Goal: Task Accomplishment & Management: Manage account settings

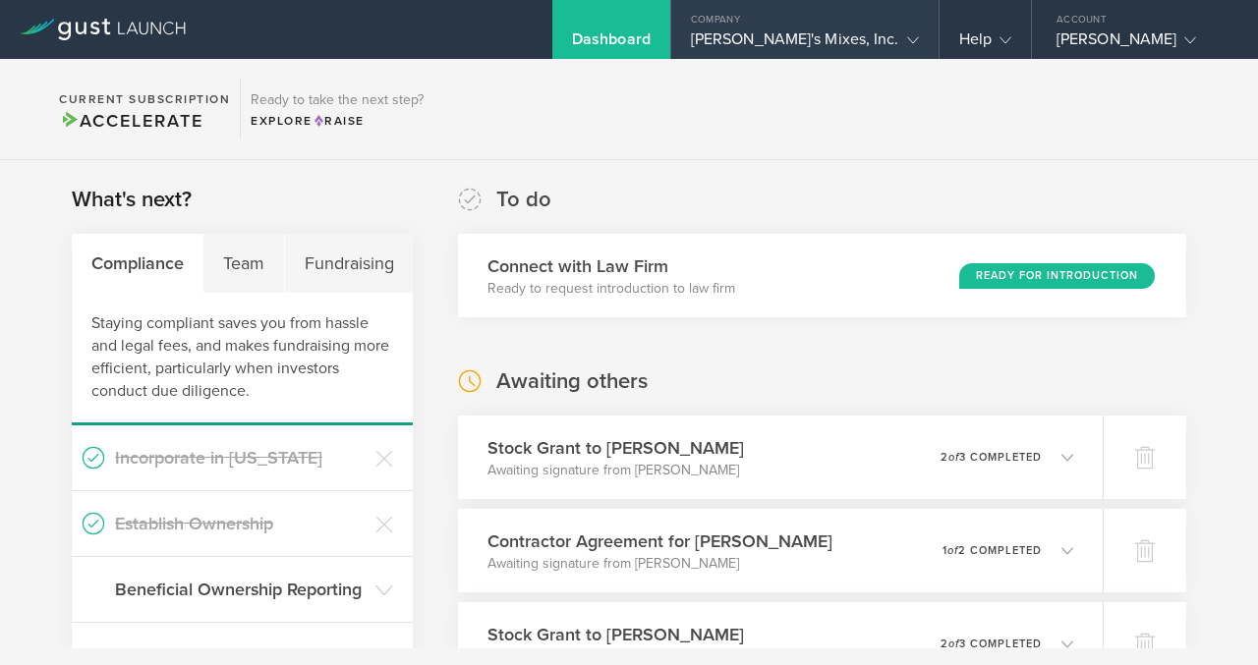
click at [883, 47] on div "Dick's Mixes, Inc." at bounding box center [805, 43] width 228 height 29
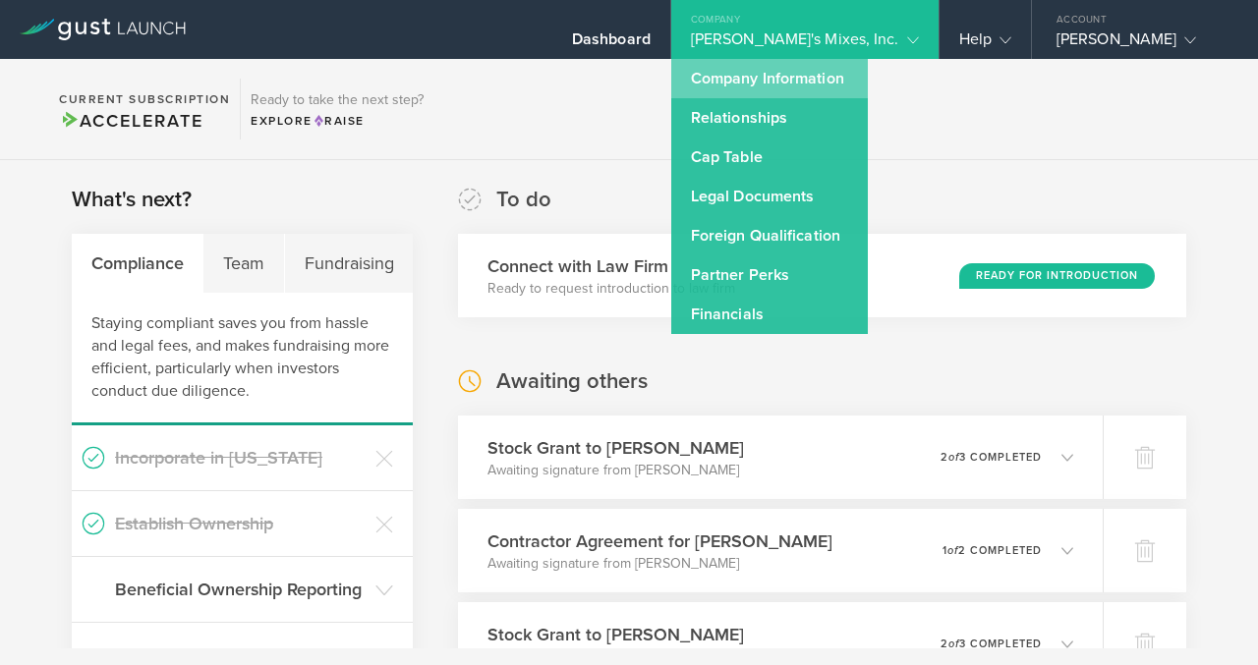
click at [868, 77] on link "Company Information" at bounding box center [769, 78] width 197 height 39
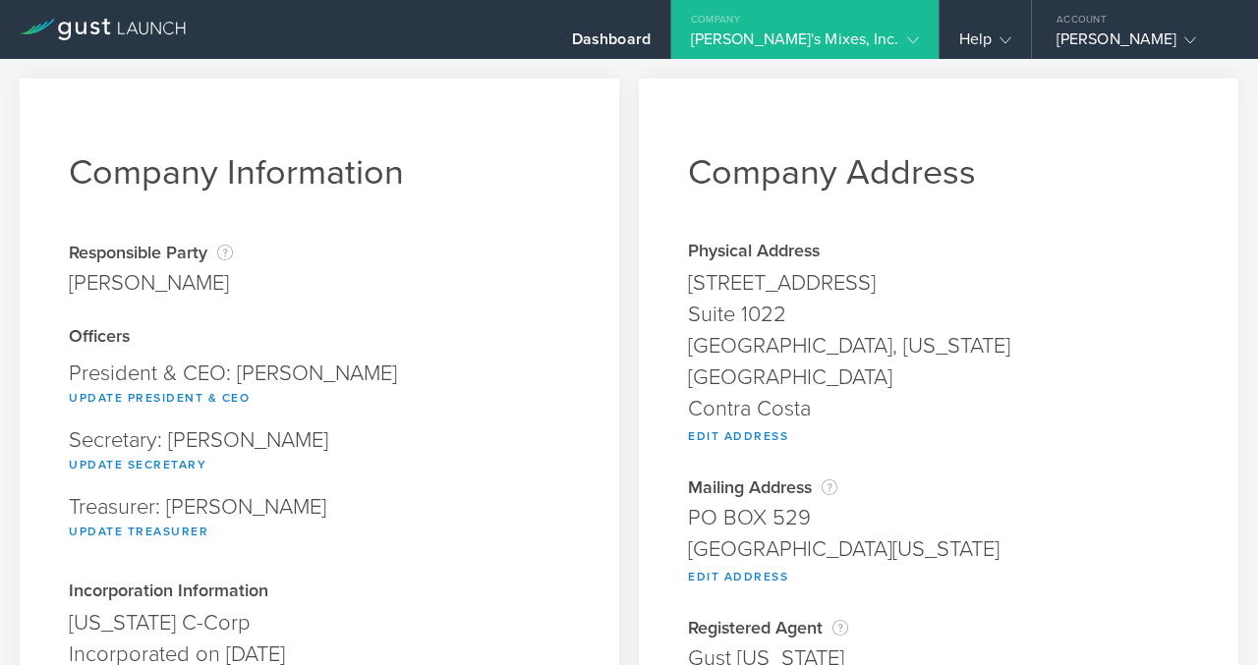
click at [901, 38] on gust-icon at bounding box center [909, 39] width 20 height 20
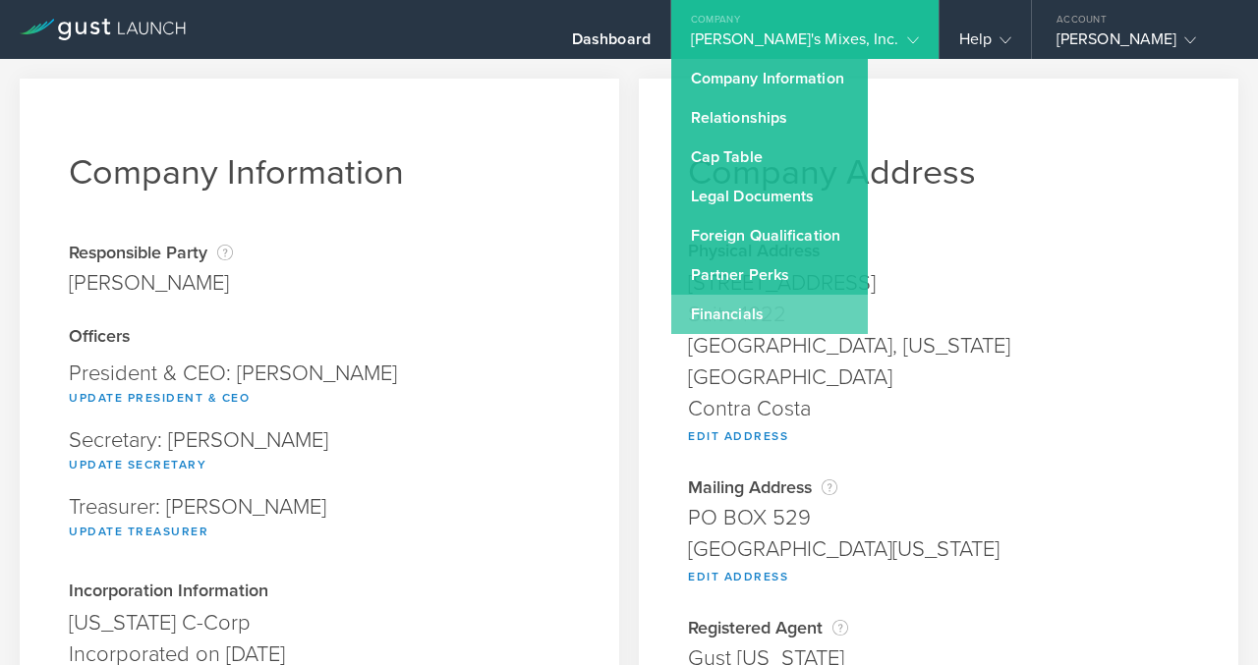
click at [829, 309] on link "Financials" at bounding box center [769, 314] width 197 height 39
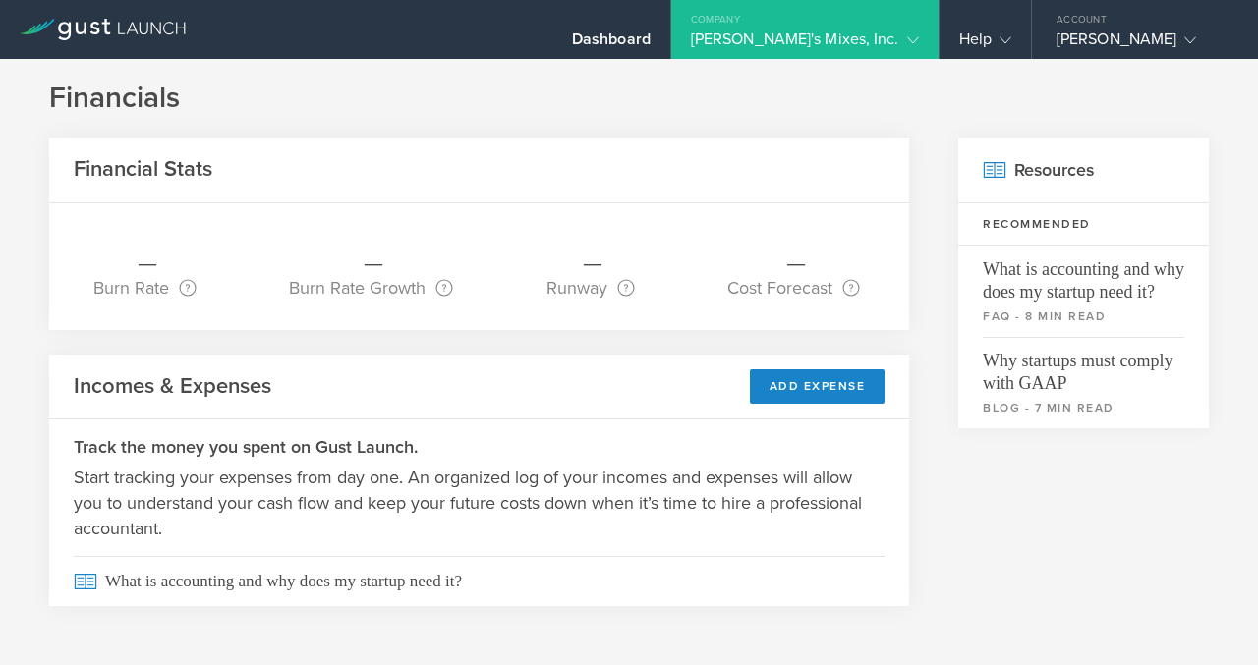
click at [888, 29] on div "[PERSON_NAME]'s Mixes, Inc." at bounding box center [805, 43] width 228 height 29
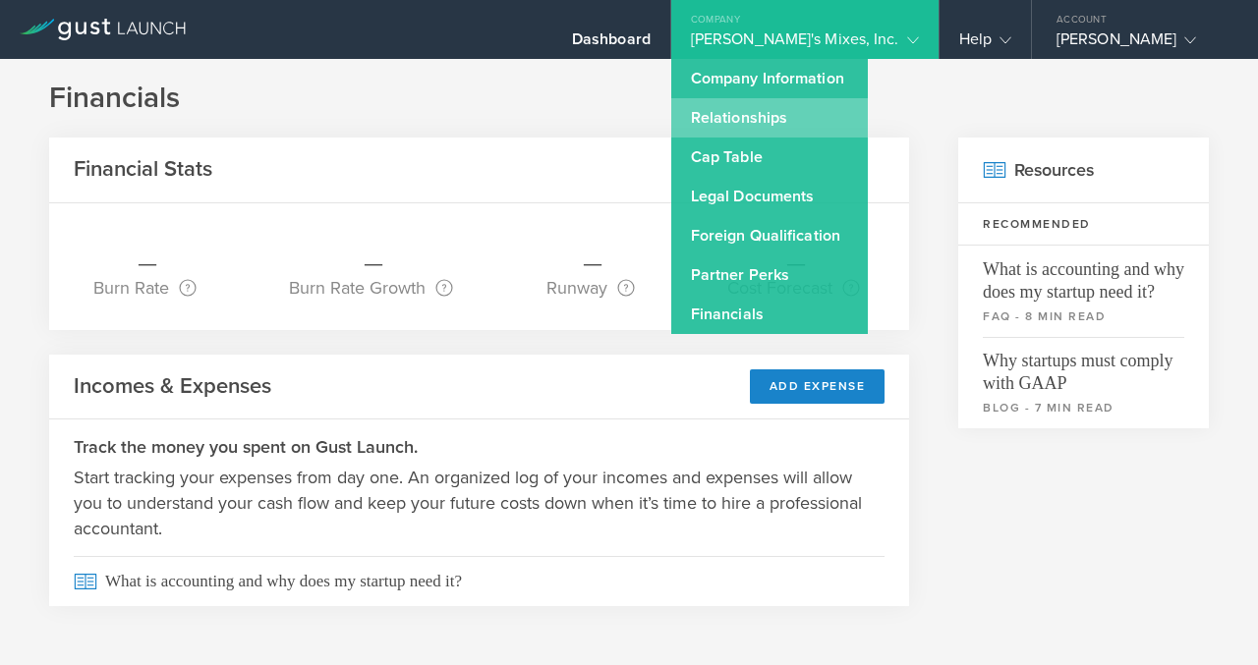
click at [851, 113] on link "Relationships" at bounding box center [769, 117] width 197 height 39
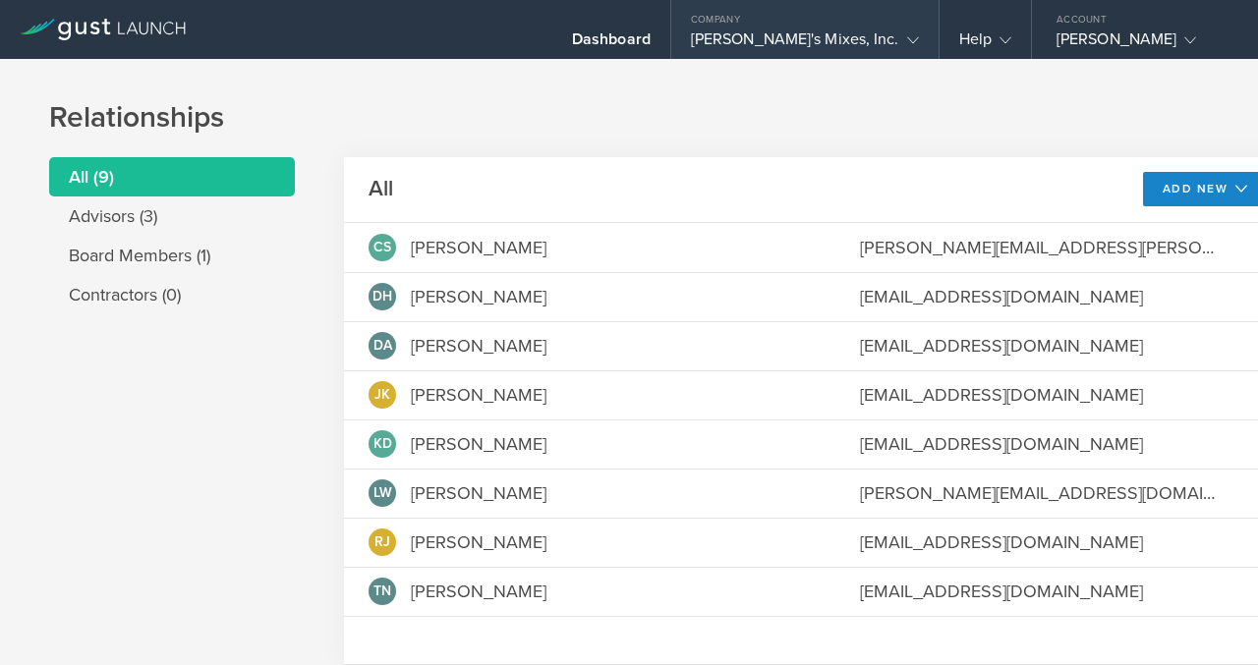
click at [860, 45] on div "Dick's Mixes, Inc." at bounding box center [805, 43] width 228 height 29
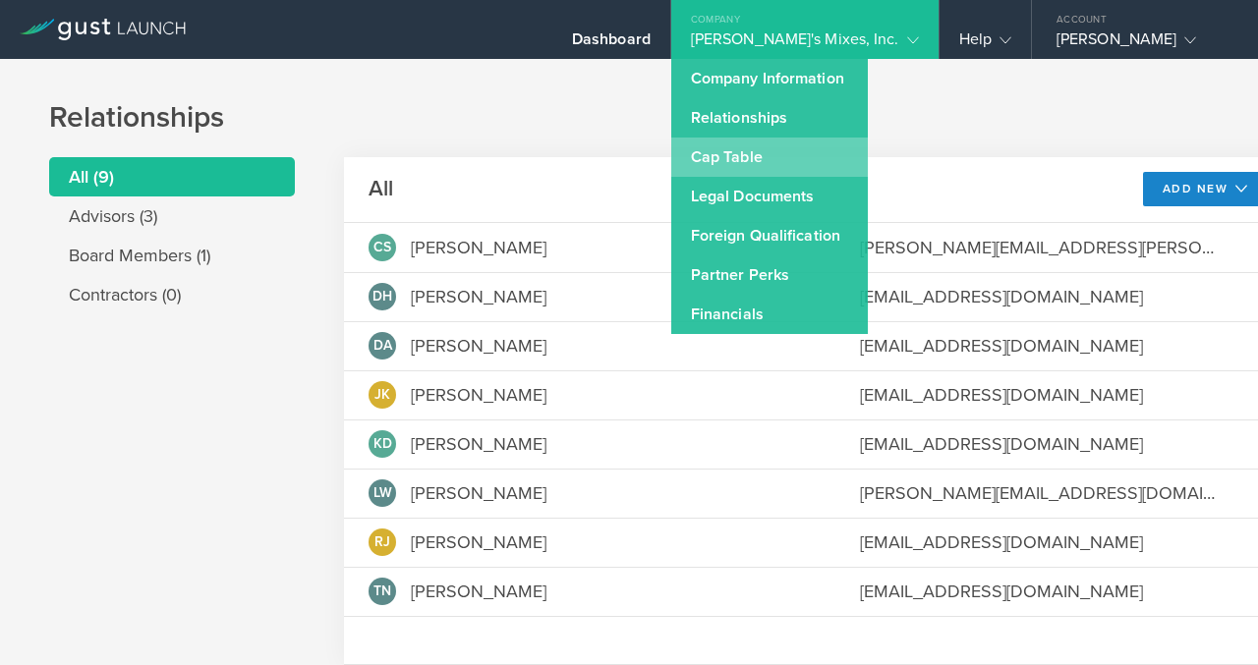
click at [833, 166] on link "Cap Table" at bounding box center [769, 157] width 197 height 39
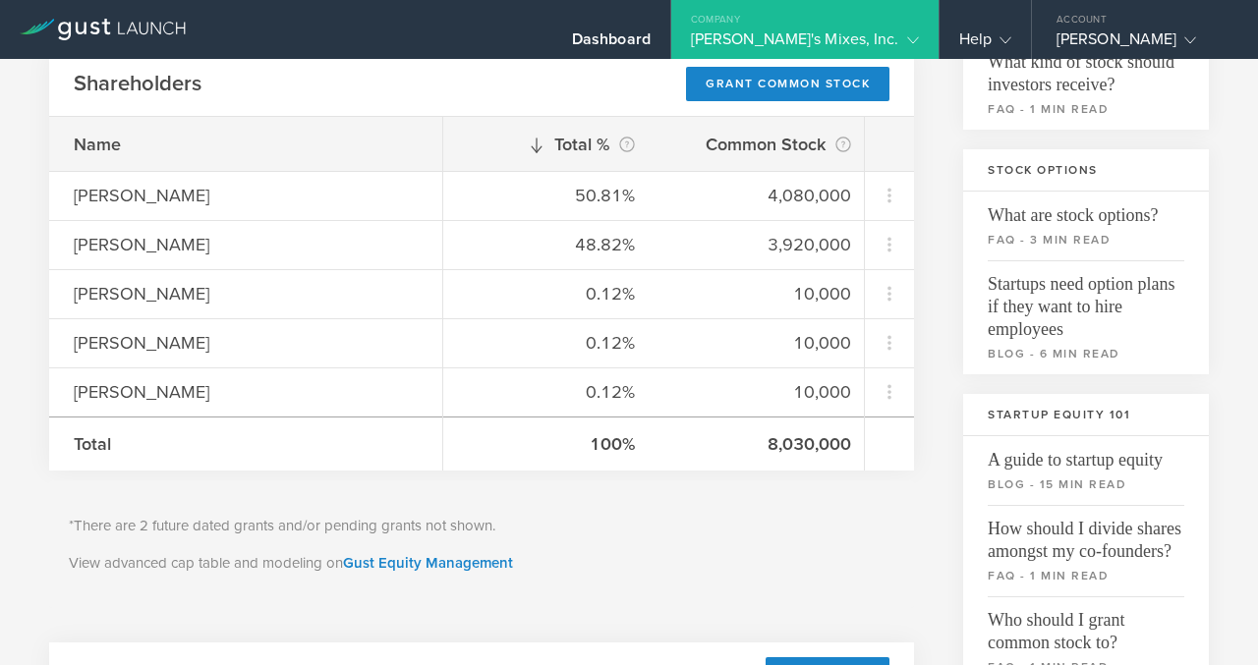
scroll to position [320, 0]
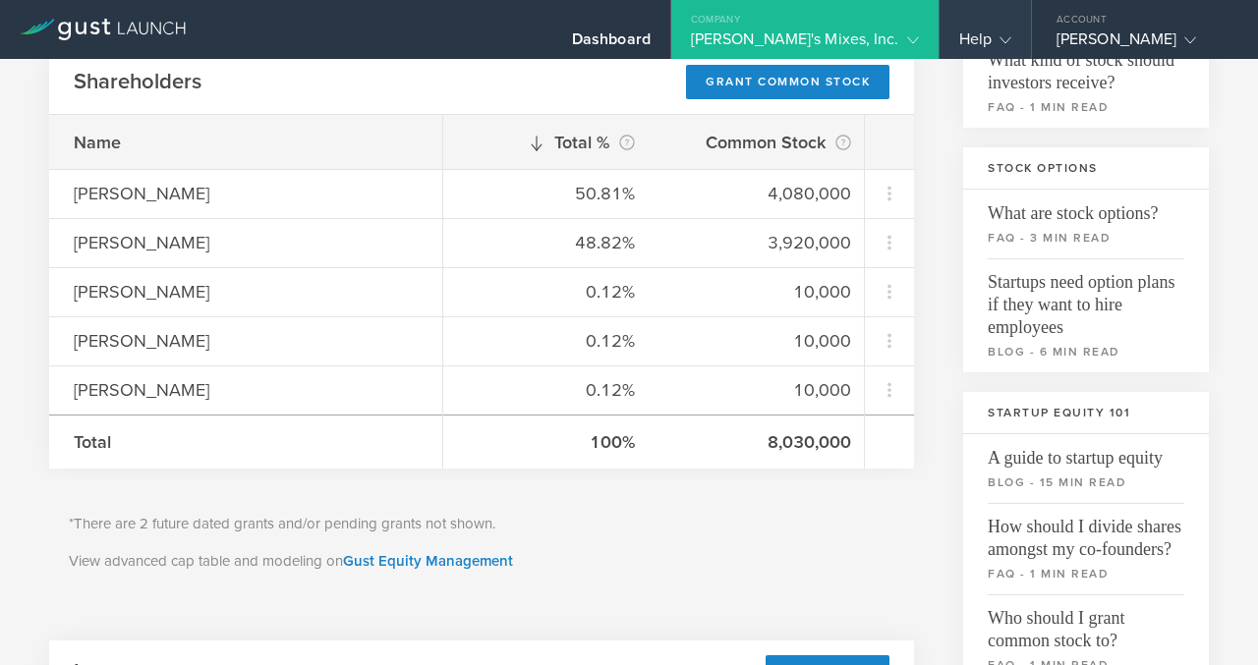
click at [984, 41] on div "Help" at bounding box center [985, 43] width 52 height 29
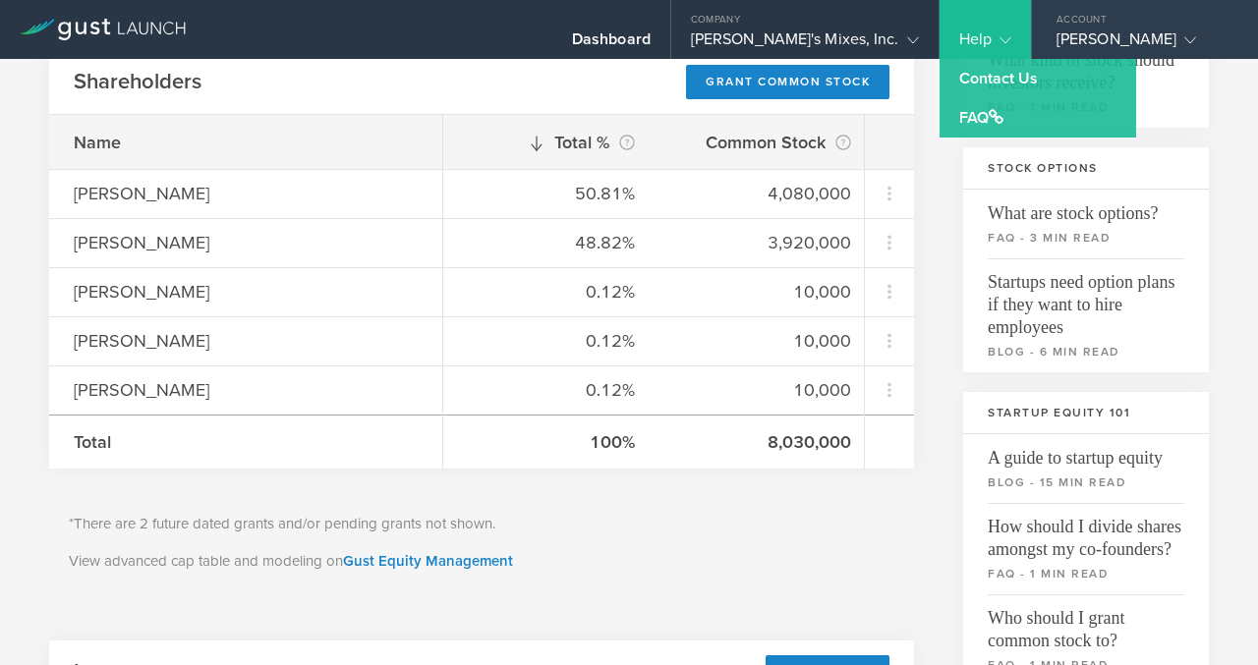
click at [1065, 33] on div "Richard Johnson" at bounding box center [1139, 43] width 167 height 29
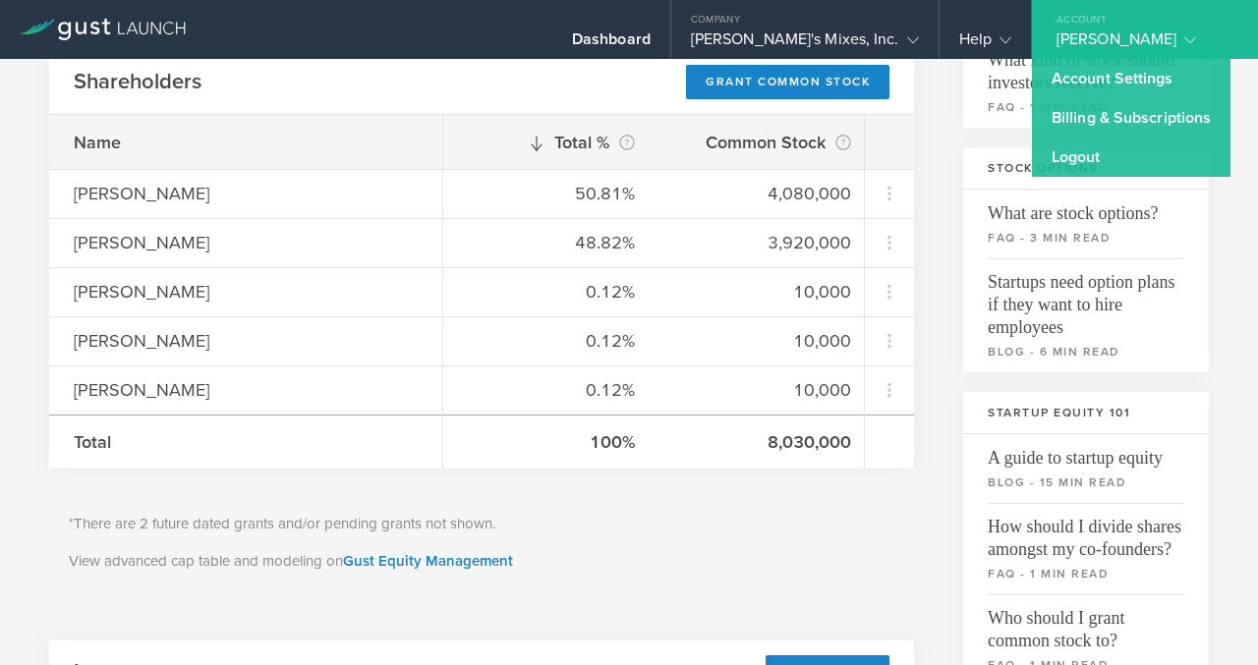
click at [921, 171] on div "Common Stock 1,955,000 Available Shares This is the number of shares that the c…" at bounding box center [629, 598] width 1160 height 1523
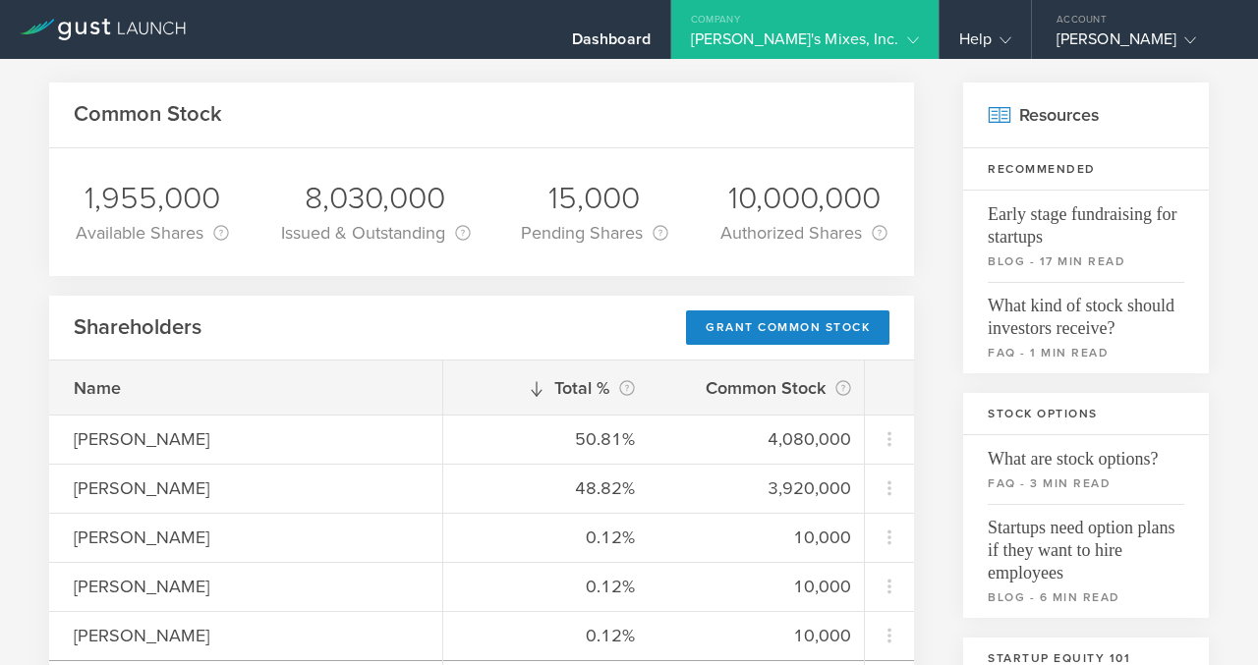
scroll to position [0, 0]
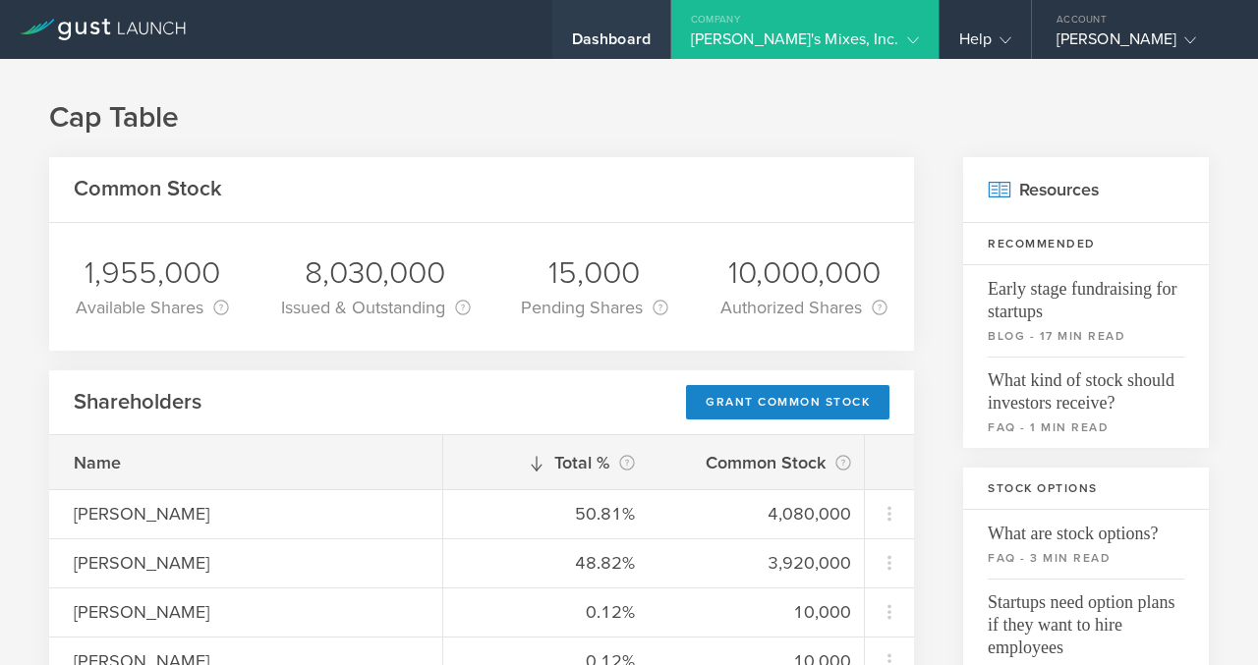
click at [651, 38] on div "Dashboard" at bounding box center [611, 43] width 79 height 29
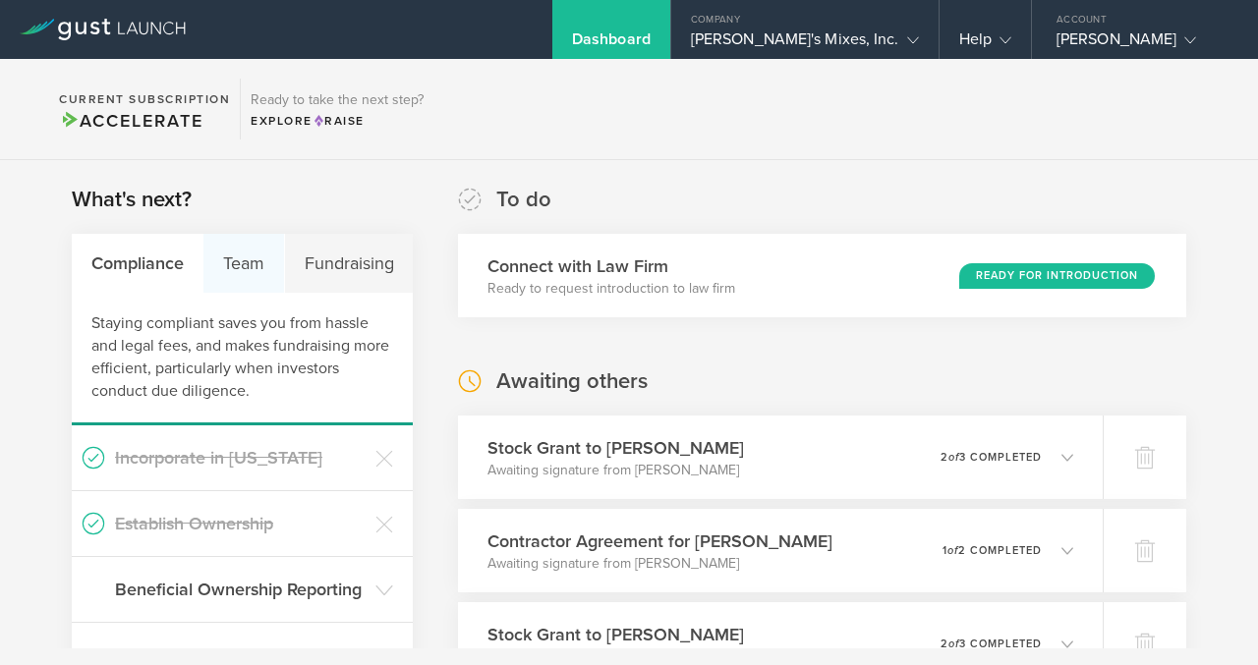
click at [259, 265] on div "Team" at bounding box center [243, 263] width 81 height 59
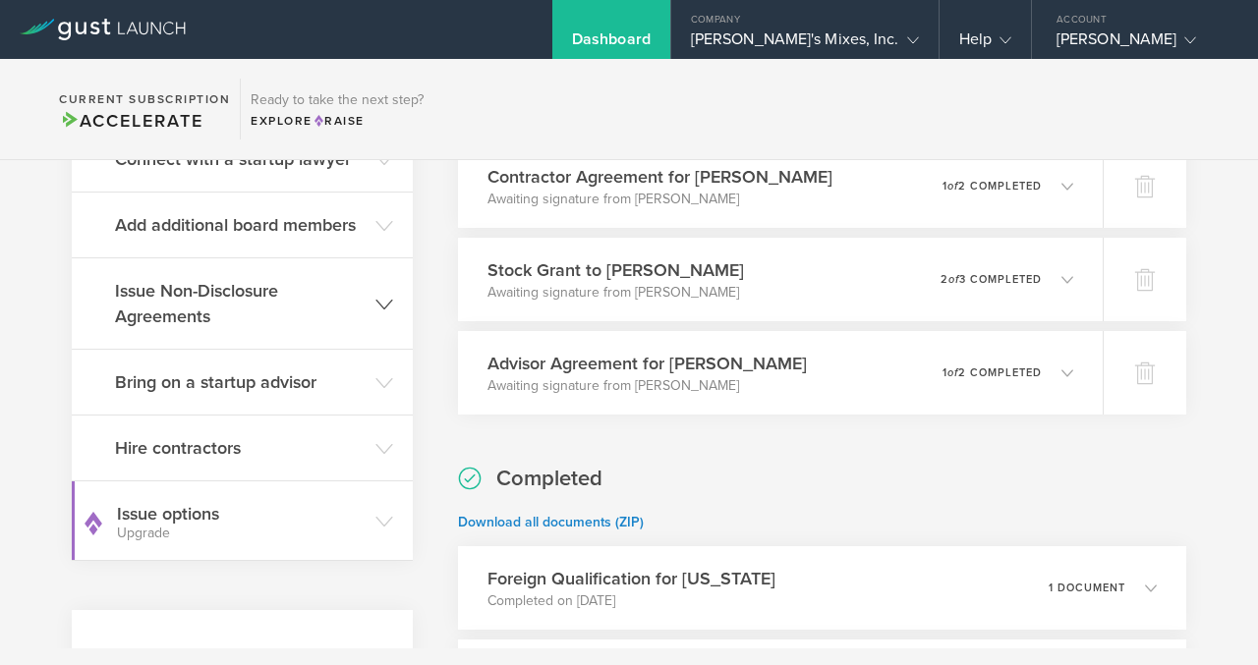
scroll to position [368, 0]
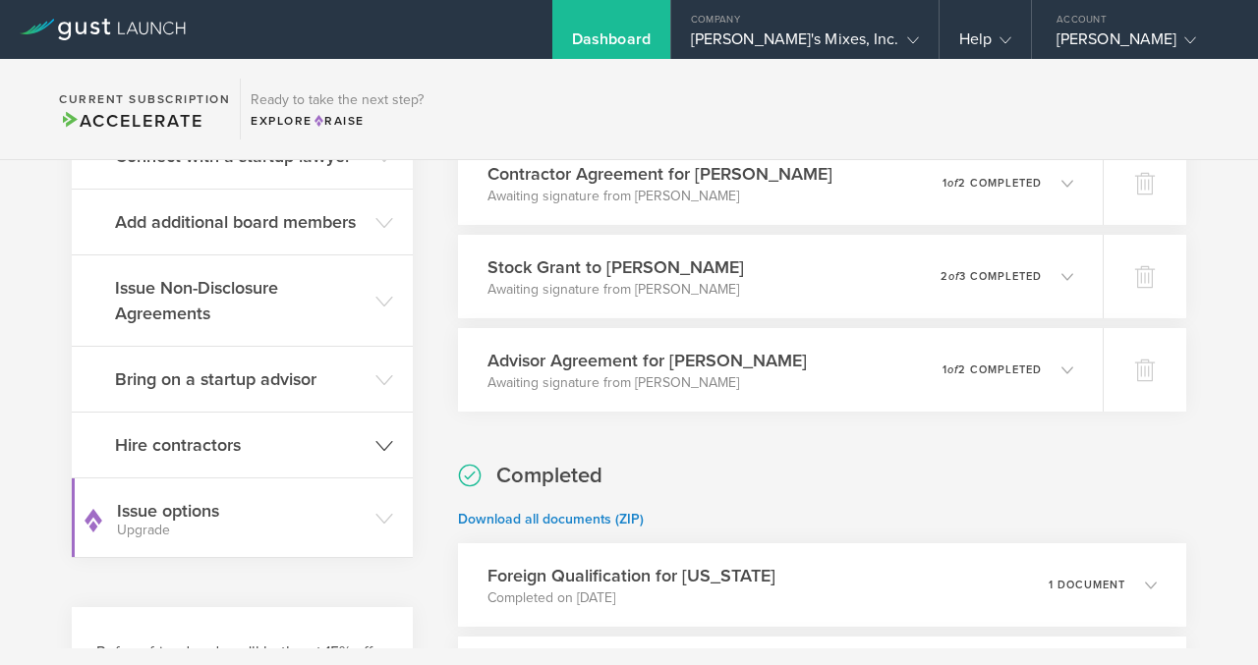
click at [187, 445] on h3 "Hire contractors" at bounding box center [240, 445] width 251 height 26
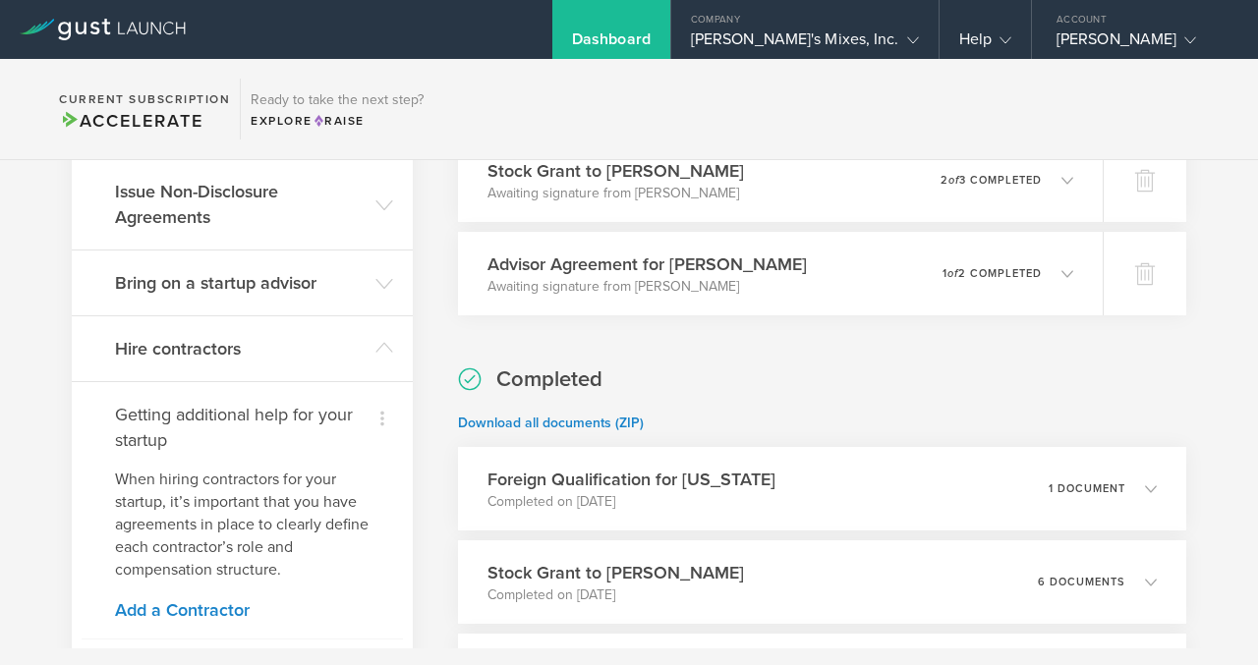
scroll to position [454, 0]
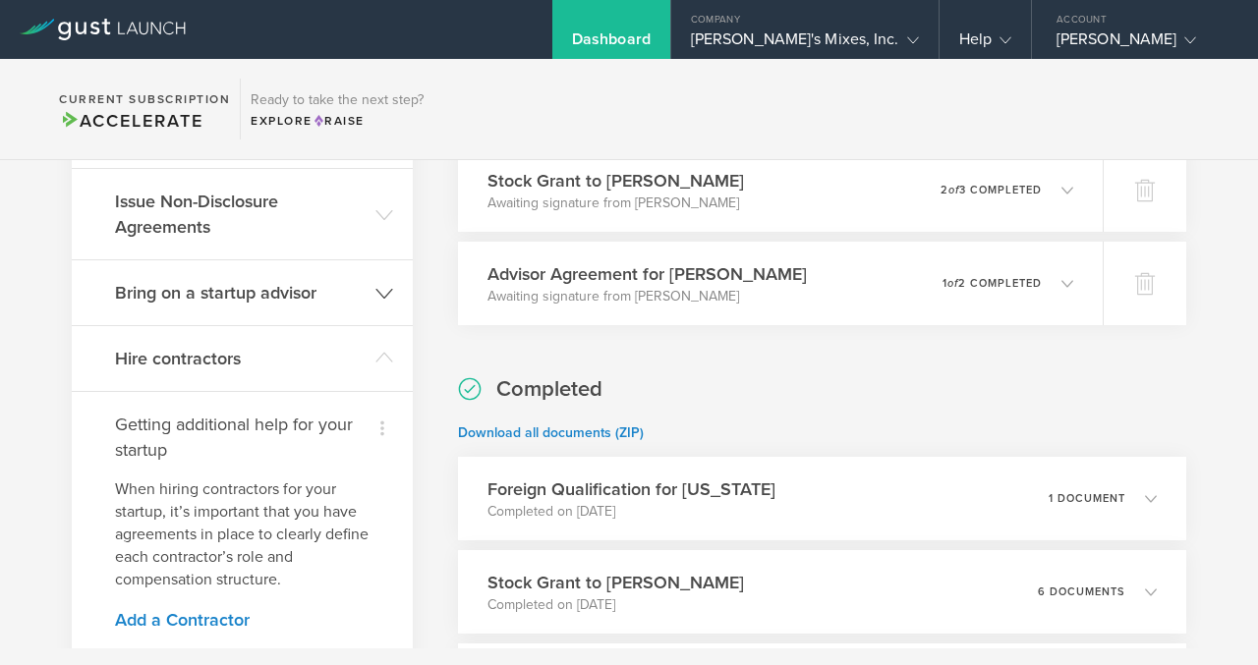
click at [287, 290] on h3 "Bring on a startup advisor" at bounding box center [240, 293] width 251 height 26
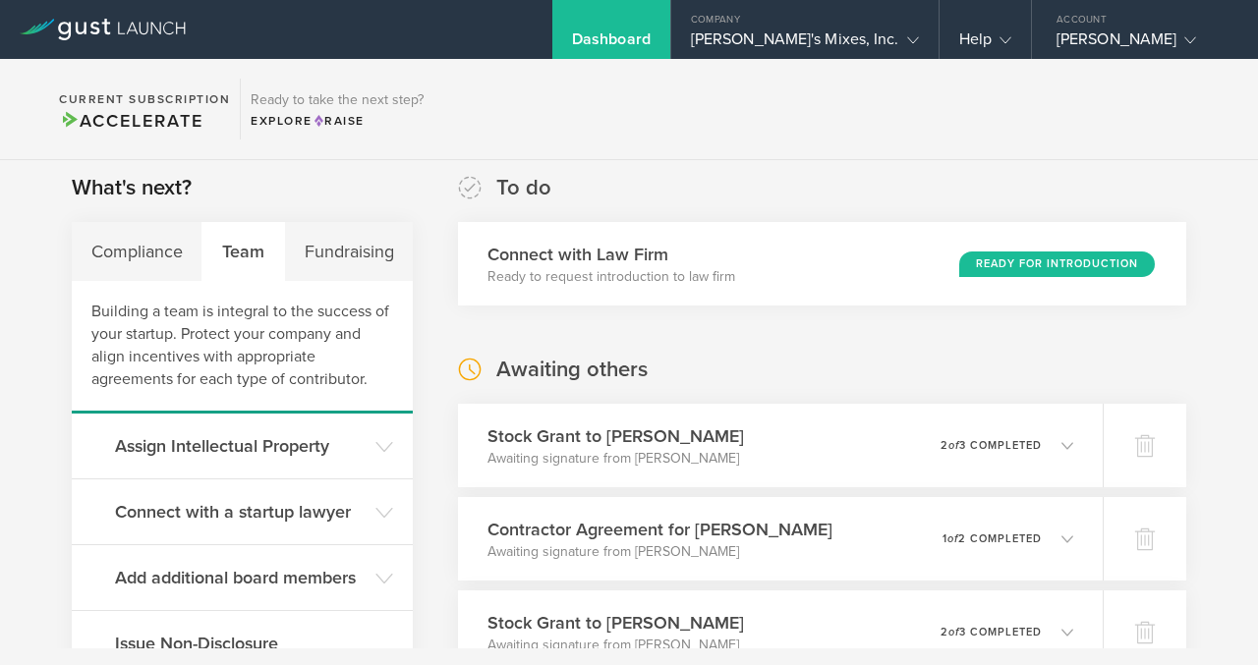
scroll to position [0, 0]
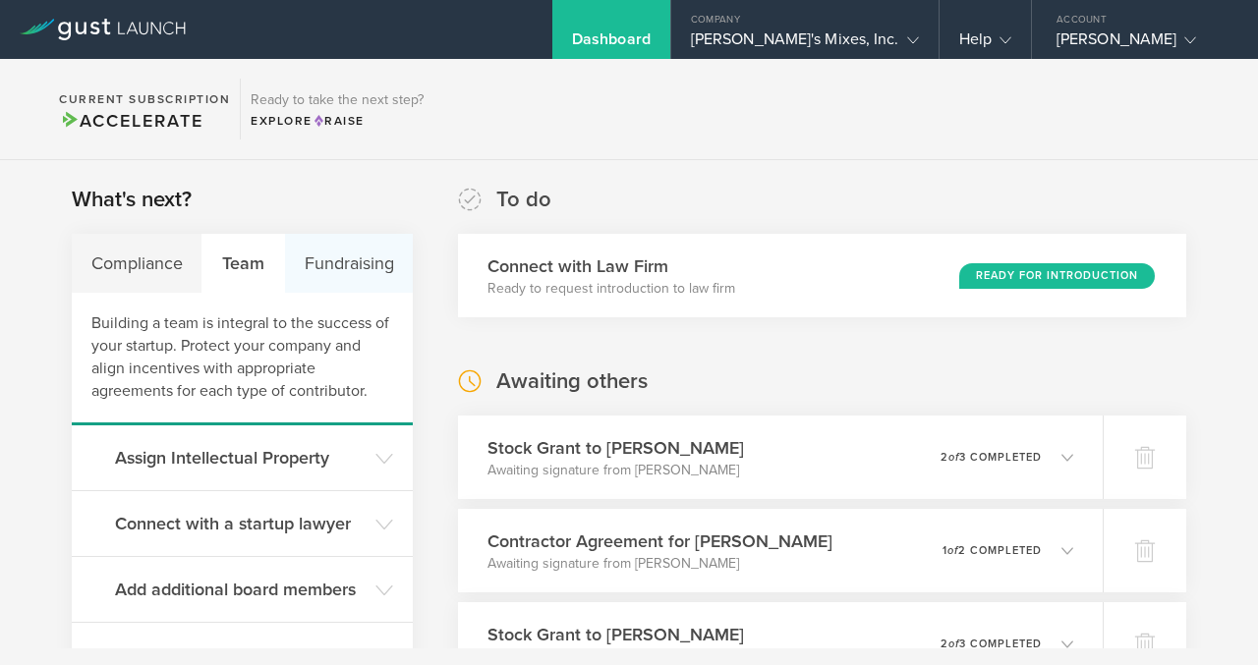
click at [307, 267] on div "Fundraising" at bounding box center [349, 263] width 128 height 59
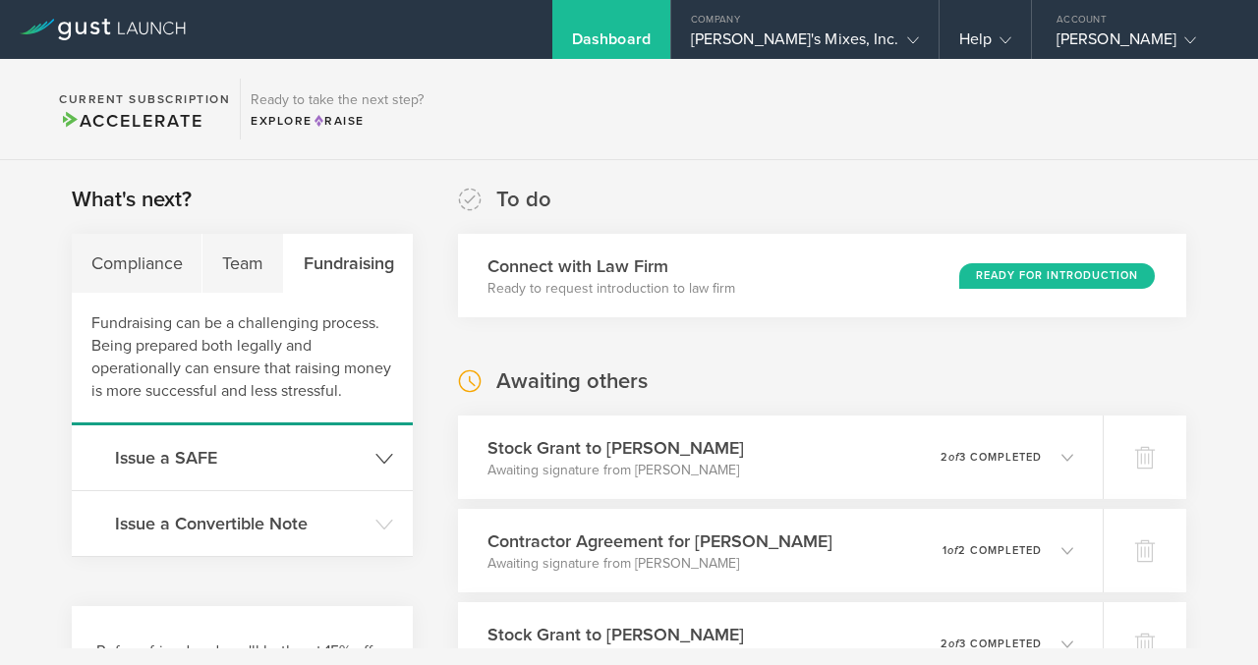
click at [230, 449] on h3 "Issue a SAFE" at bounding box center [240, 458] width 251 height 26
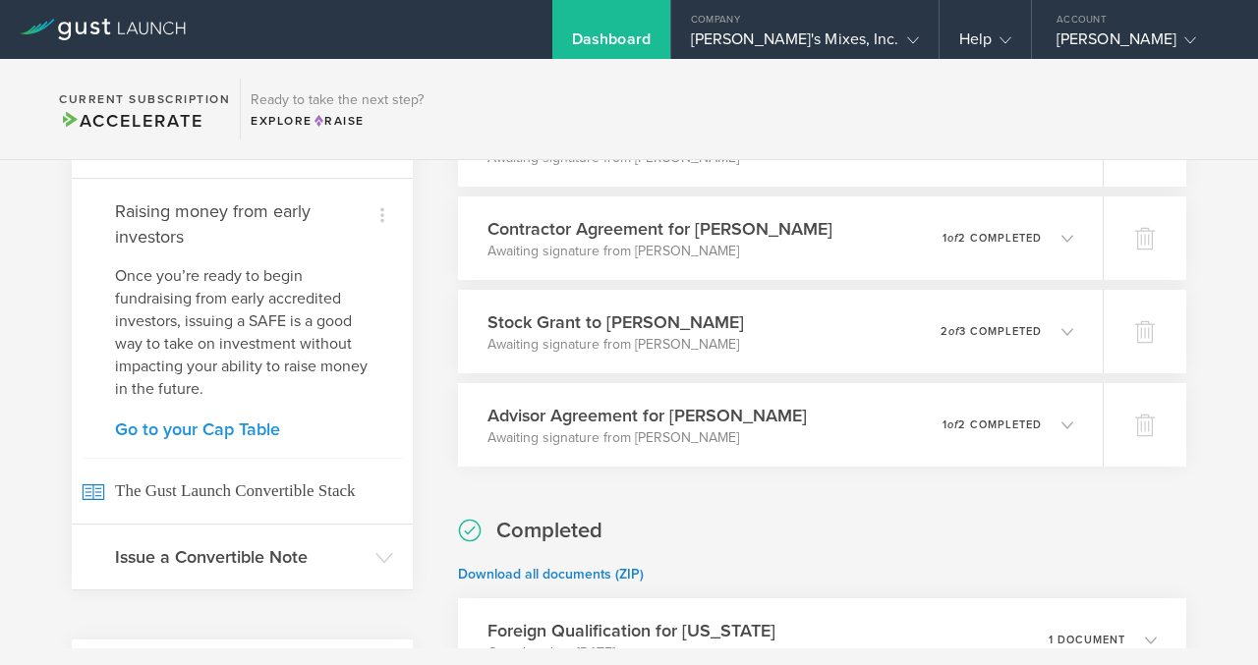
scroll to position [312, 0]
click at [287, 370] on p "Once you’re ready to begin fundraising from early accredited investors, issuing…" at bounding box center [242, 334] width 255 height 136
click at [272, 428] on link "Go to your Cap Table" at bounding box center [242, 431] width 255 height 18
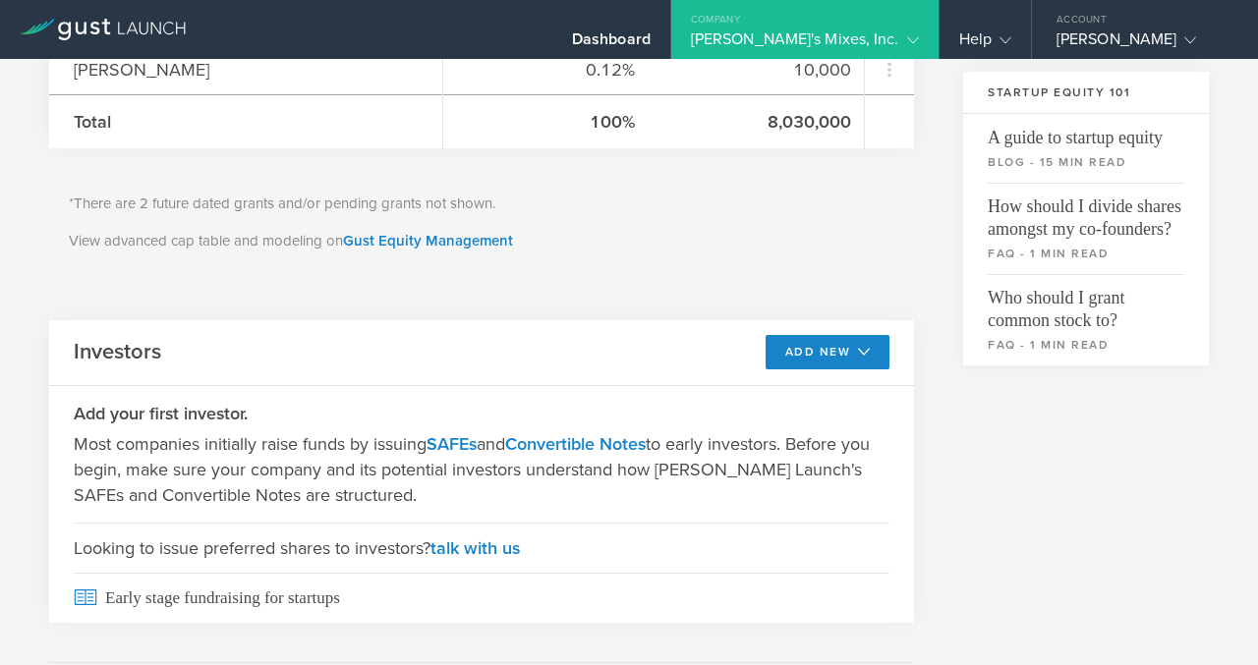
scroll to position [646, 0]
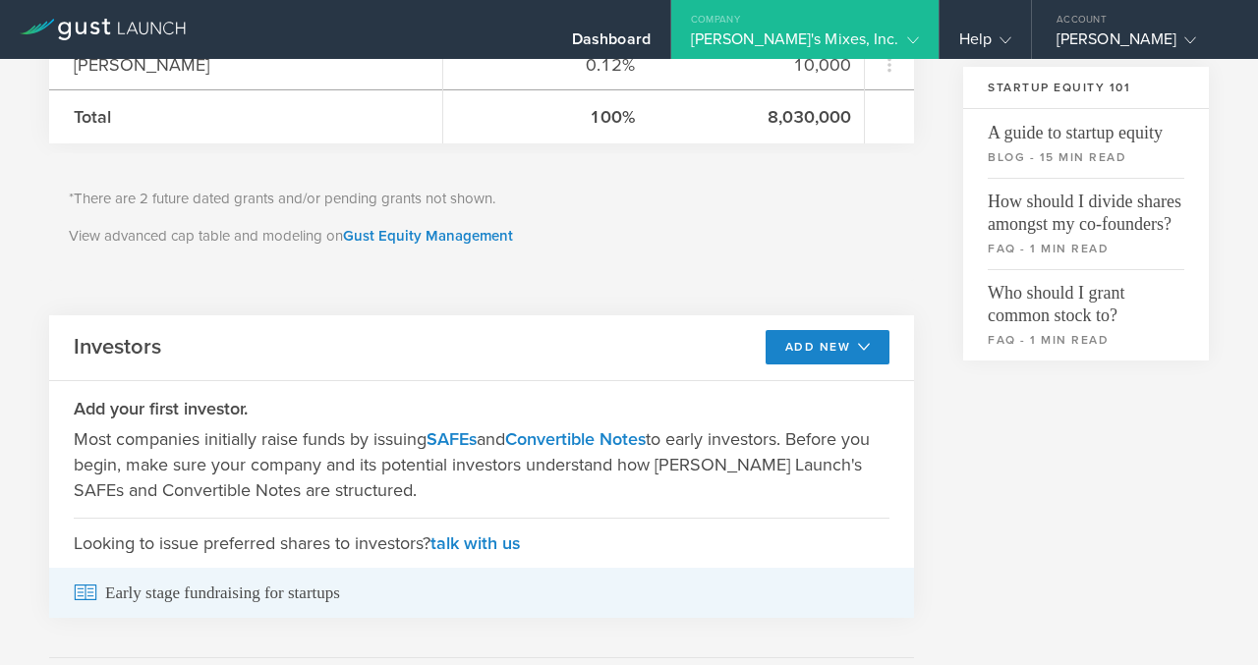
click at [290, 596] on span "Early stage fundraising for startups" at bounding box center [482, 593] width 816 height 50
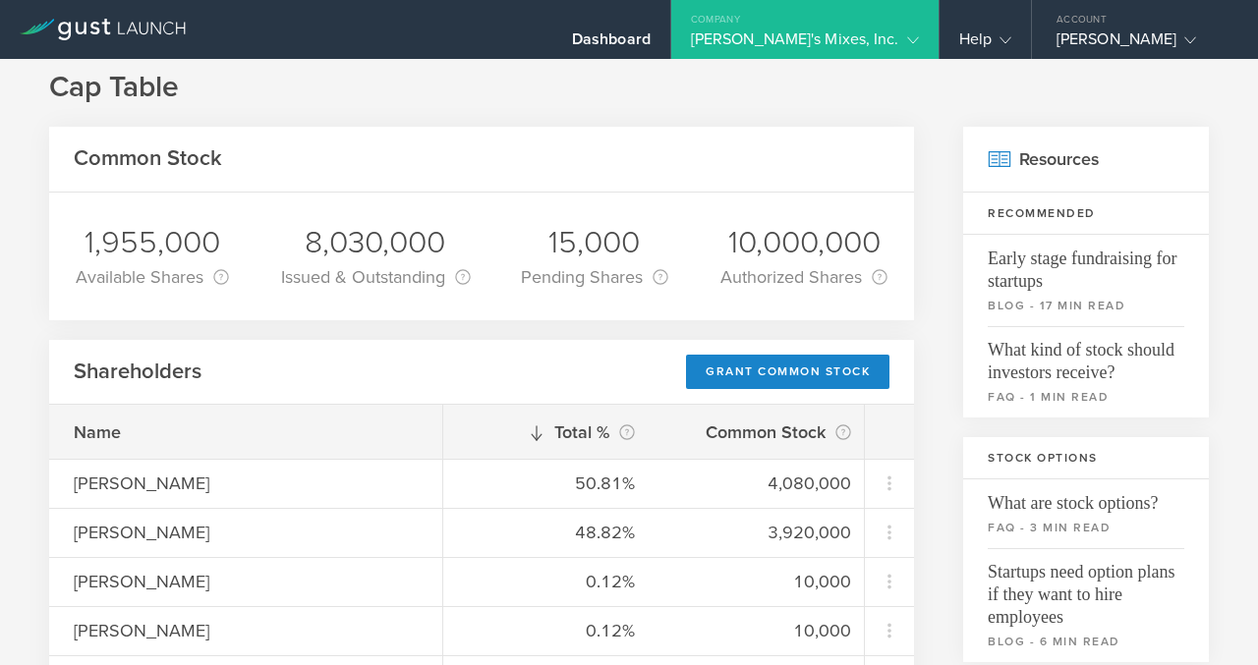
scroll to position [0, 0]
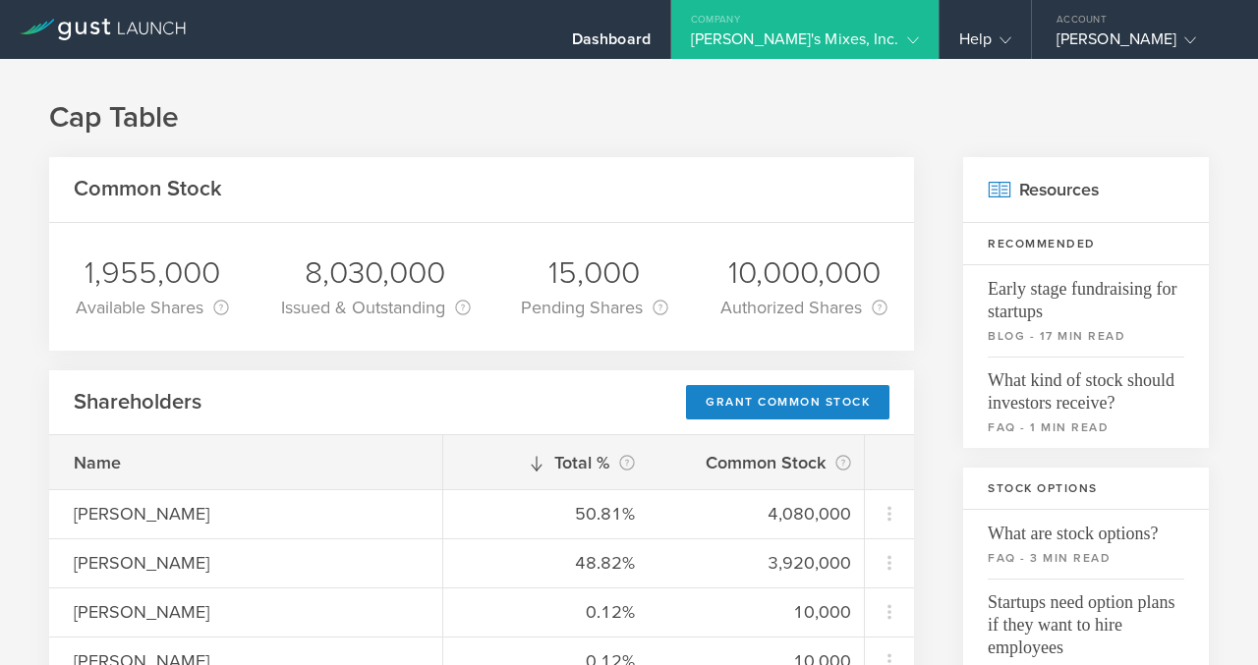
click at [833, 40] on div "Dick's Mixes, Inc." at bounding box center [805, 43] width 228 height 29
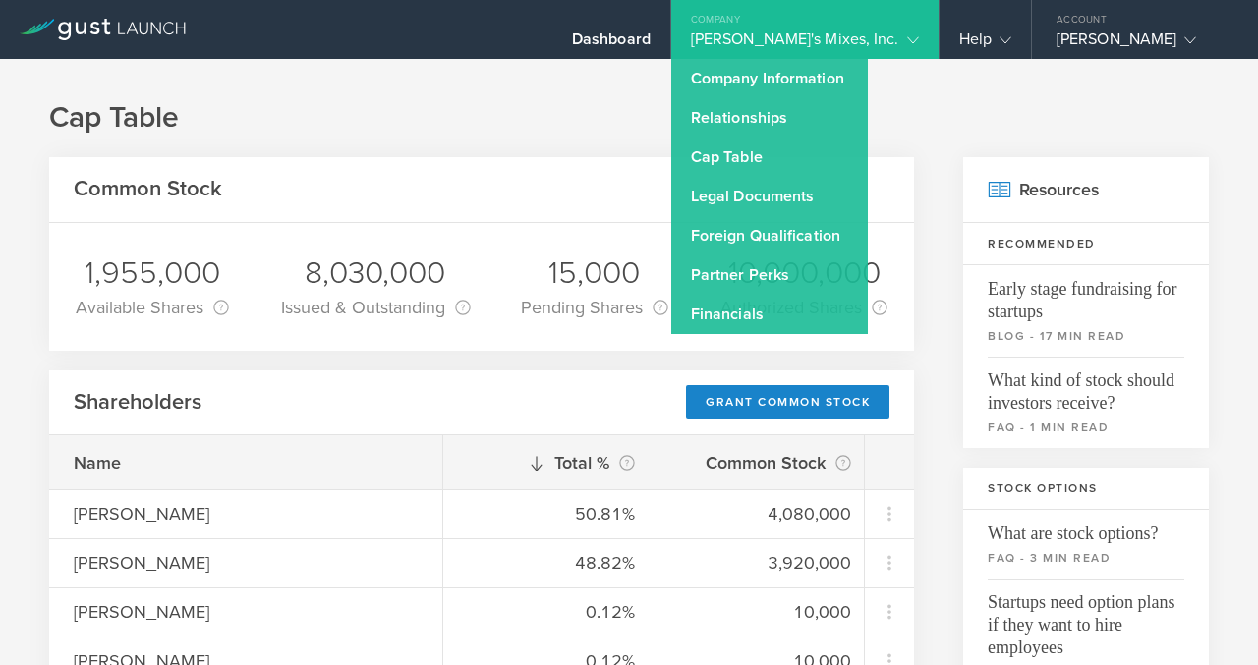
click at [833, 40] on div "Dick's Mixes, Inc." at bounding box center [805, 43] width 228 height 29
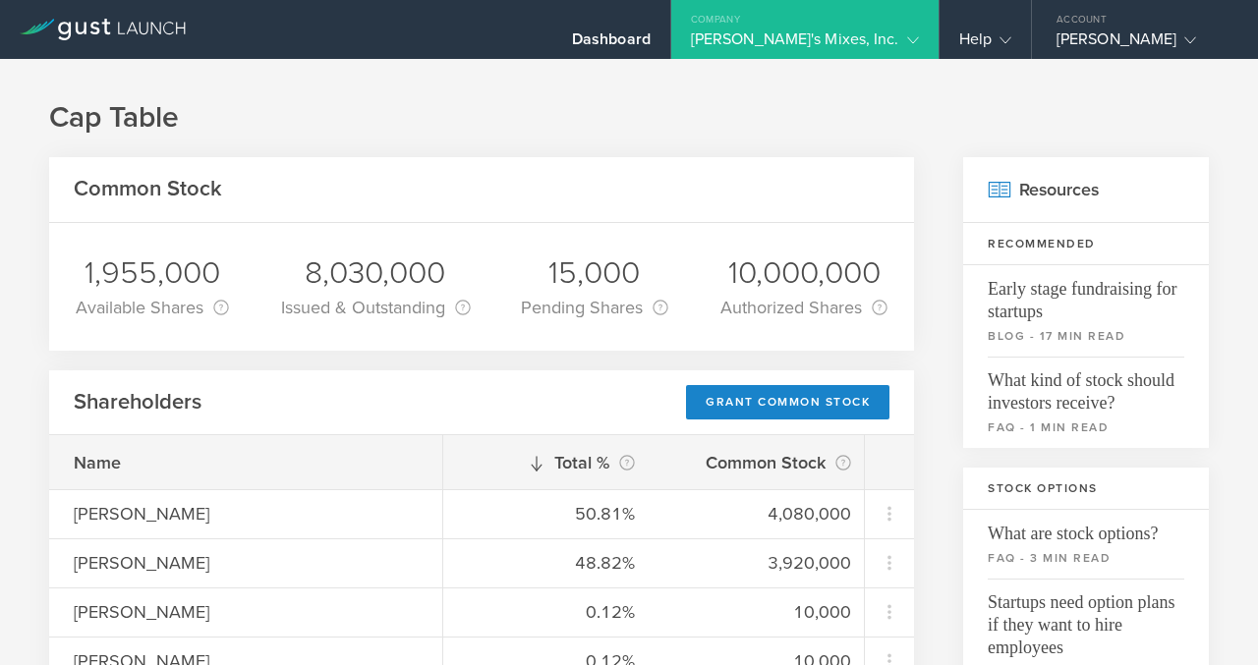
click at [833, 40] on div "Dick's Mixes, Inc." at bounding box center [805, 43] width 228 height 29
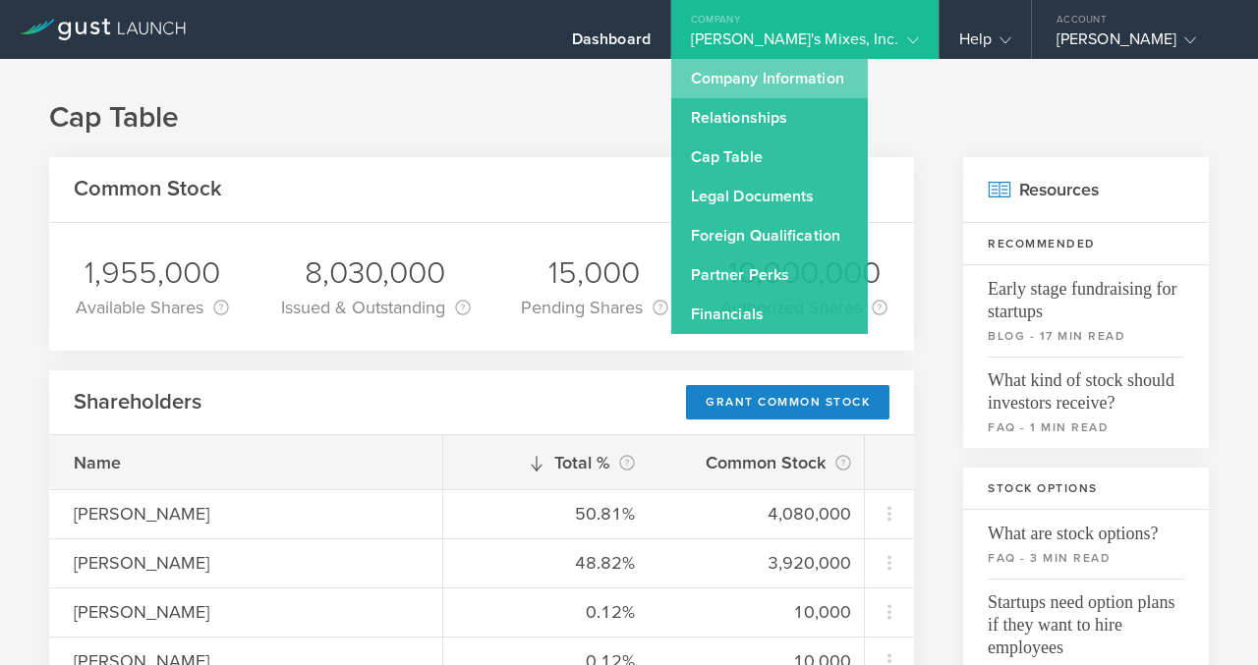
click at [828, 86] on link "Company Information" at bounding box center [769, 78] width 197 height 39
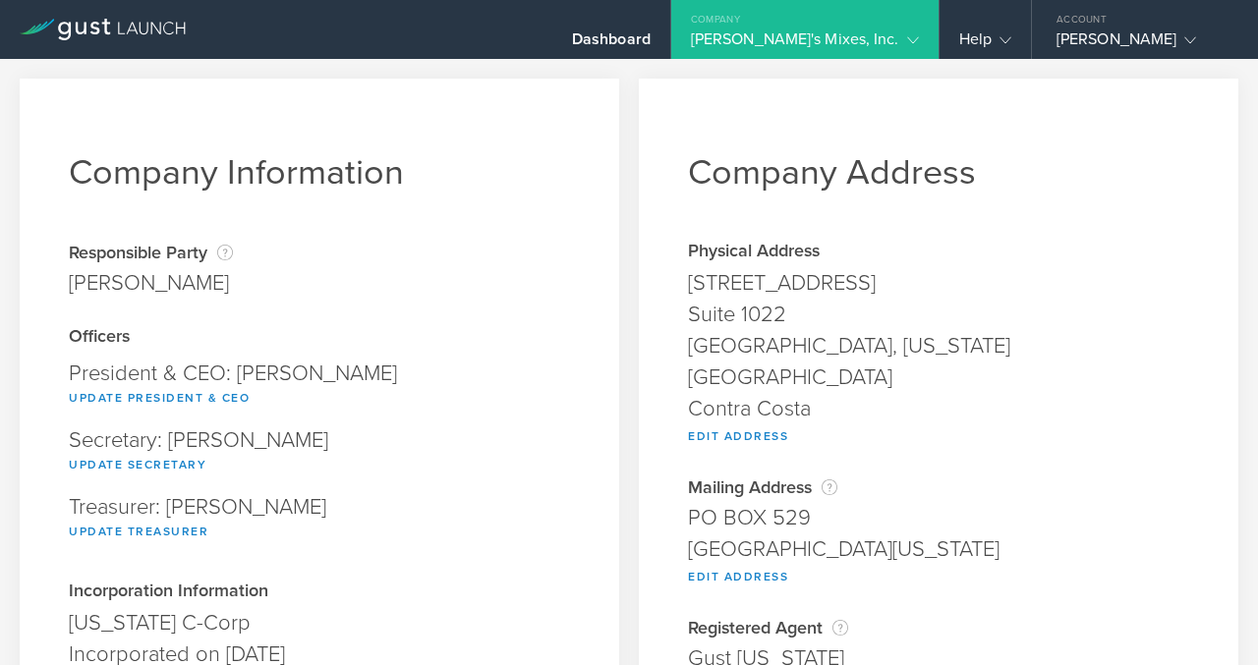
click at [825, 40] on div "Dick's Mixes, Inc." at bounding box center [805, 43] width 228 height 29
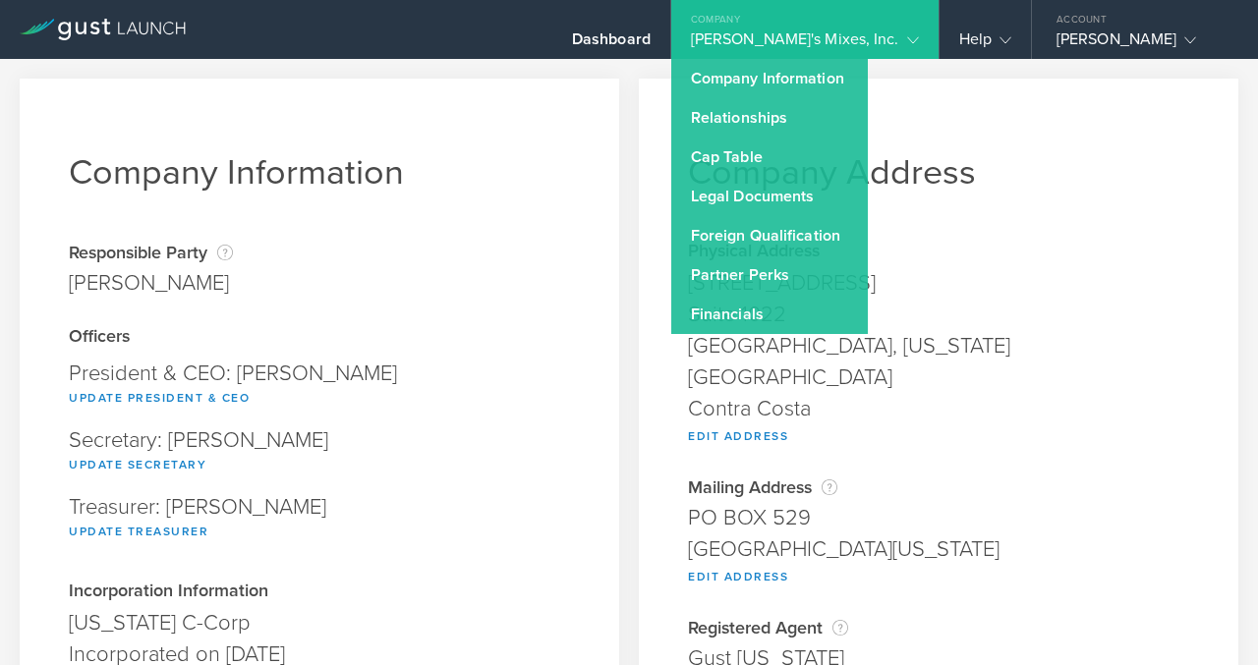
click at [825, 40] on div "Dick's Mixes, Inc." at bounding box center [805, 43] width 228 height 29
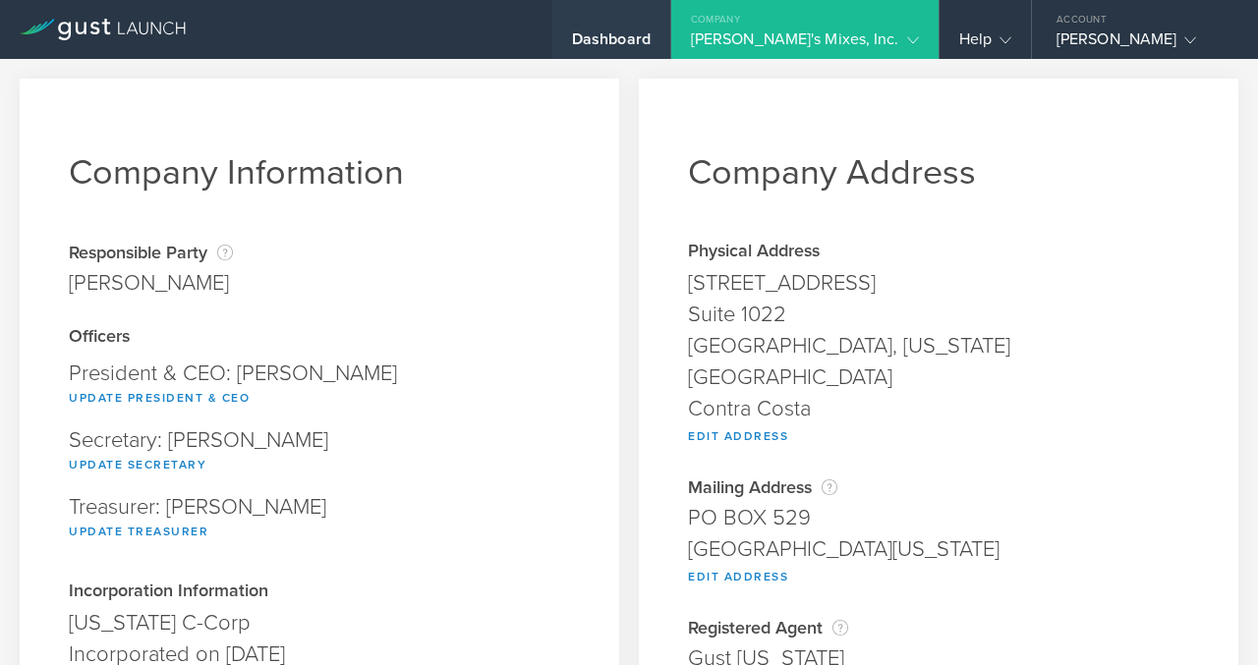
click at [651, 37] on div "Dashboard" at bounding box center [611, 43] width 79 height 29
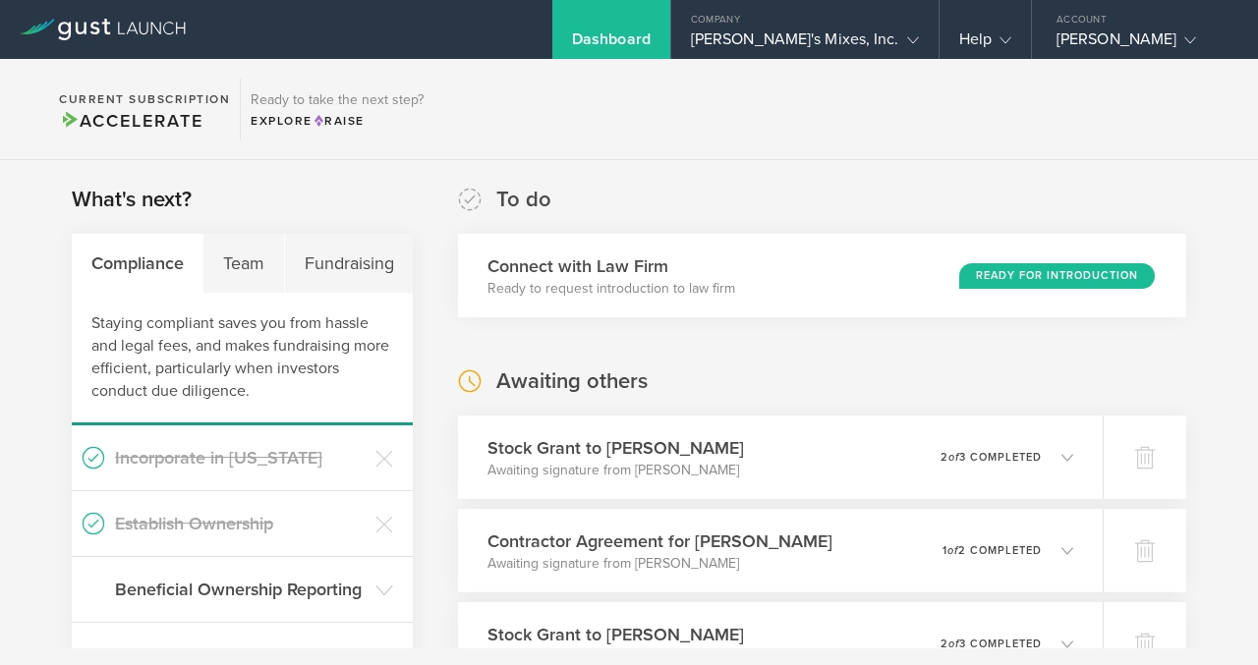
click at [155, 29] on icon at bounding box center [103, 30] width 166 height 22
click at [1086, 33] on div "Richard Johnson" at bounding box center [1139, 43] width 167 height 29
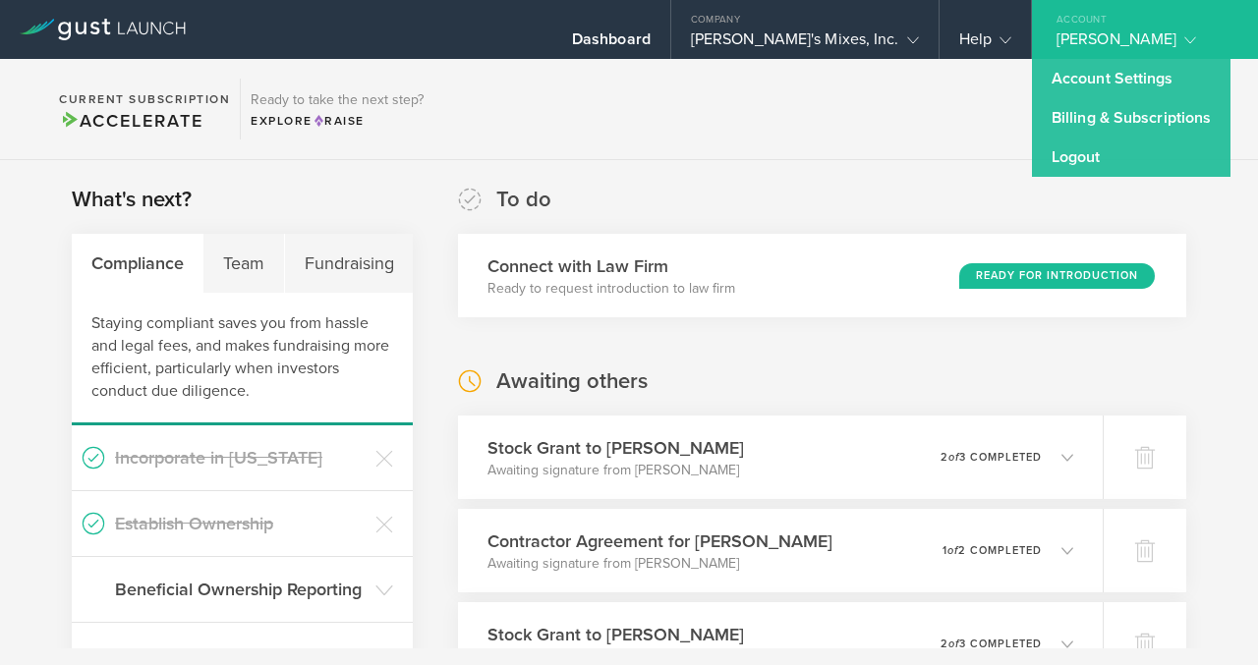
click at [953, 138] on section "Current Subscription Accelerate Ready to take the next step? Explore Raise" at bounding box center [629, 109] width 1258 height 101
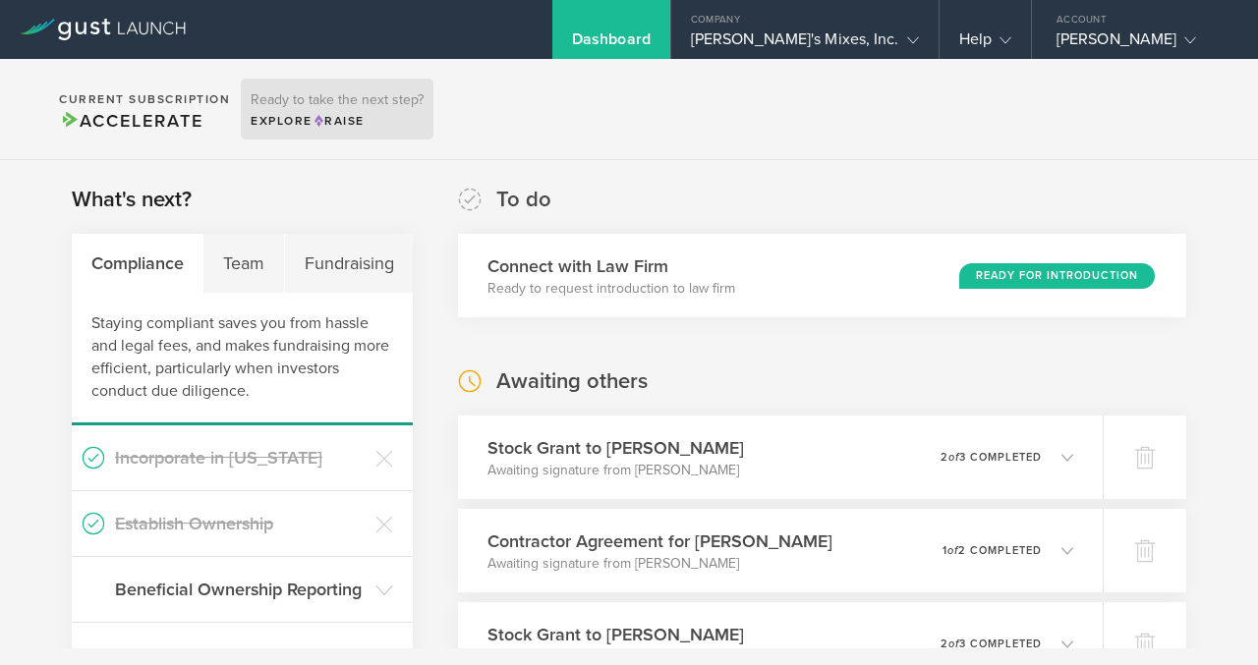
click at [352, 112] on div "Explore Raise" at bounding box center [337, 121] width 173 height 18
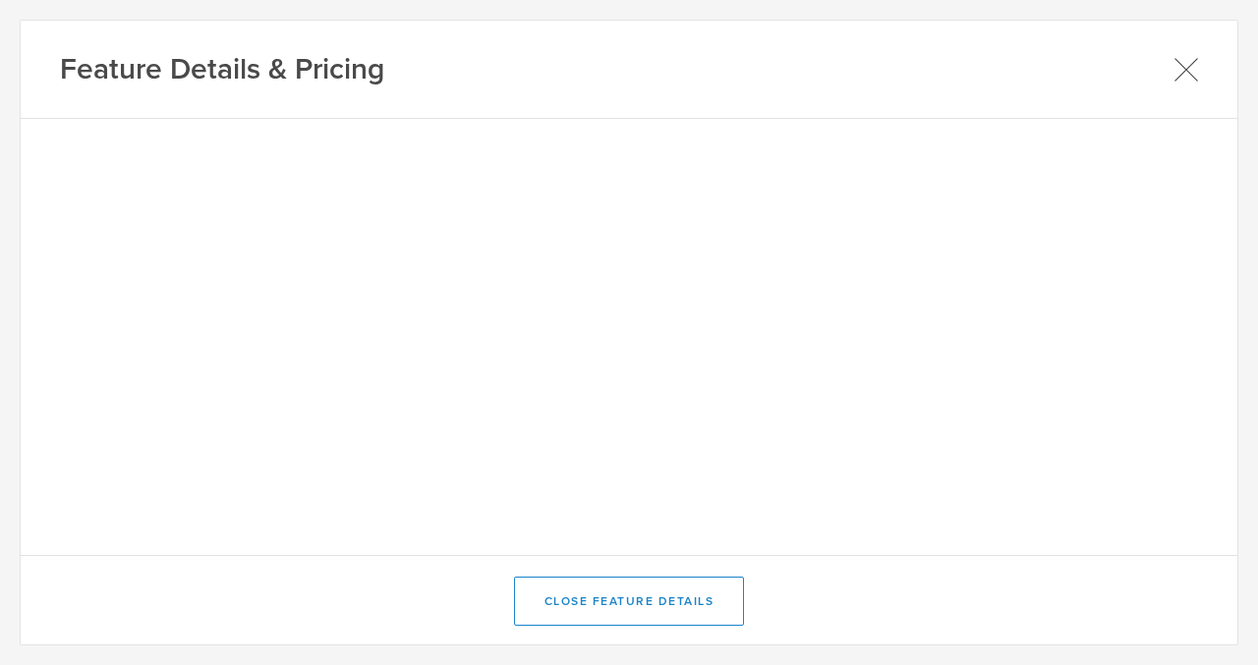
click at [1179, 68] on icon at bounding box center [1185, 69] width 25 height 25
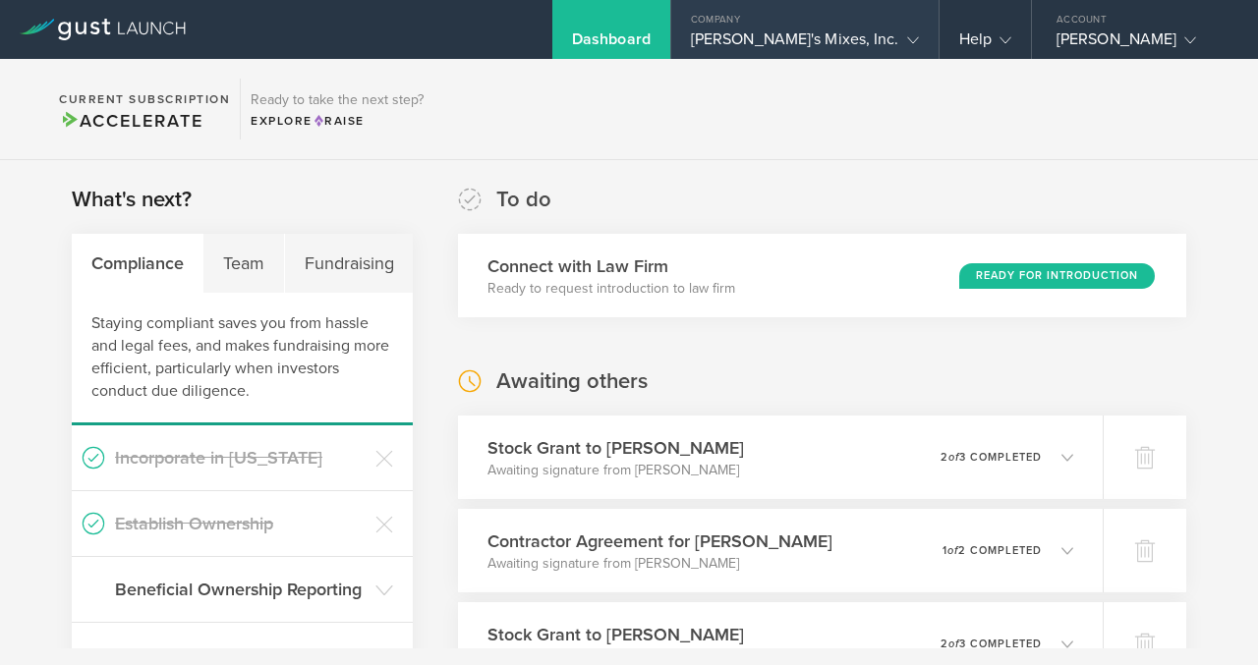
click at [842, 38] on div "Dick's Mixes, Inc." at bounding box center [805, 43] width 228 height 29
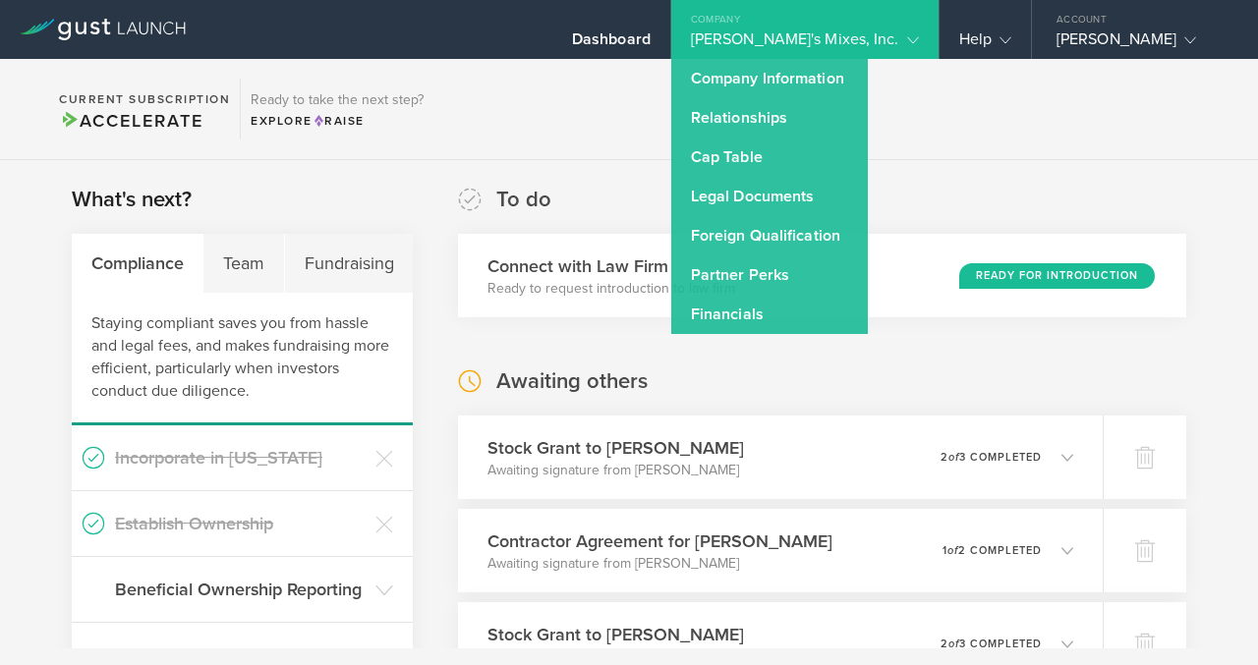
click at [842, 34] on div "Dick's Mixes, Inc." at bounding box center [805, 43] width 228 height 29
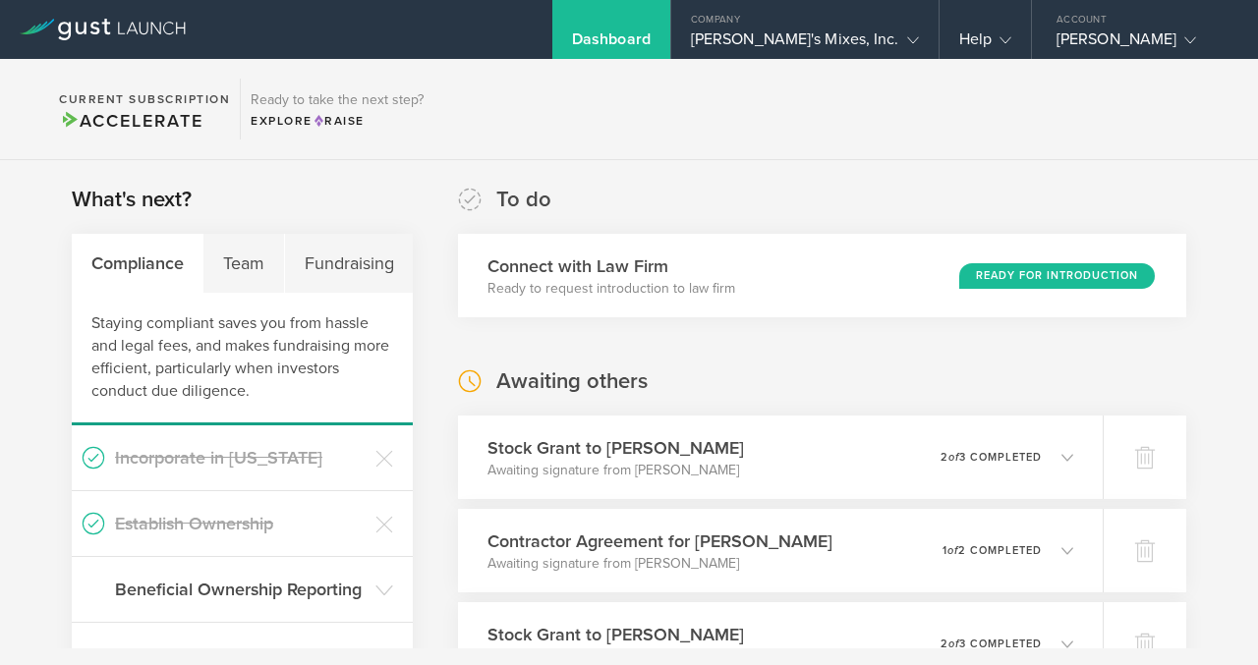
click at [651, 40] on div "Dashboard" at bounding box center [611, 43] width 79 height 29
click at [985, 38] on div "Help" at bounding box center [985, 43] width 52 height 29
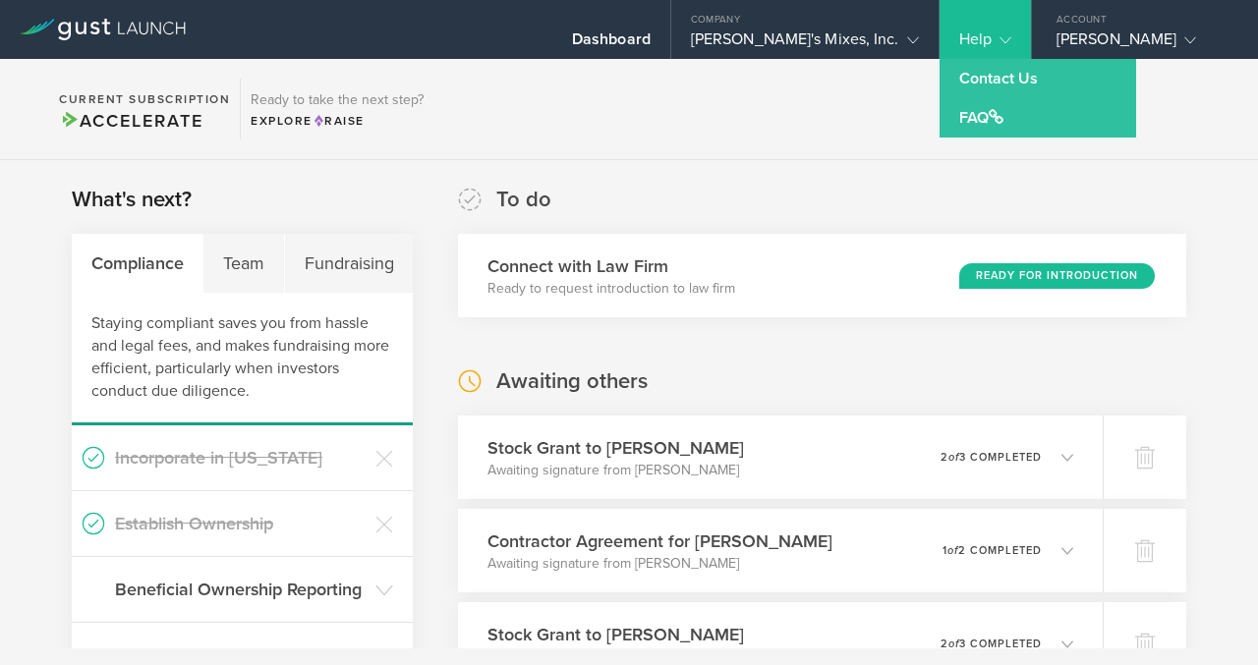
click at [887, 125] on section "Current Subscription Accelerate Ready to take the next step? Explore Raise" at bounding box center [629, 109] width 1258 height 101
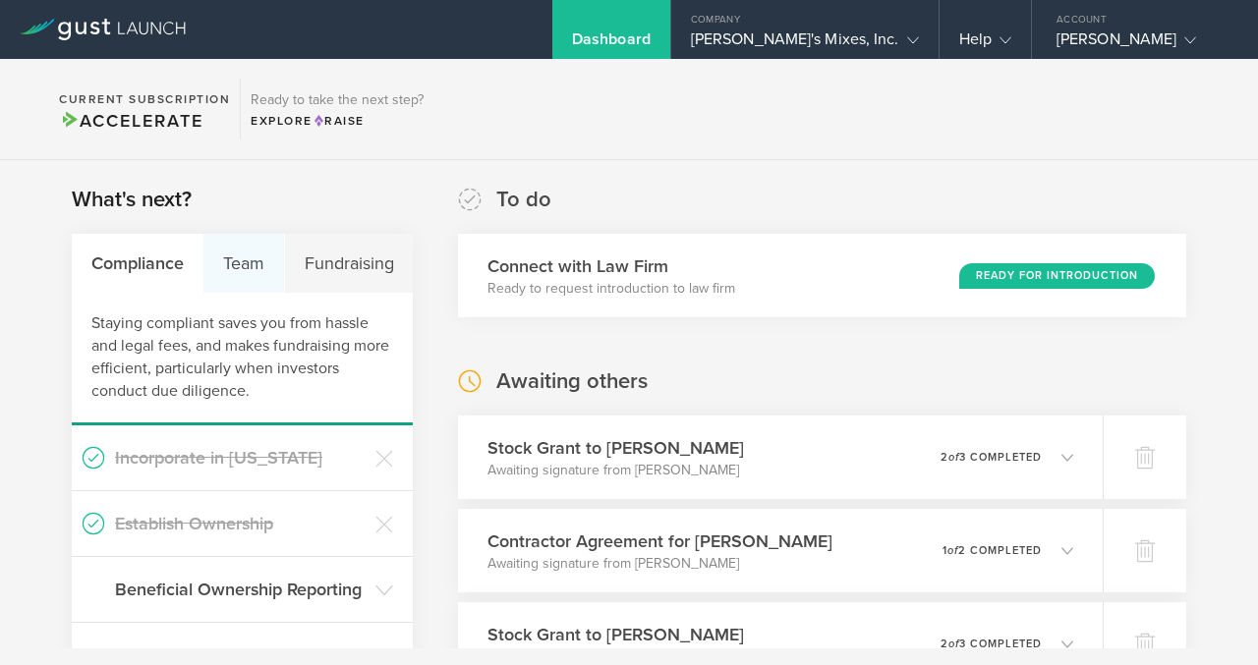
click at [243, 262] on div "Team" at bounding box center [243, 263] width 81 height 59
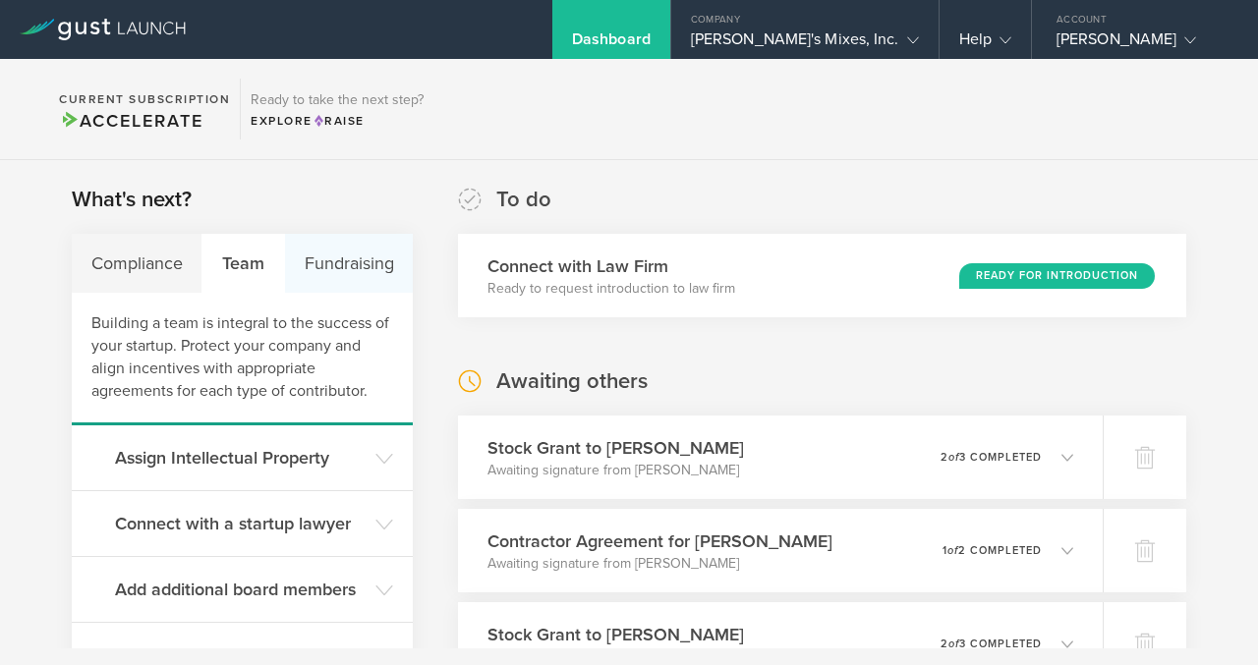
click at [326, 267] on div "Fundraising" at bounding box center [349, 263] width 128 height 59
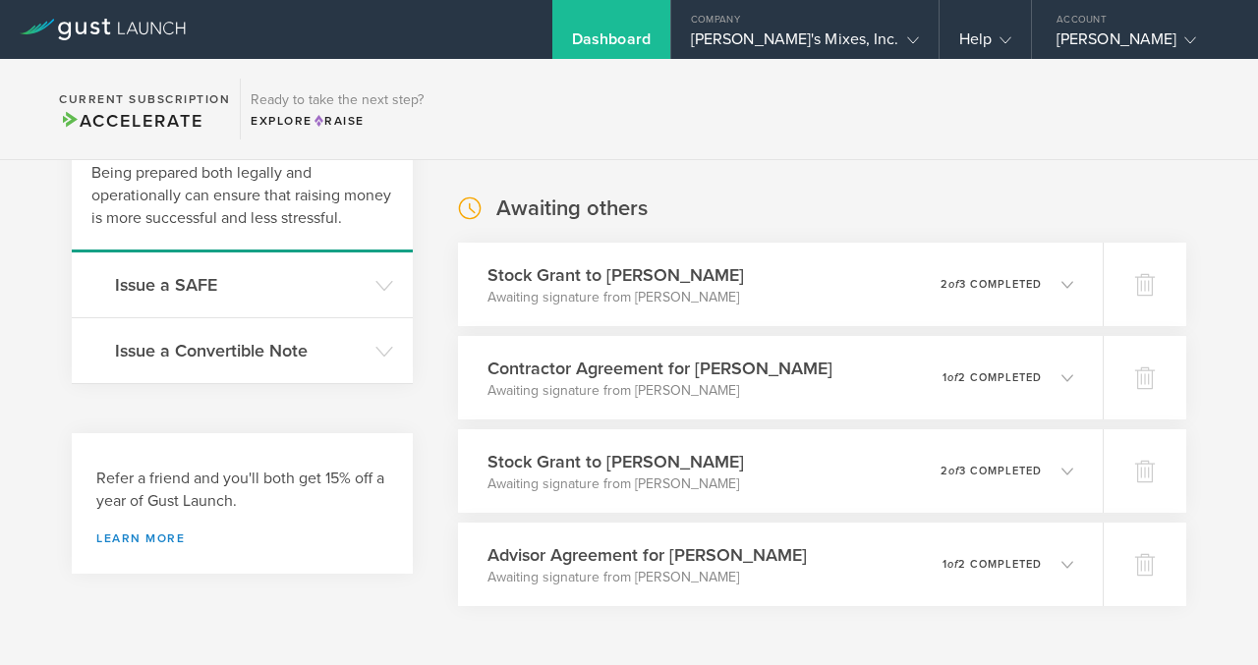
scroll to position [183, 0]
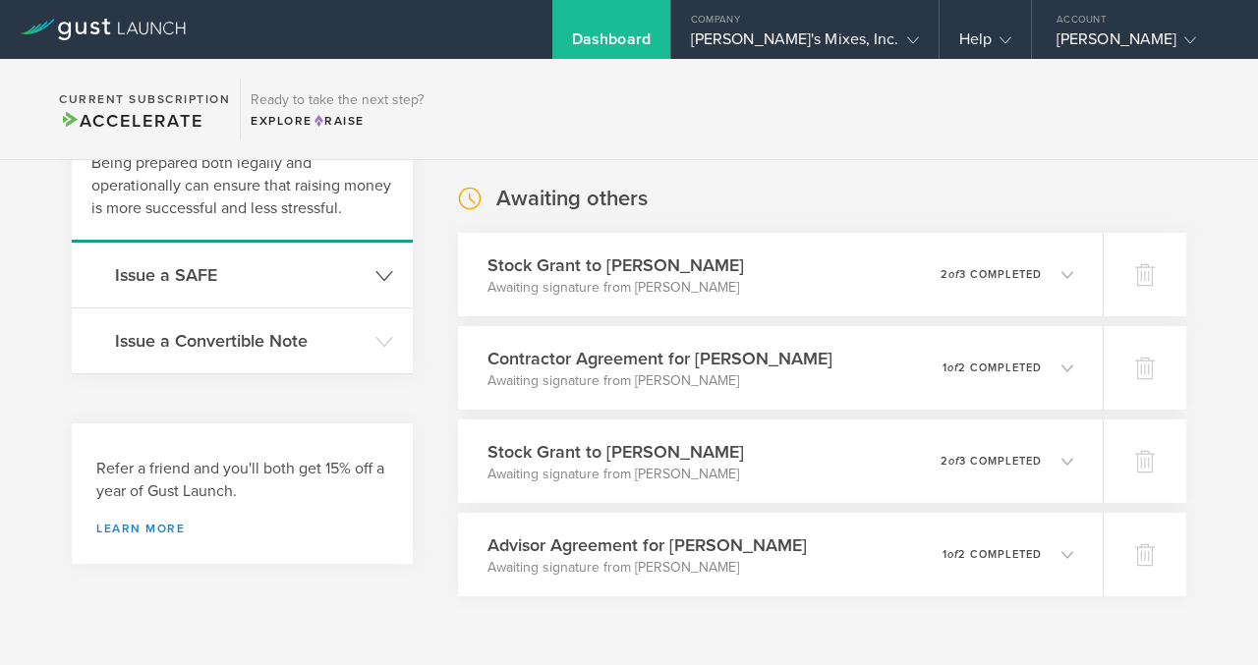
click at [351, 275] on h3 "Issue a SAFE" at bounding box center [240, 275] width 251 height 26
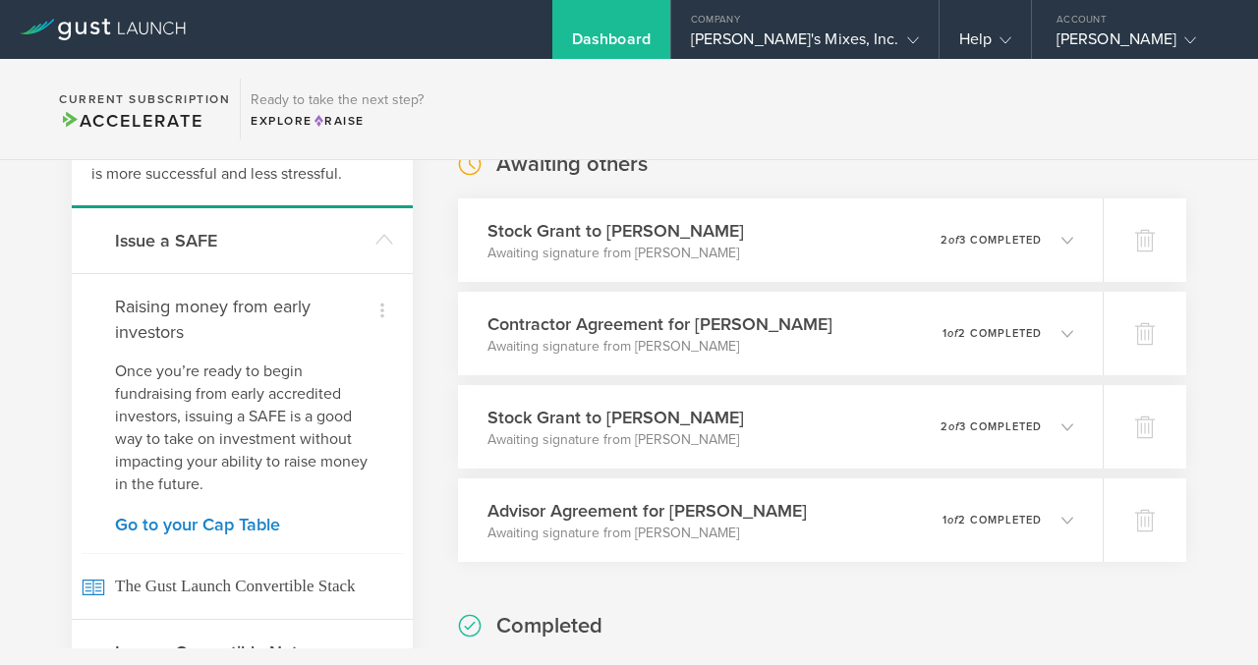
scroll to position [223, 0]
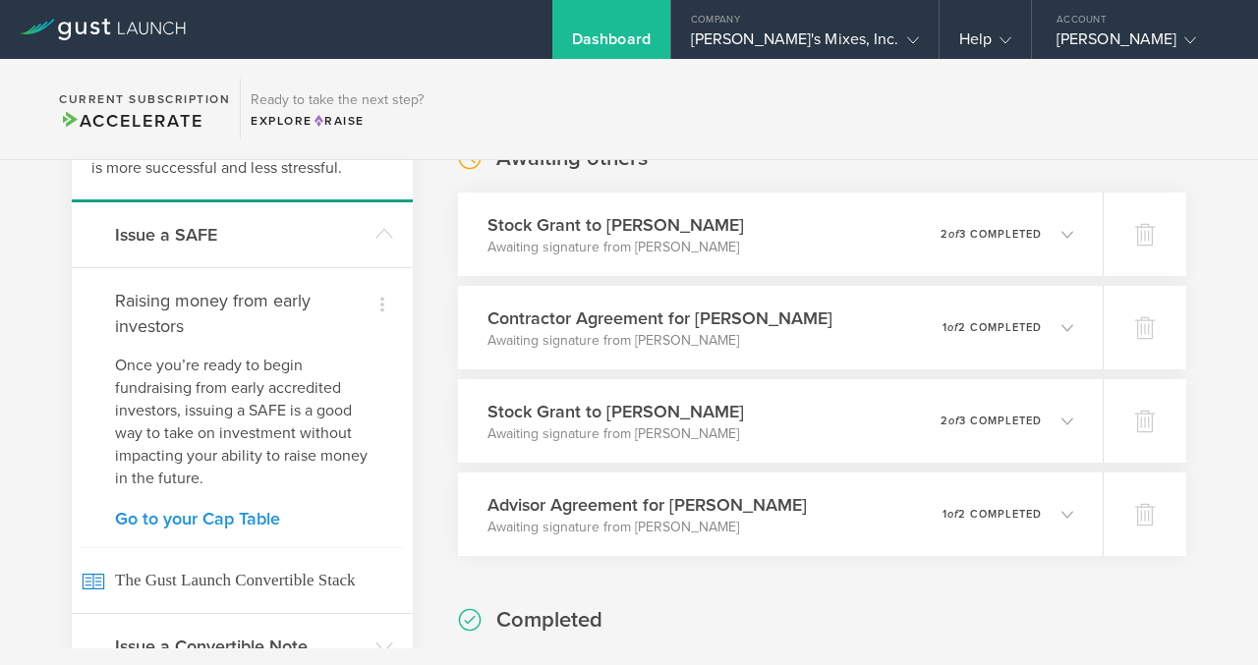
click at [256, 522] on link "Go to your Cap Table" at bounding box center [242, 519] width 255 height 18
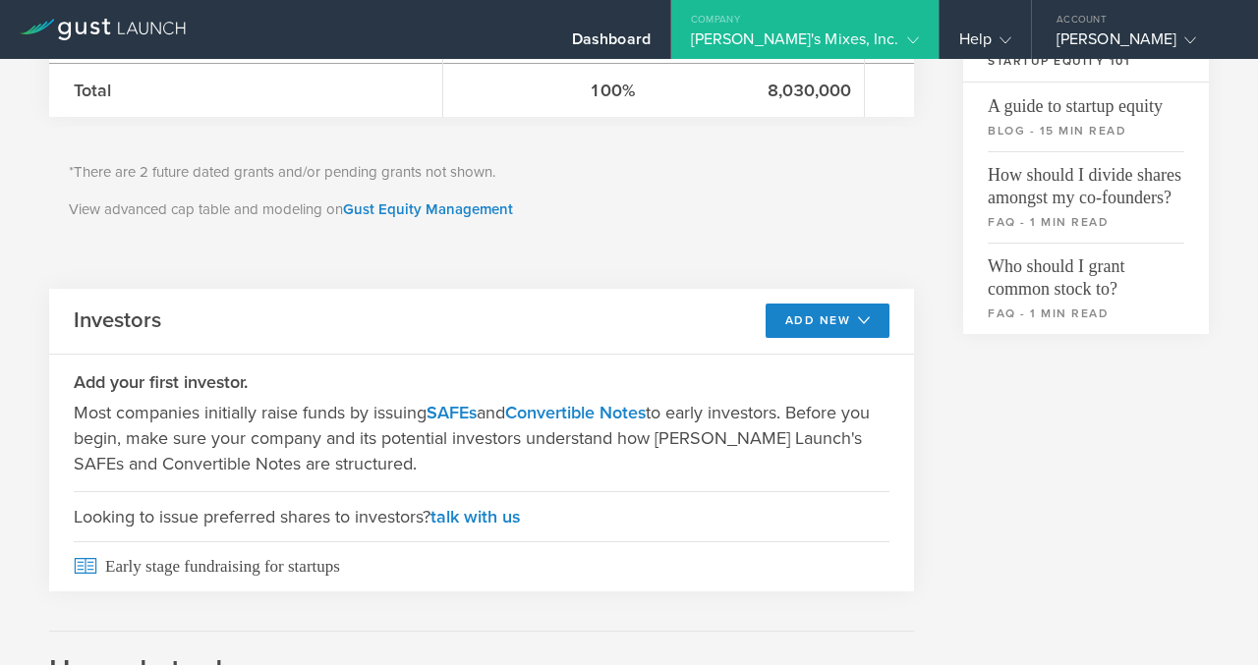
scroll to position [687, 0]
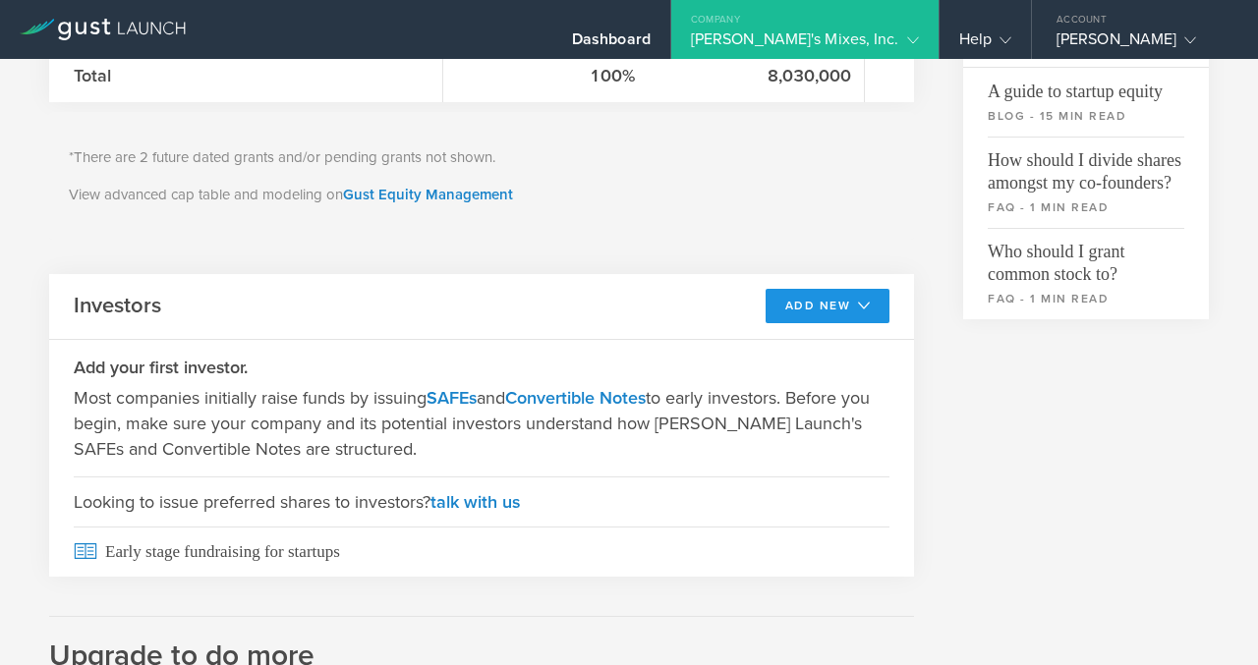
click at [825, 318] on button "Add New" at bounding box center [828, 306] width 125 height 34
click at [783, 347] on li "SAFE" at bounding box center [811, 350] width 142 height 38
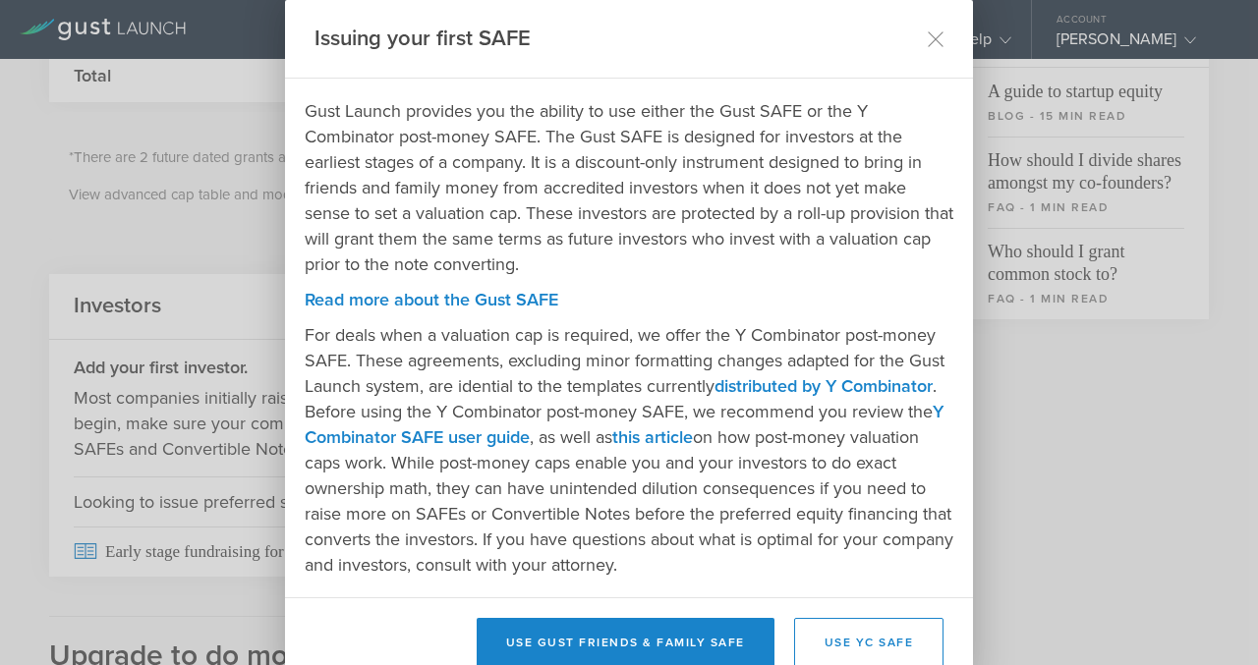
scroll to position [12, 0]
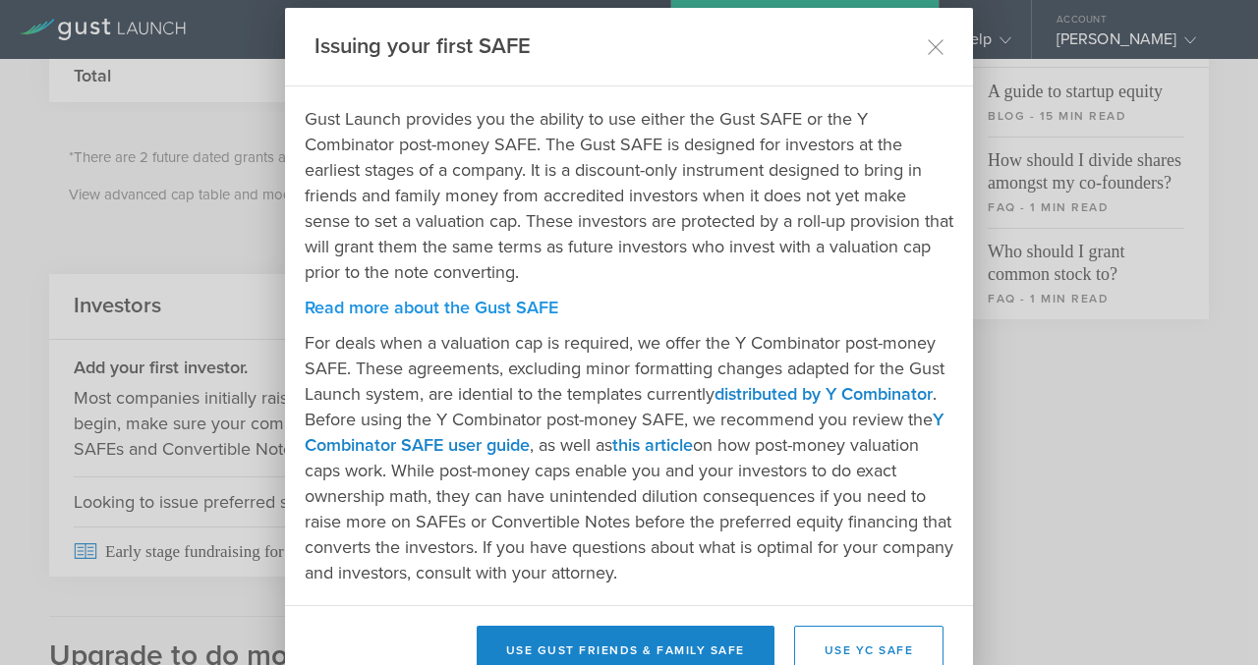
click at [540, 307] on link "Read more about the Gust SAFE" at bounding box center [432, 308] width 254 height 22
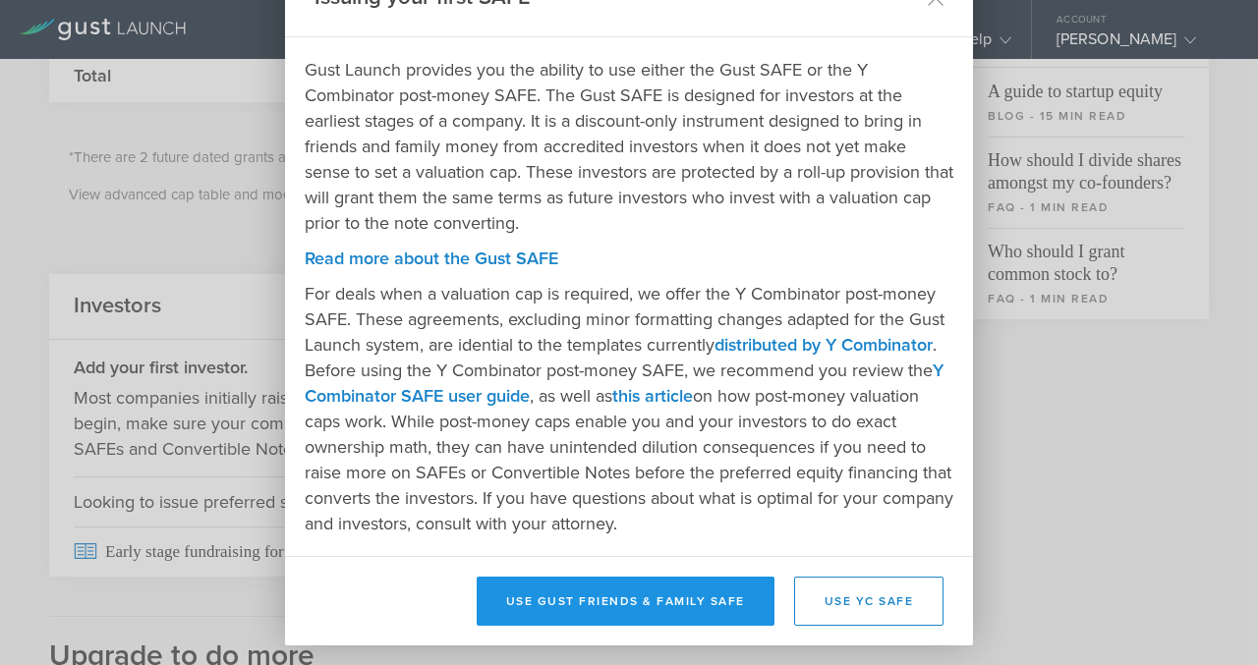
click at [601, 601] on button "Use Gust Friends & Family SAFE" at bounding box center [626, 601] width 298 height 49
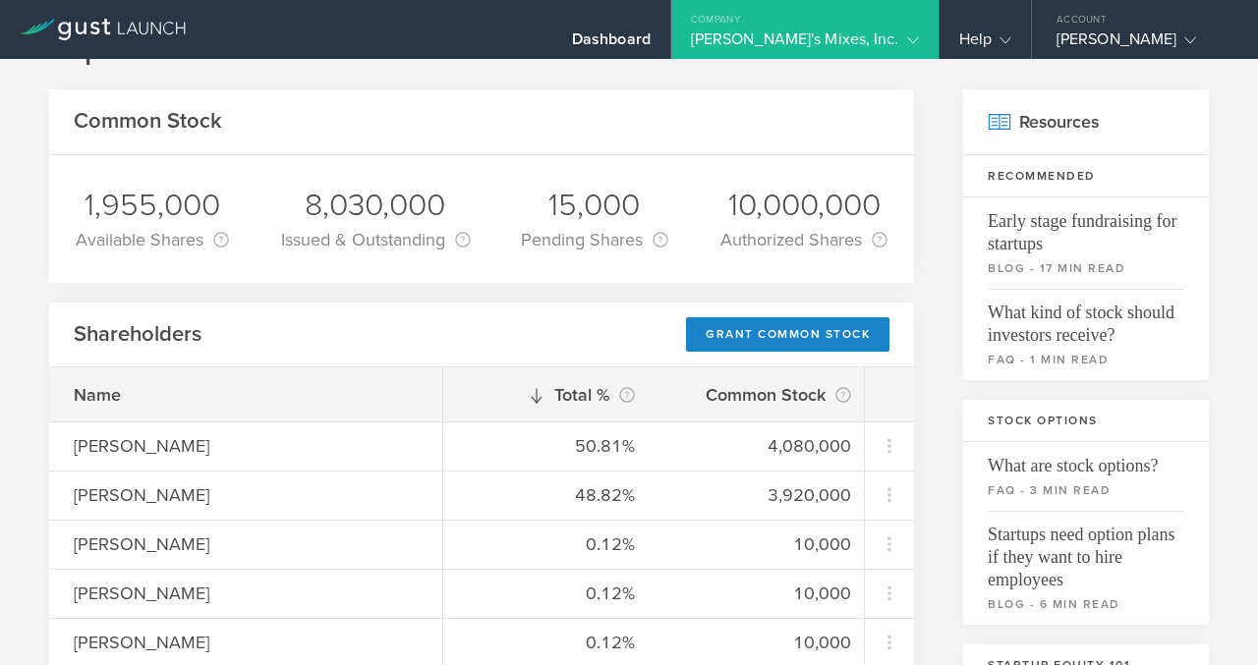
scroll to position [0, 0]
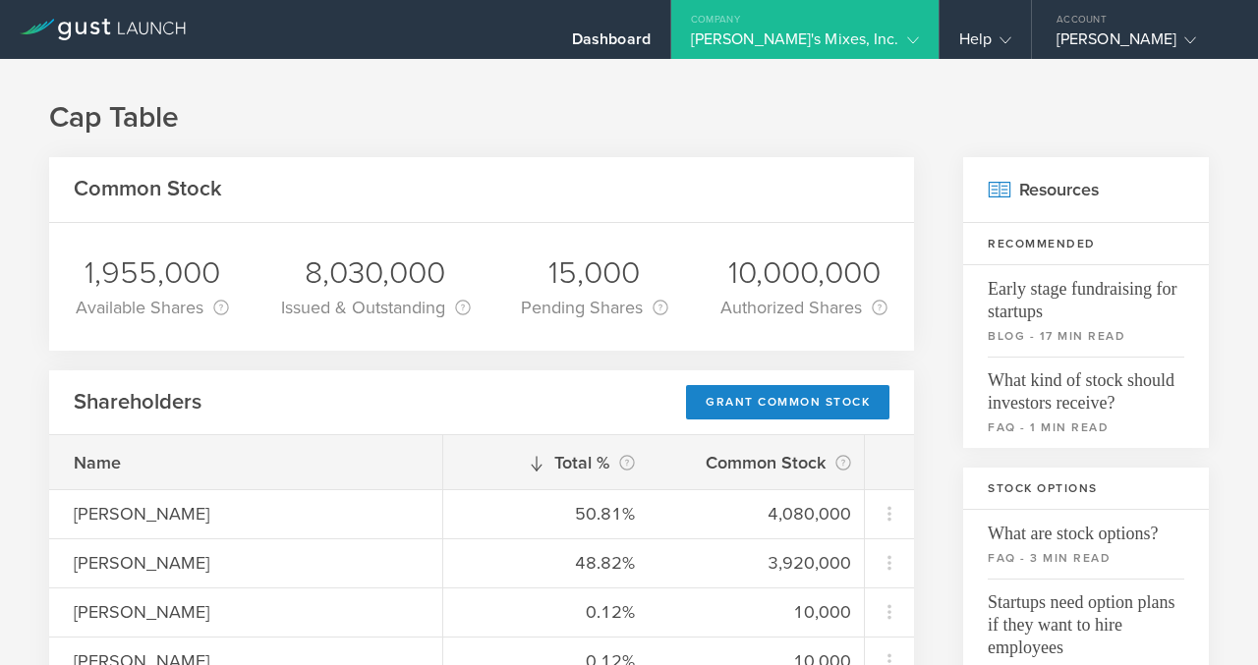
click at [848, 35] on div "Dick's Mixes, Inc." at bounding box center [805, 43] width 228 height 29
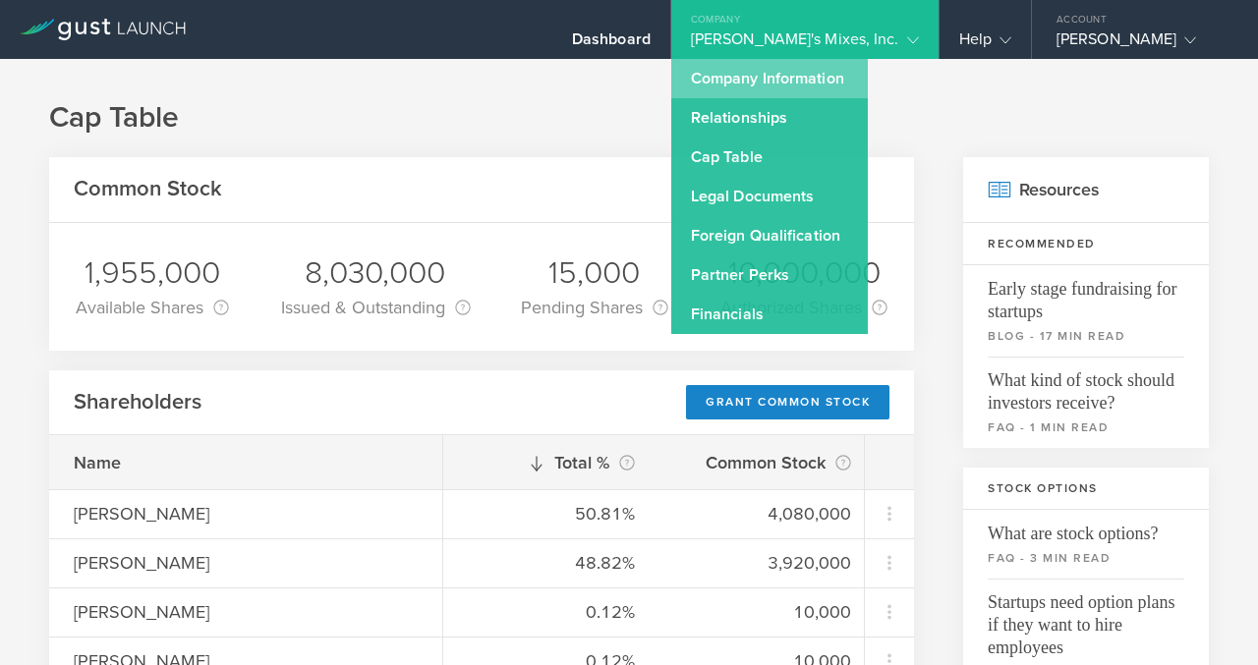
click at [841, 79] on link "Company Information" at bounding box center [769, 78] width 197 height 39
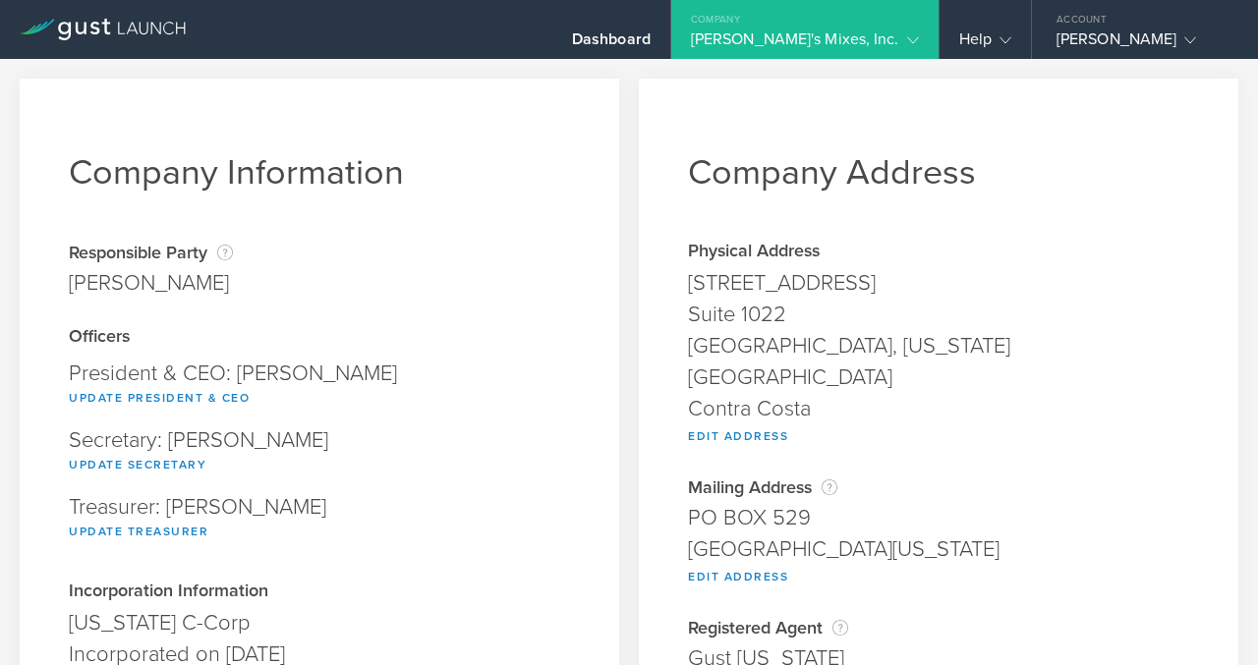
click at [856, 38] on div "Dick's Mixes, Inc." at bounding box center [805, 43] width 228 height 29
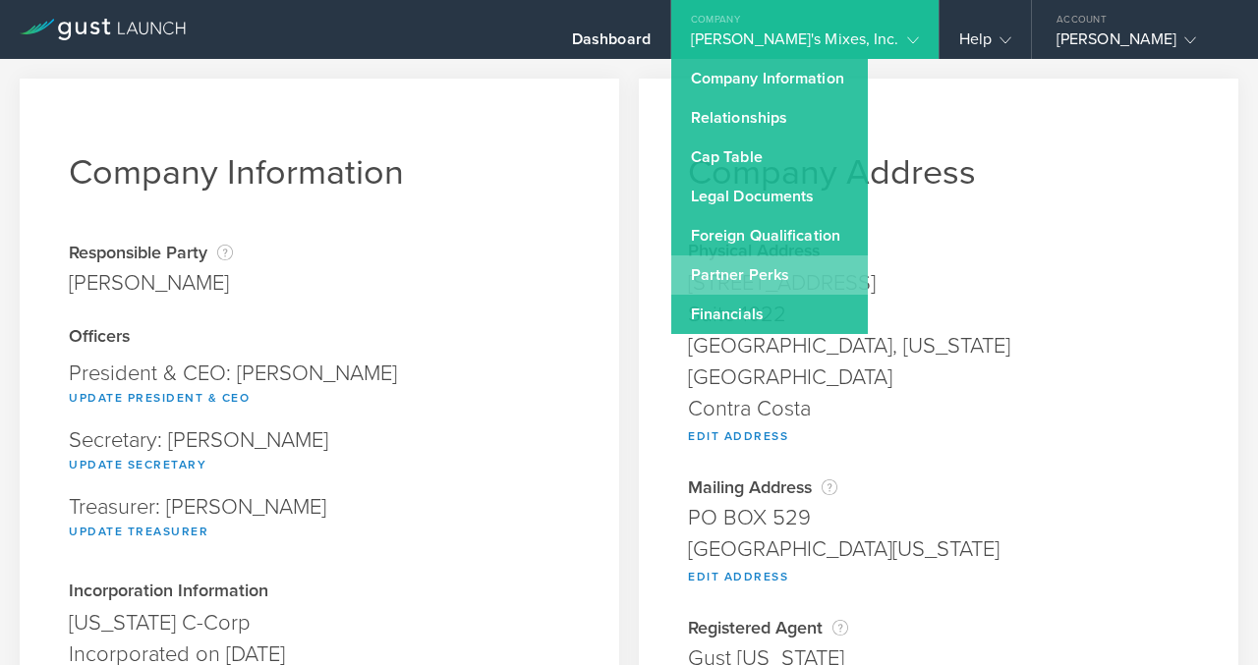
click at [819, 272] on link "Partner Perks" at bounding box center [769, 275] width 197 height 39
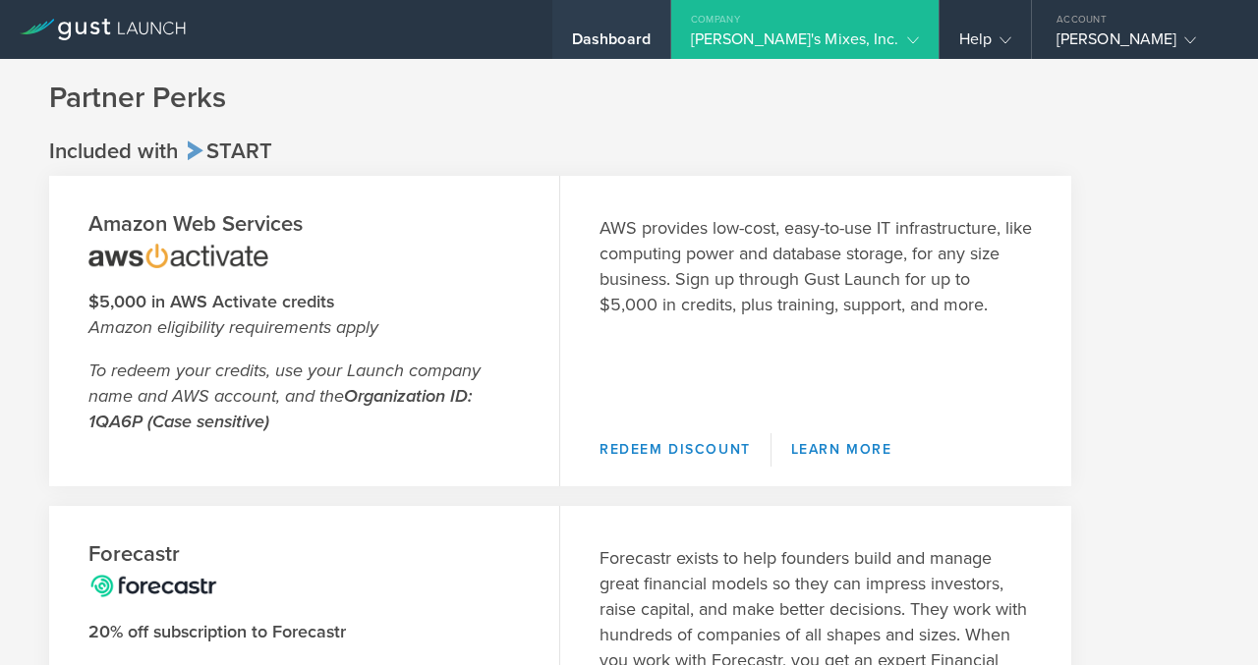
click at [651, 35] on div "Dashboard" at bounding box center [611, 43] width 79 height 29
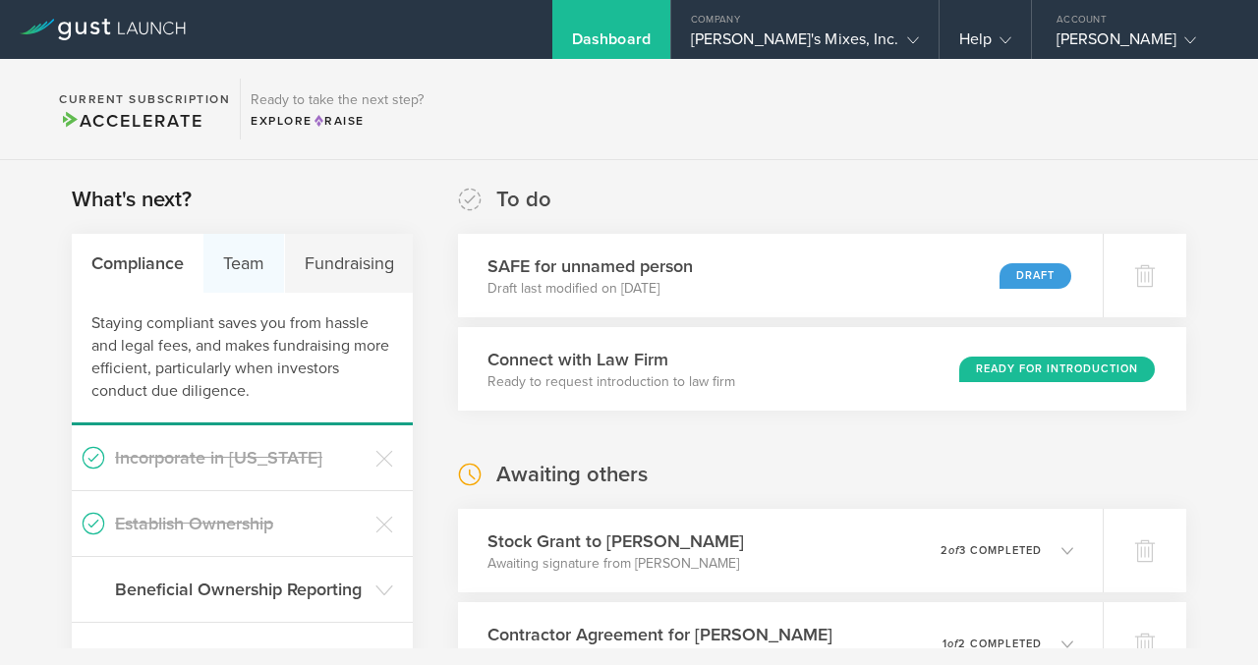
click at [256, 271] on div "Team" at bounding box center [243, 263] width 81 height 59
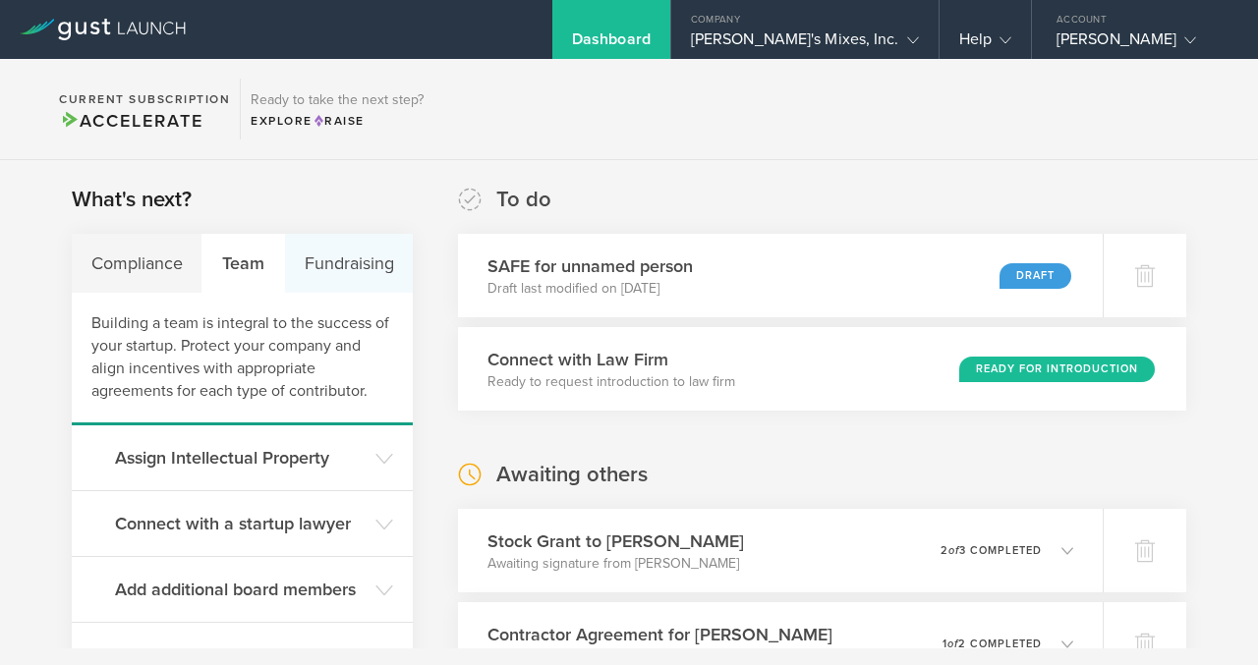
click at [324, 277] on div "Fundraising" at bounding box center [349, 263] width 128 height 59
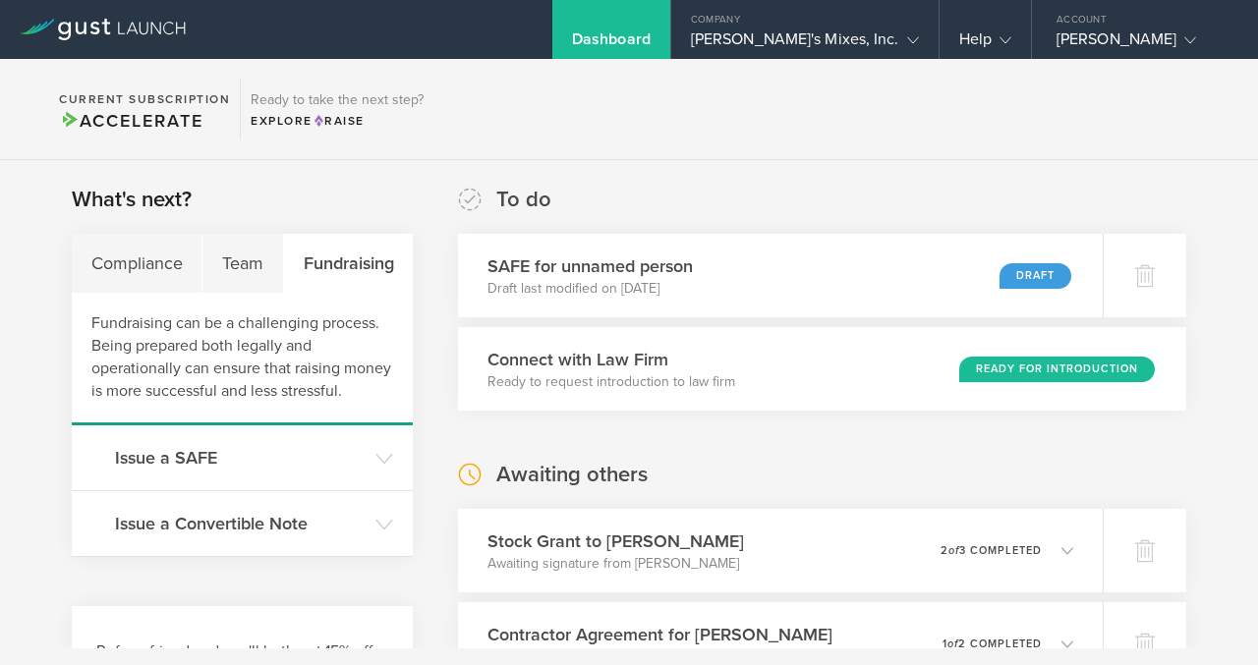
click at [152, 35] on icon at bounding box center [103, 30] width 166 height 22
click at [786, 38] on div "Dick's Mixes, Inc." at bounding box center [805, 43] width 228 height 29
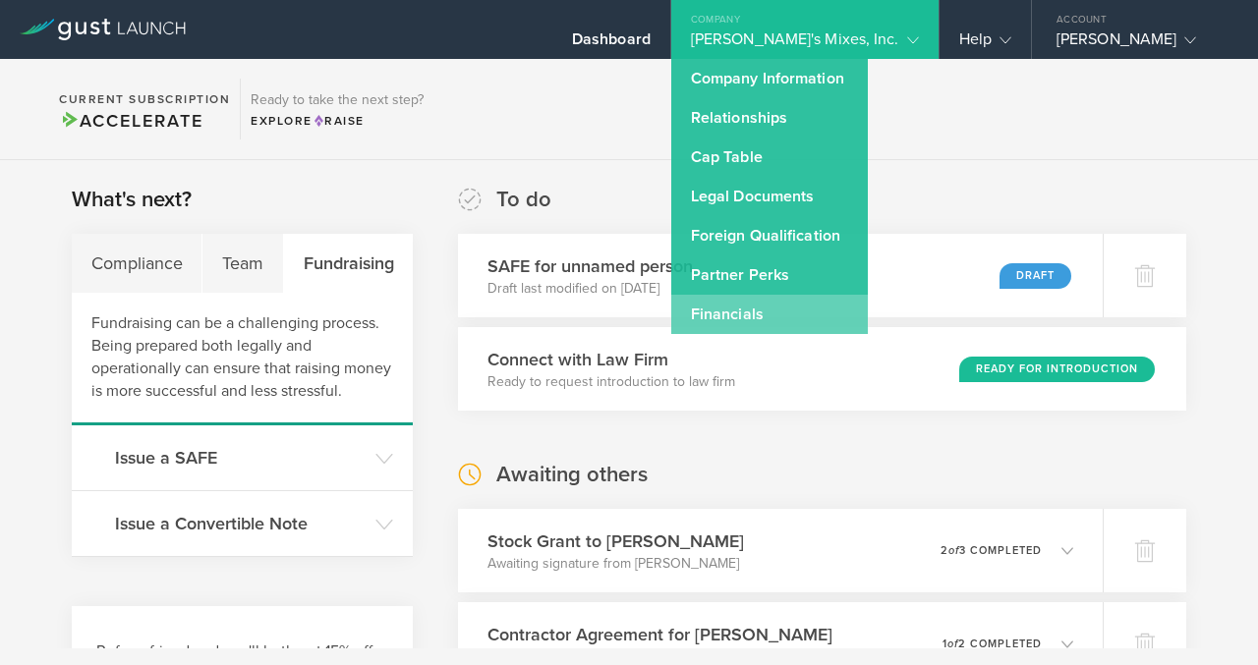
click at [801, 315] on link "Financials" at bounding box center [769, 314] width 197 height 39
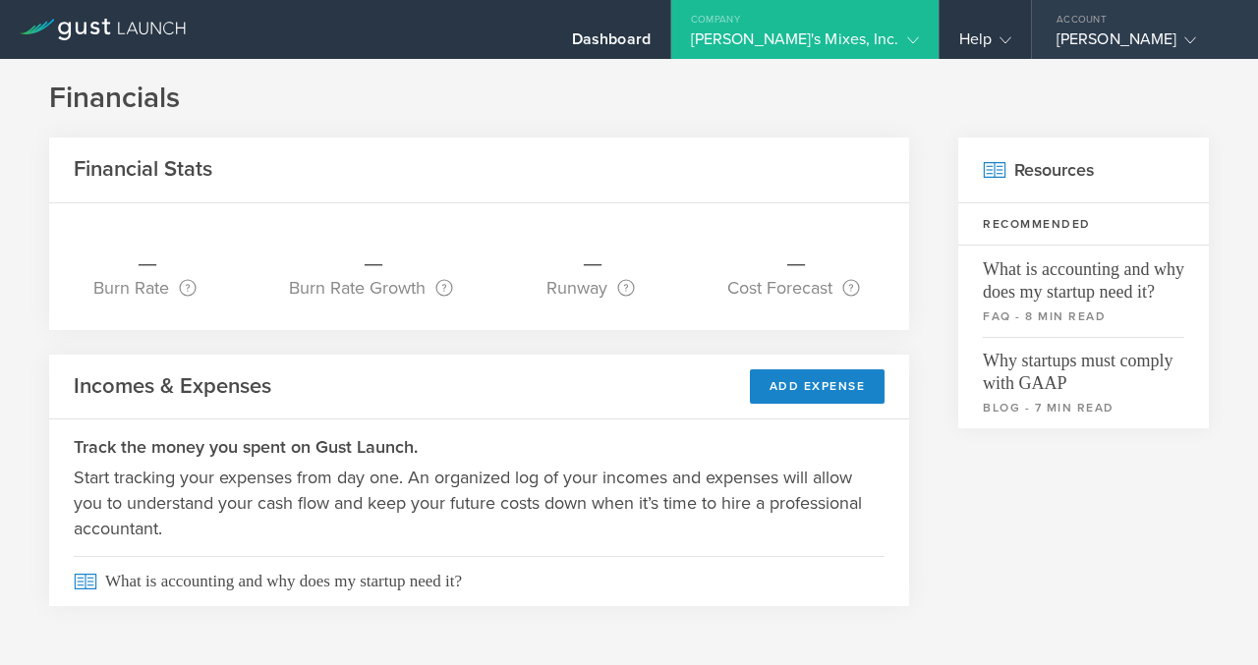
click at [1081, 30] on div "Richard Johnson" at bounding box center [1139, 43] width 167 height 29
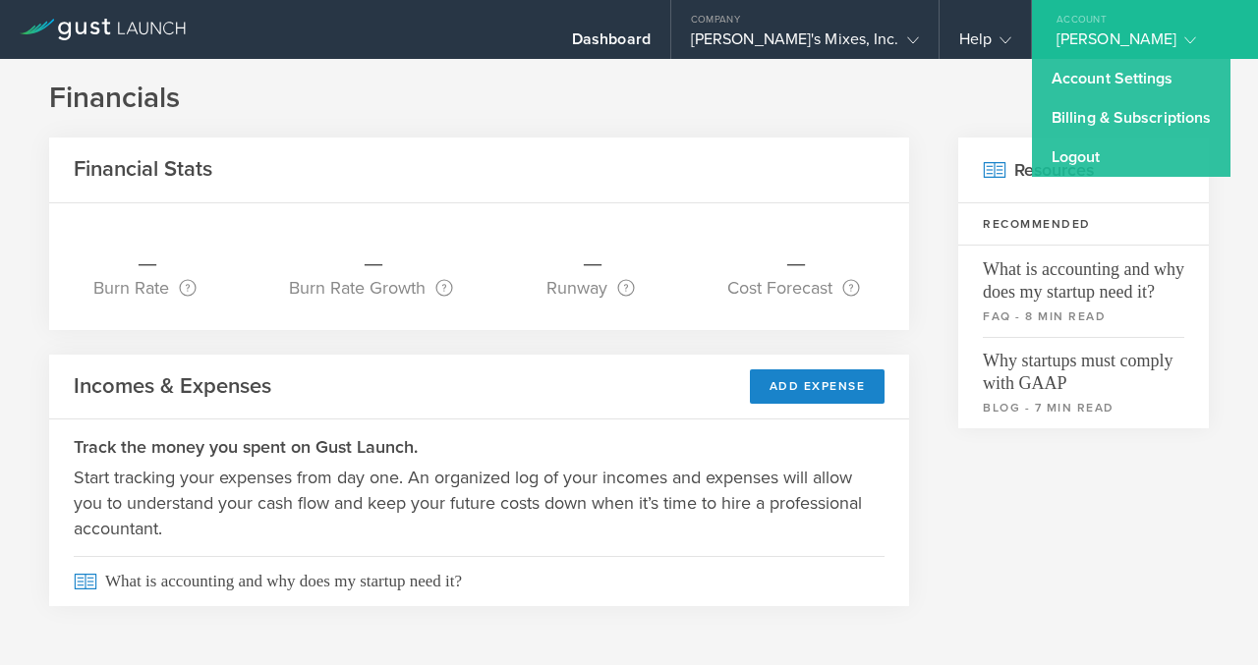
click at [1091, 35] on div "Richard Johnson" at bounding box center [1139, 43] width 167 height 29
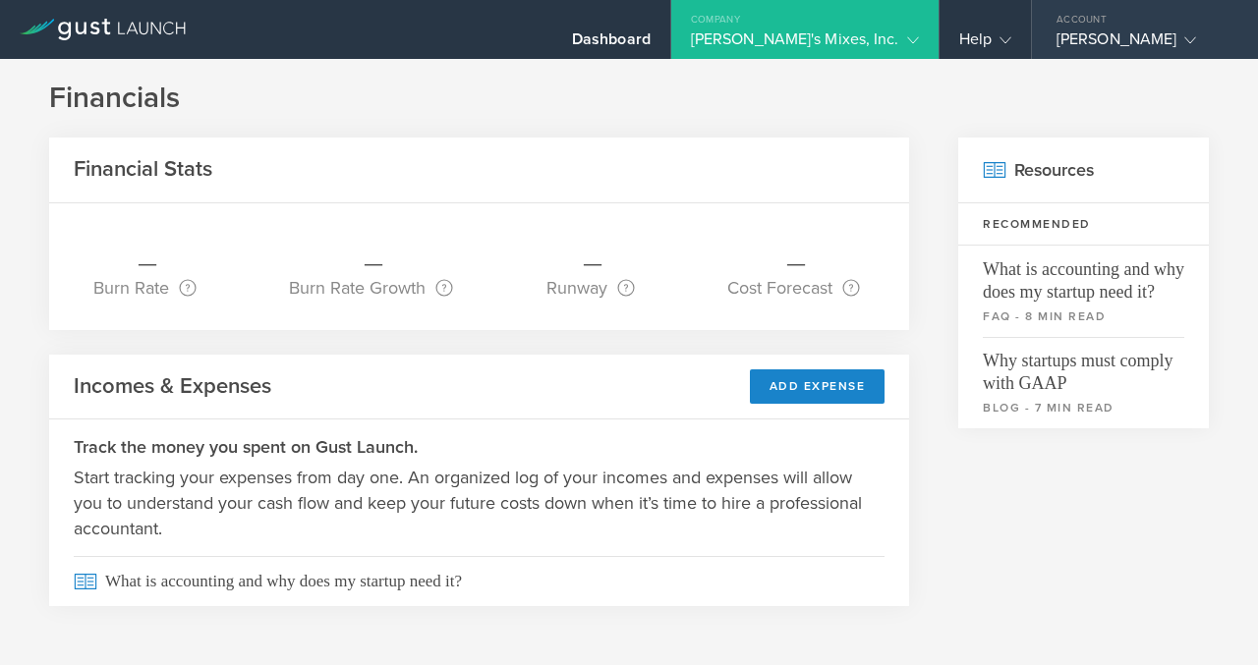
click at [1091, 35] on div "Richard Johnson" at bounding box center [1139, 43] width 167 height 29
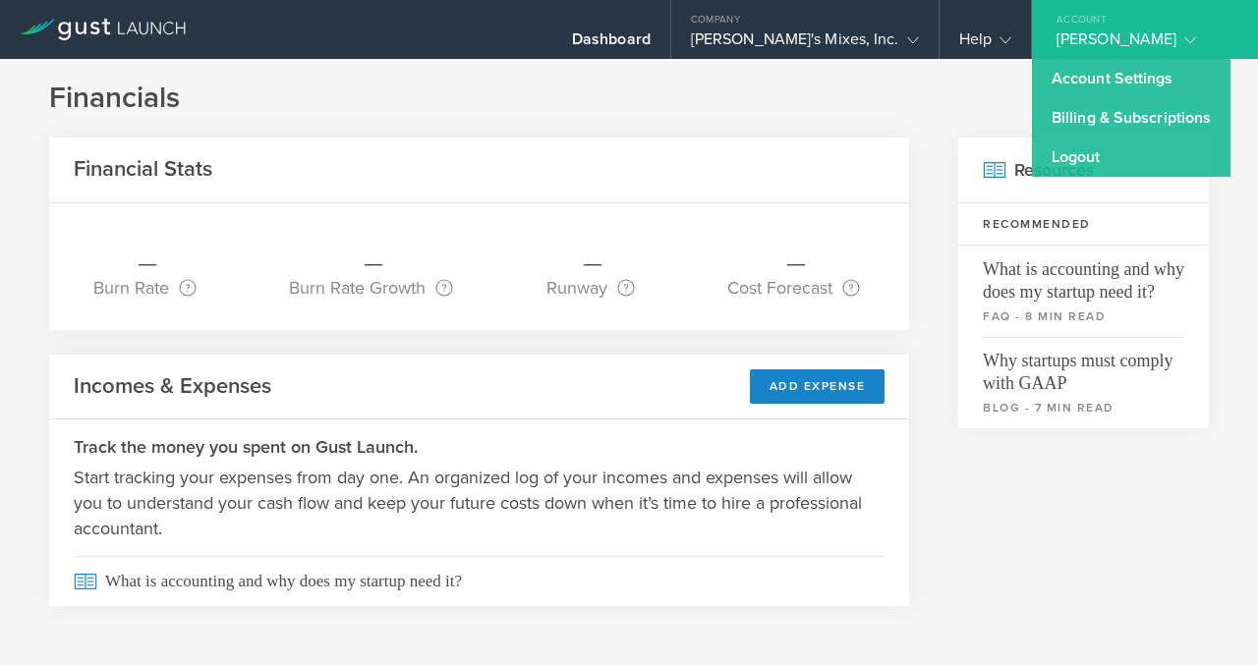
click at [943, 97] on h1 "Financials" at bounding box center [629, 98] width 1160 height 39
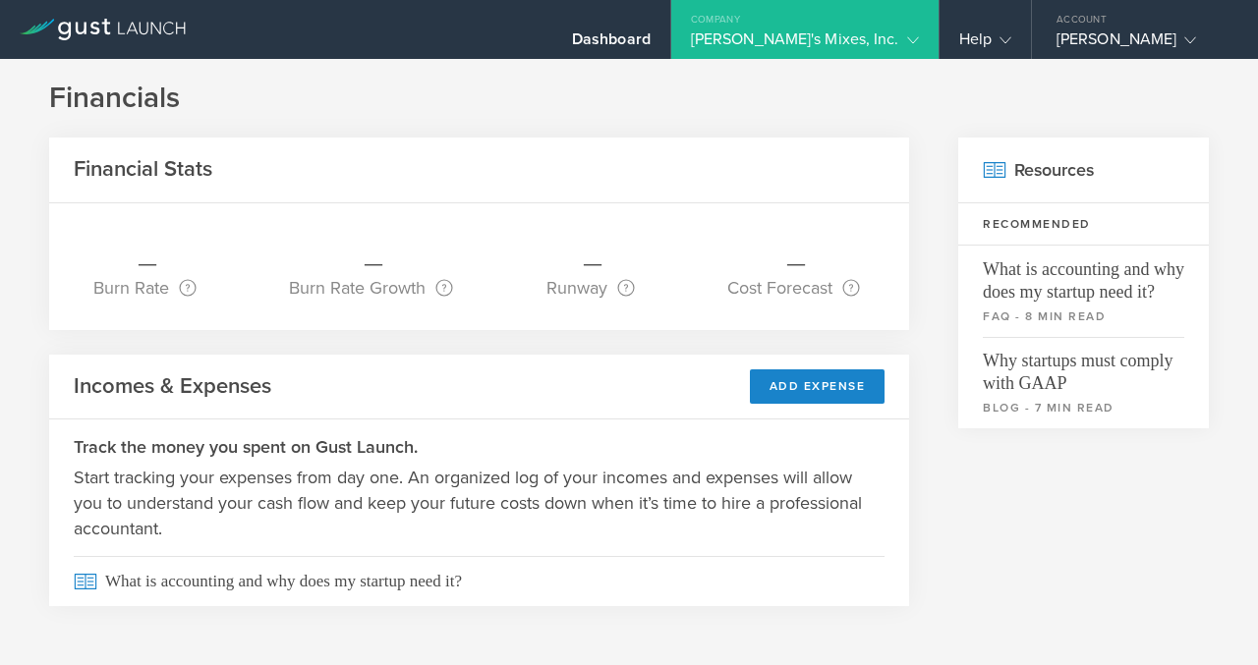
click at [166, 29] on icon at bounding box center [103, 30] width 166 height 22
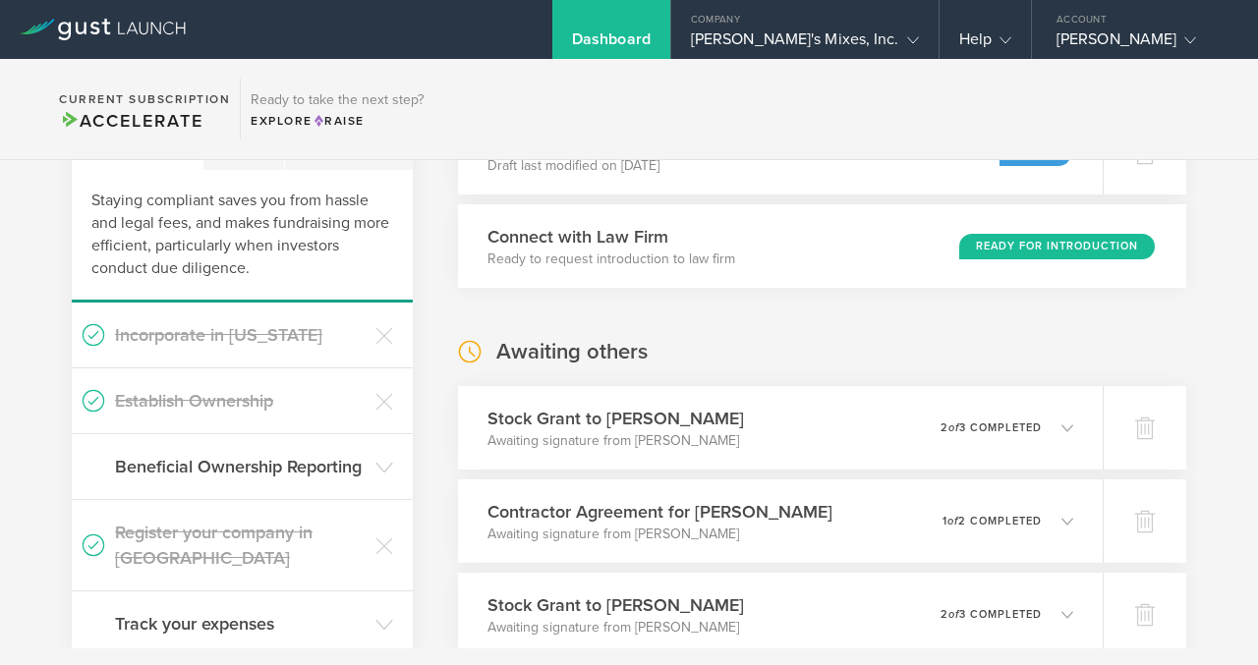
scroll to position [128, 0]
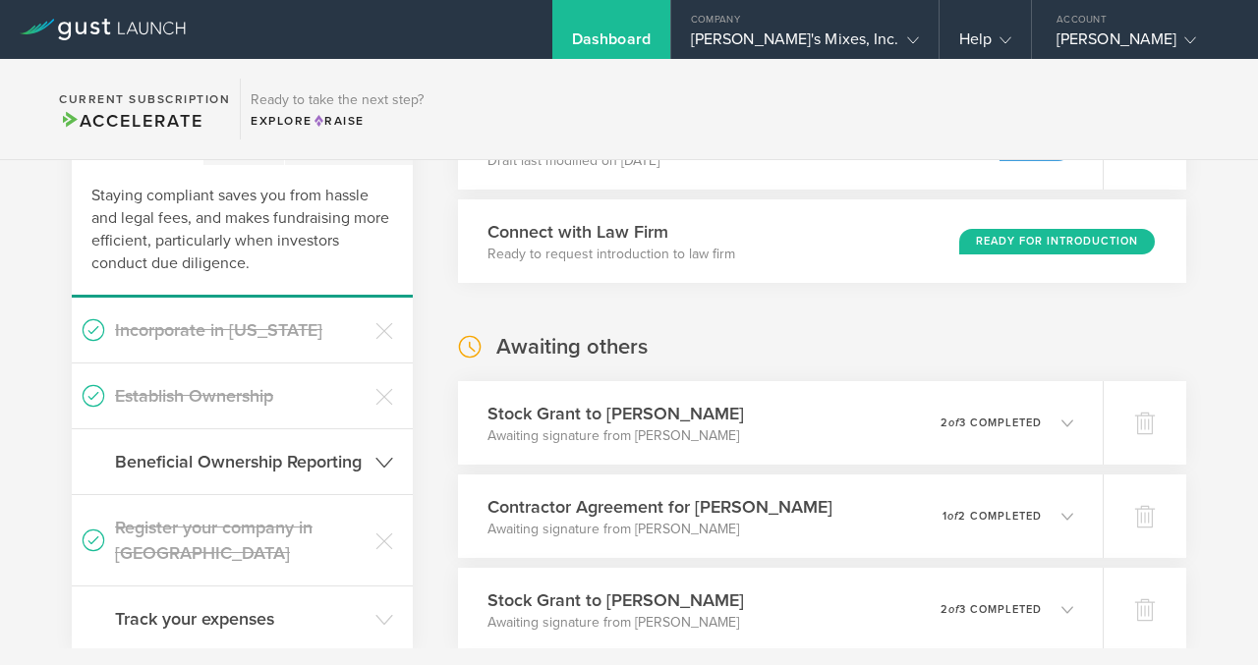
click at [365, 467] on h3 "Beneficial Ownership Reporting" at bounding box center [240, 462] width 251 height 26
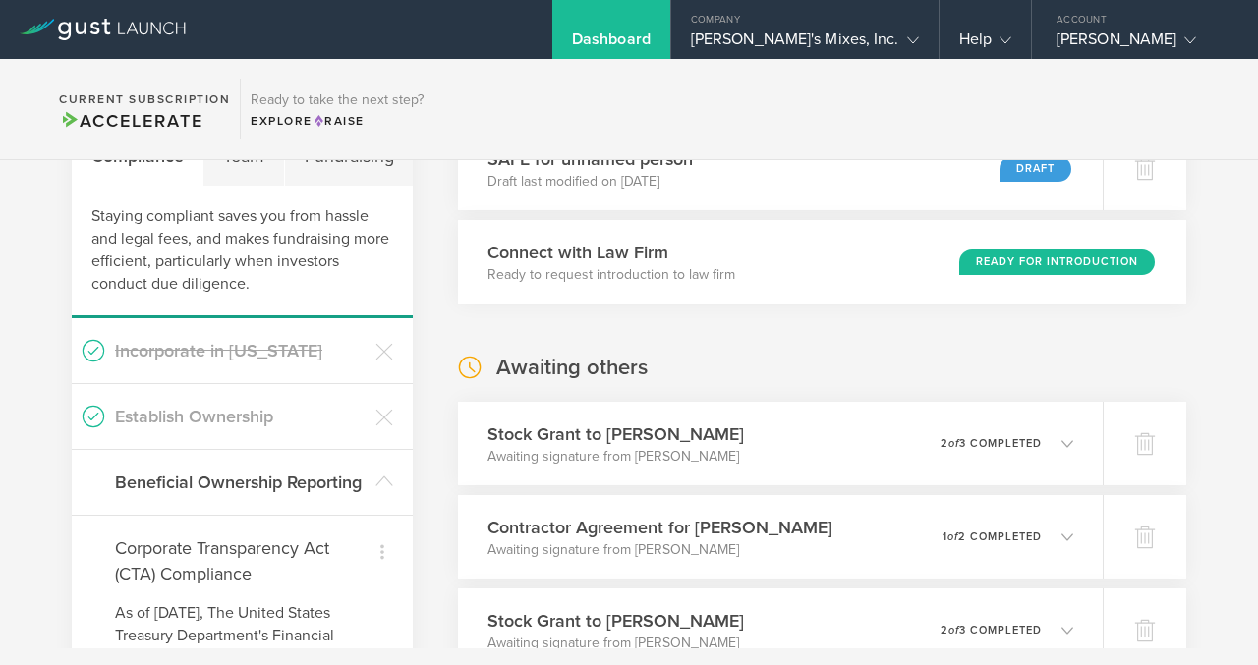
scroll to position [0, 0]
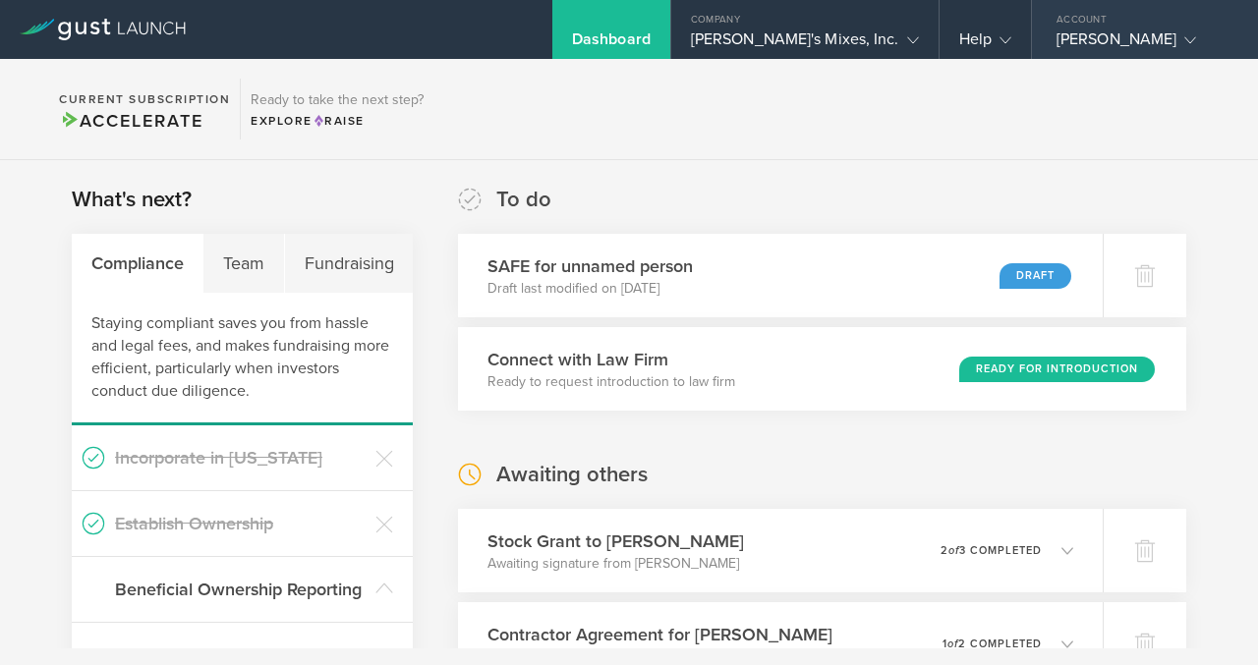
click at [1114, 36] on div "Richard Johnson" at bounding box center [1139, 43] width 167 height 29
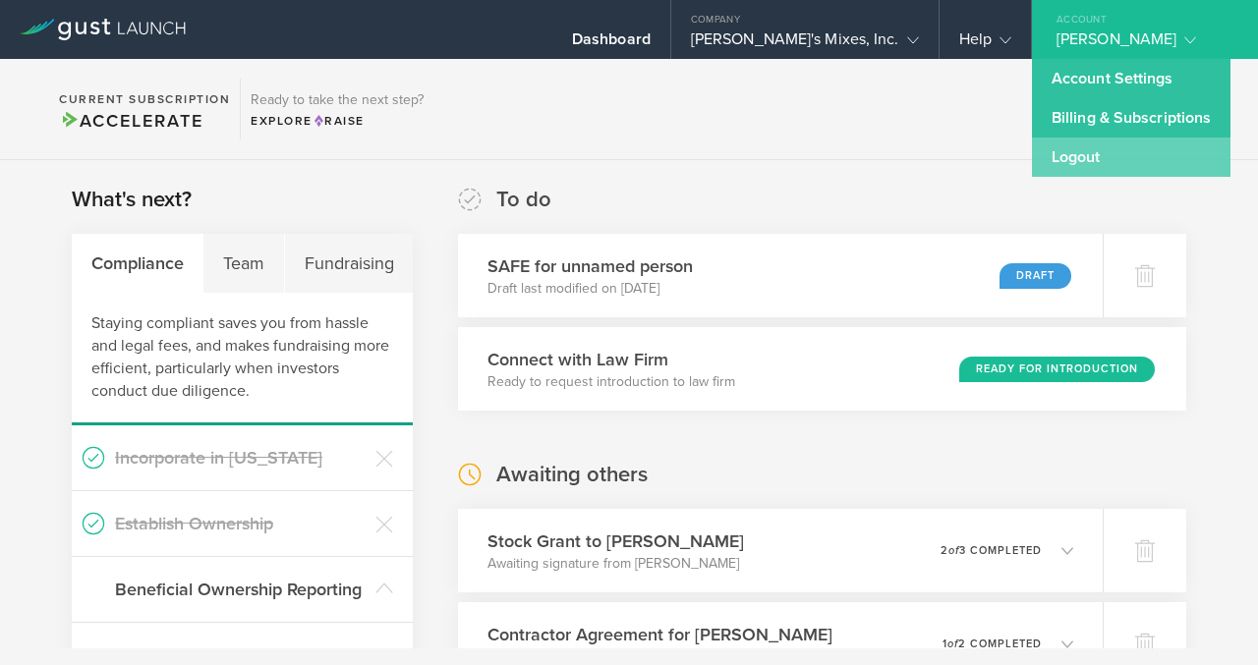
click at [1063, 158] on link "Logout" at bounding box center [1131, 157] width 199 height 39
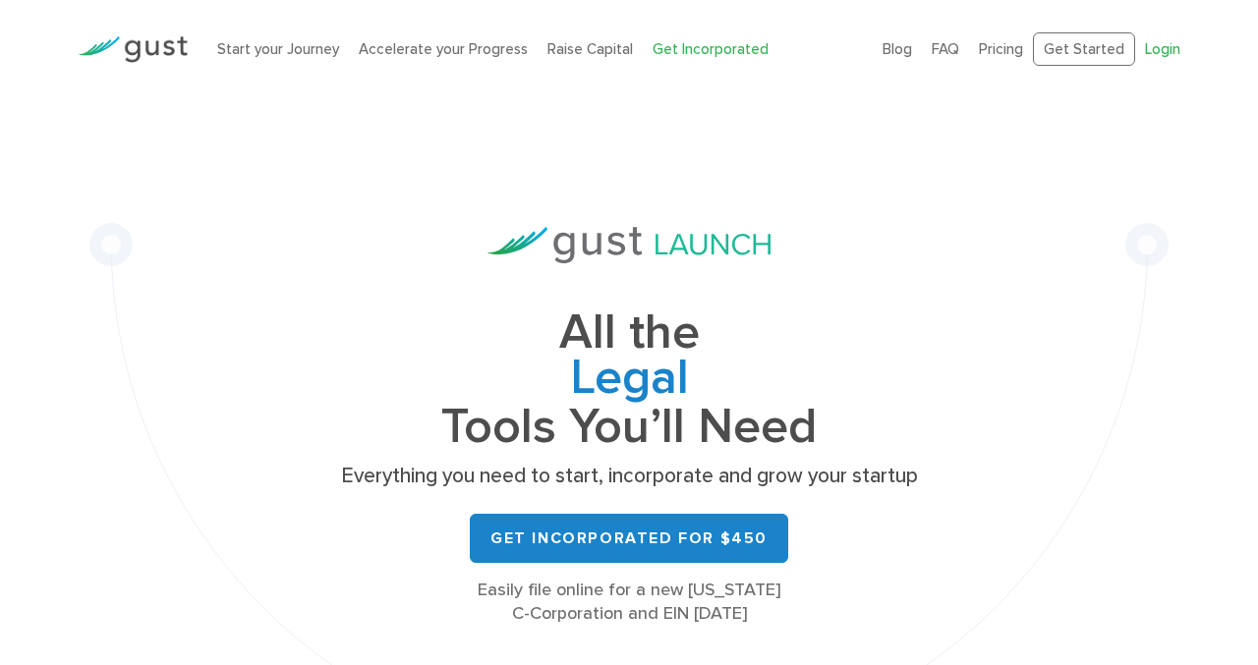
click at [1167, 51] on link "Login" at bounding box center [1162, 49] width 35 height 18
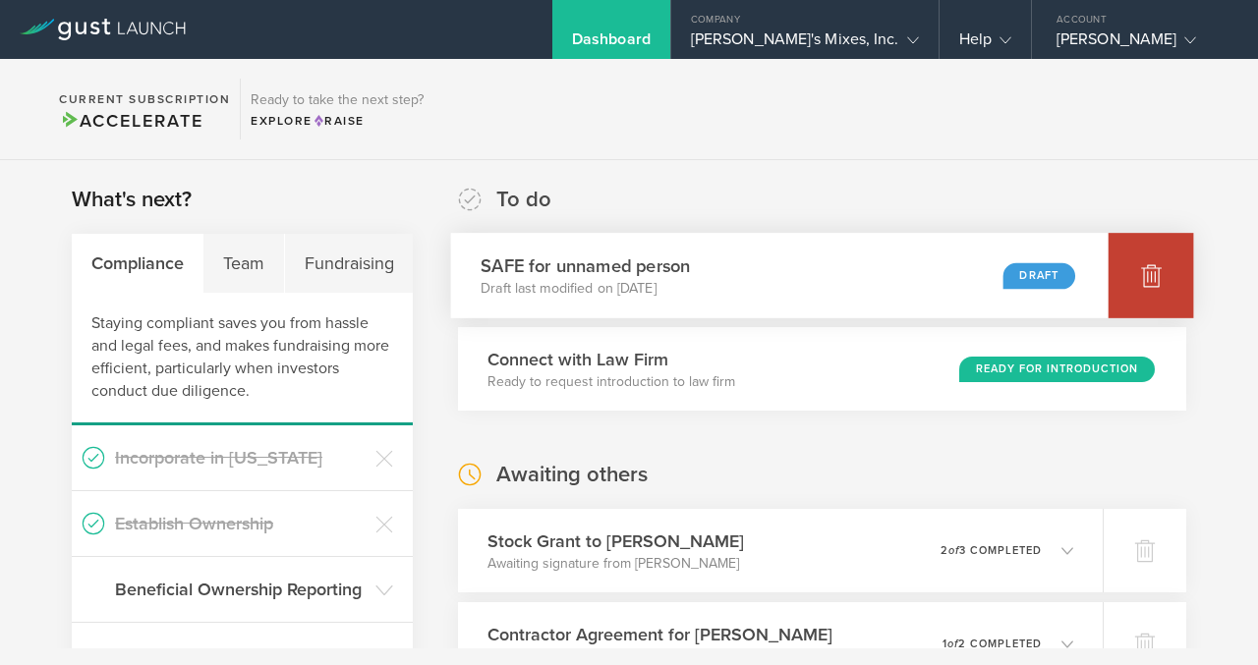
click at [1143, 275] on icon at bounding box center [1151, 275] width 24 height 24
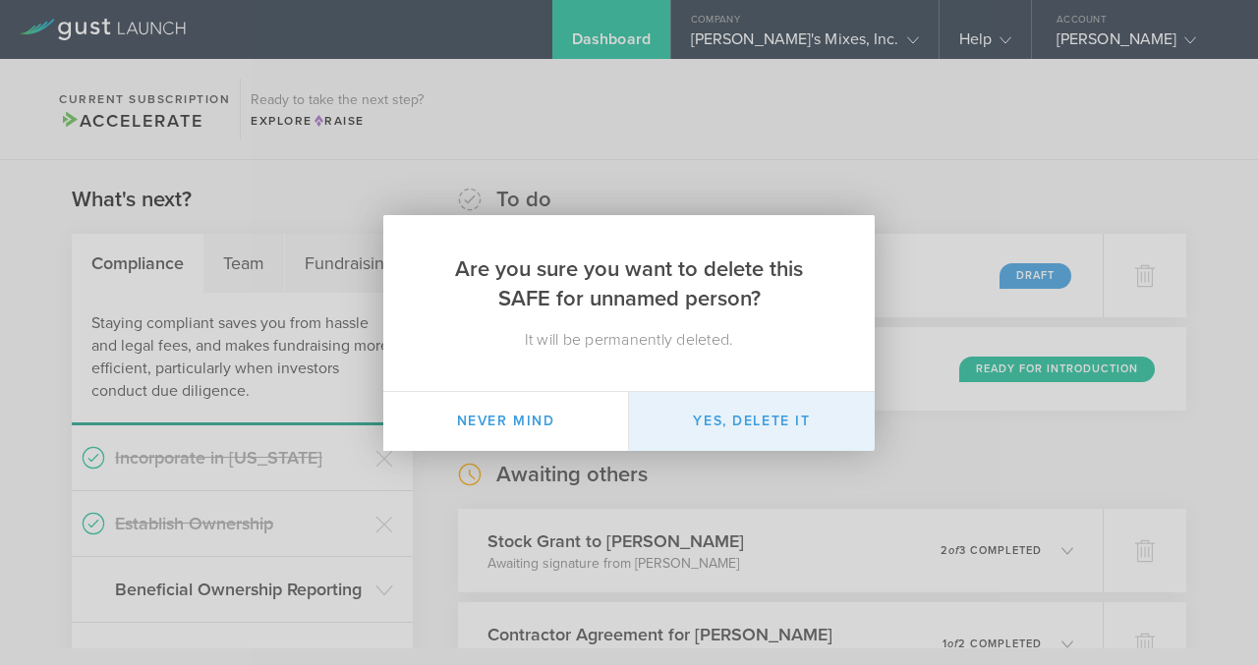
click at [777, 427] on button "Yes, delete it" at bounding box center [752, 421] width 246 height 59
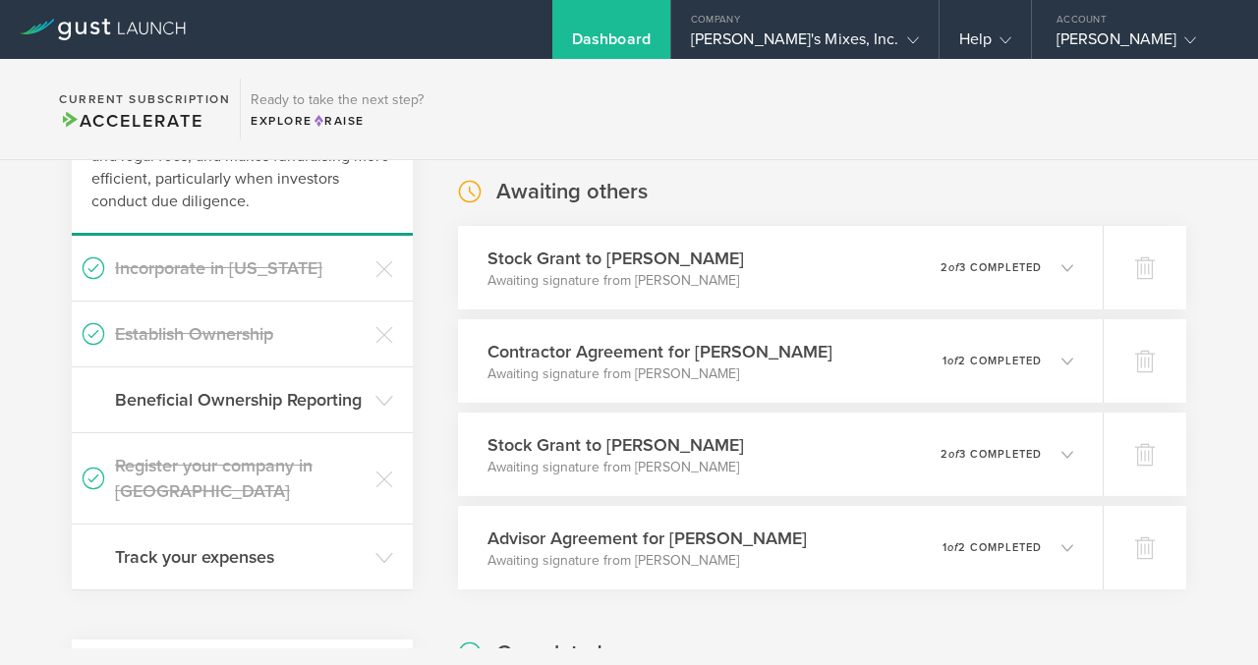
scroll to position [199, 0]
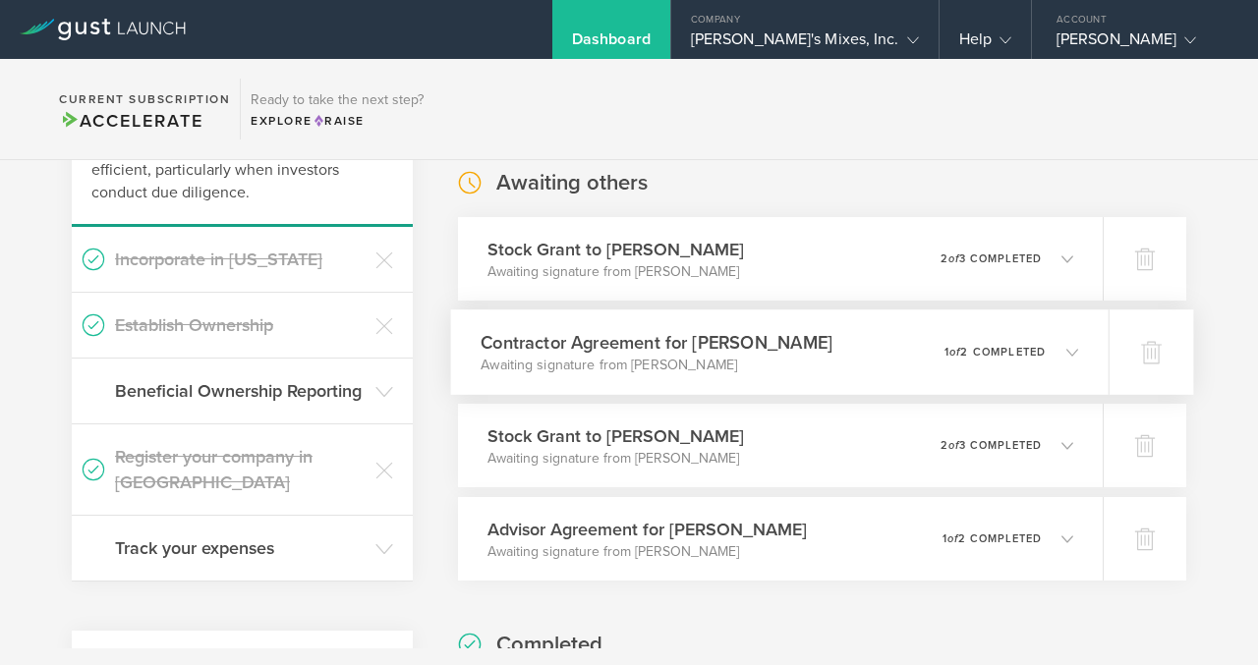
click at [1069, 351] on polyline at bounding box center [1072, 352] width 11 height 6
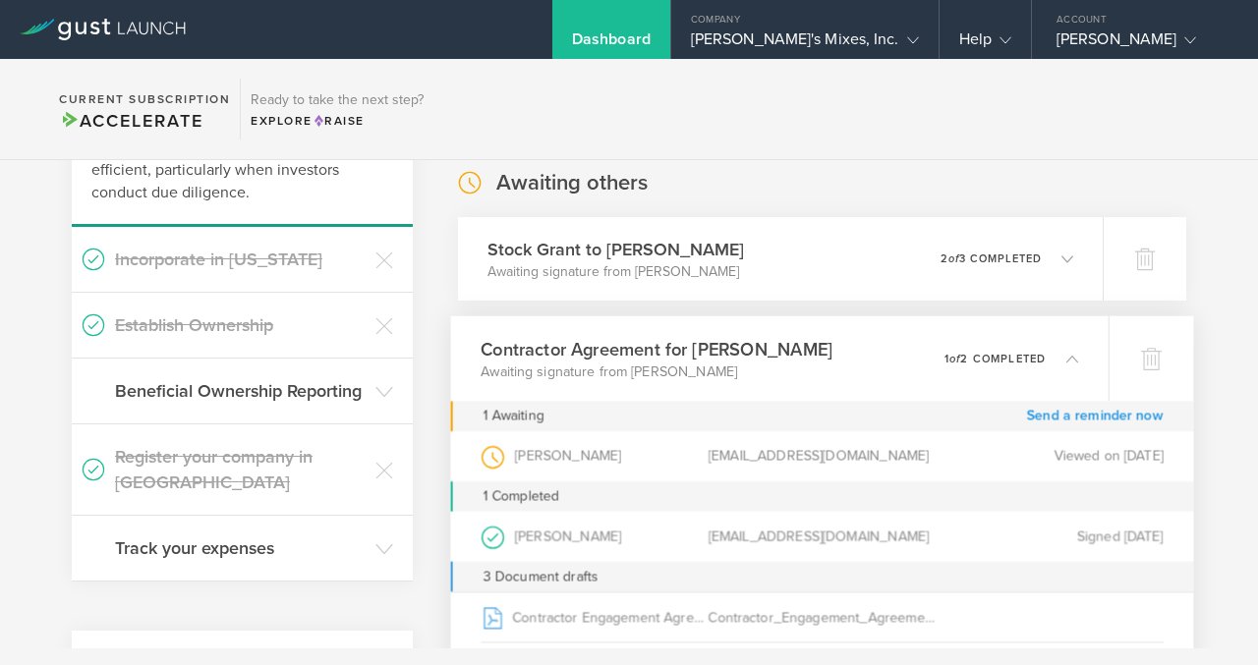
click at [1051, 415] on link "Send a reminder now" at bounding box center [1095, 416] width 137 height 30
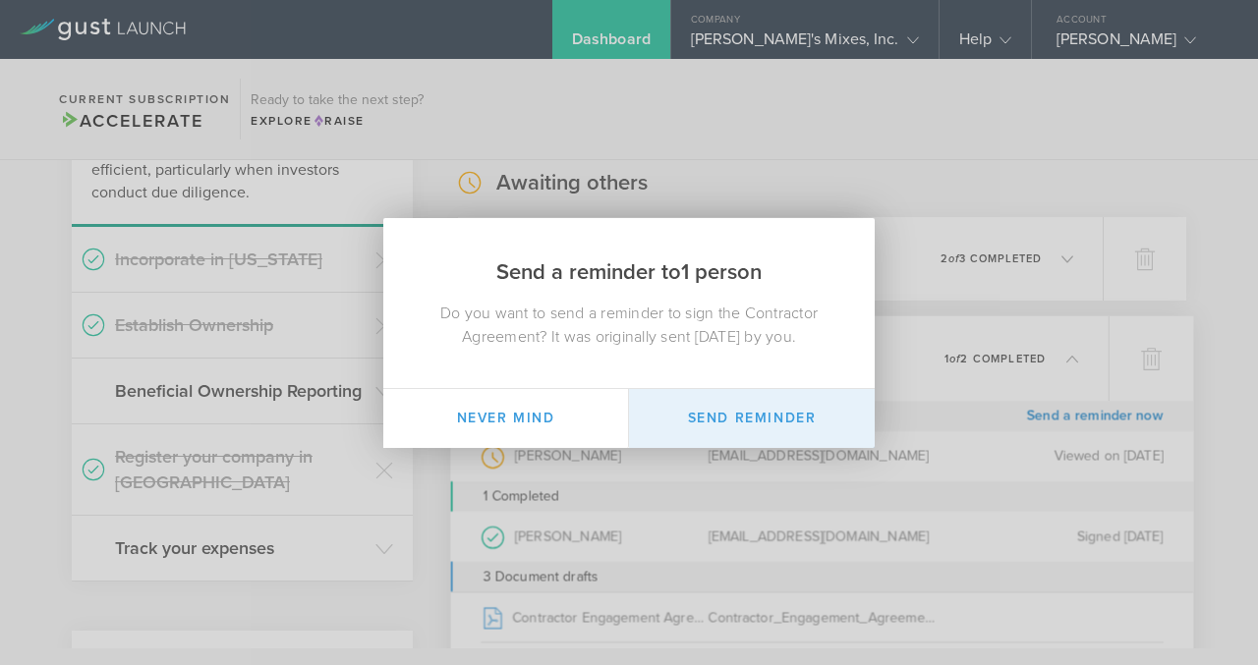
click at [792, 428] on button "Send Reminder" at bounding box center [752, 418] width 246 height 59
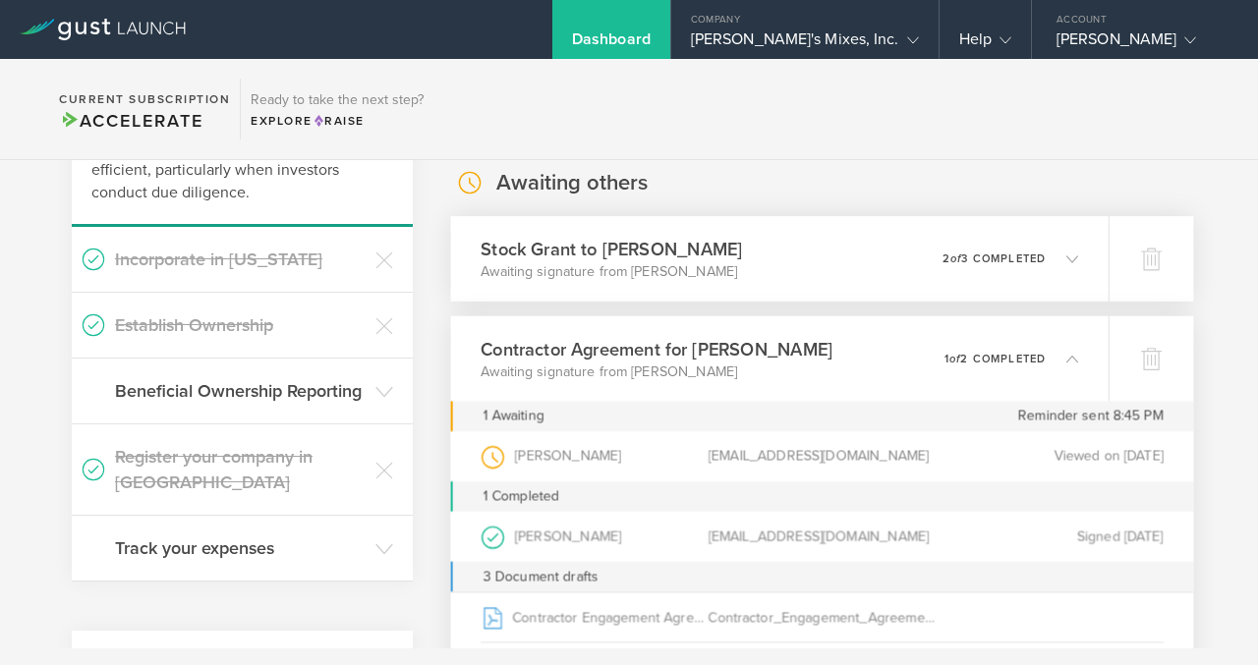
click at [1068, 260] on icon at bounding box center [1072, 259] width 12 height 12
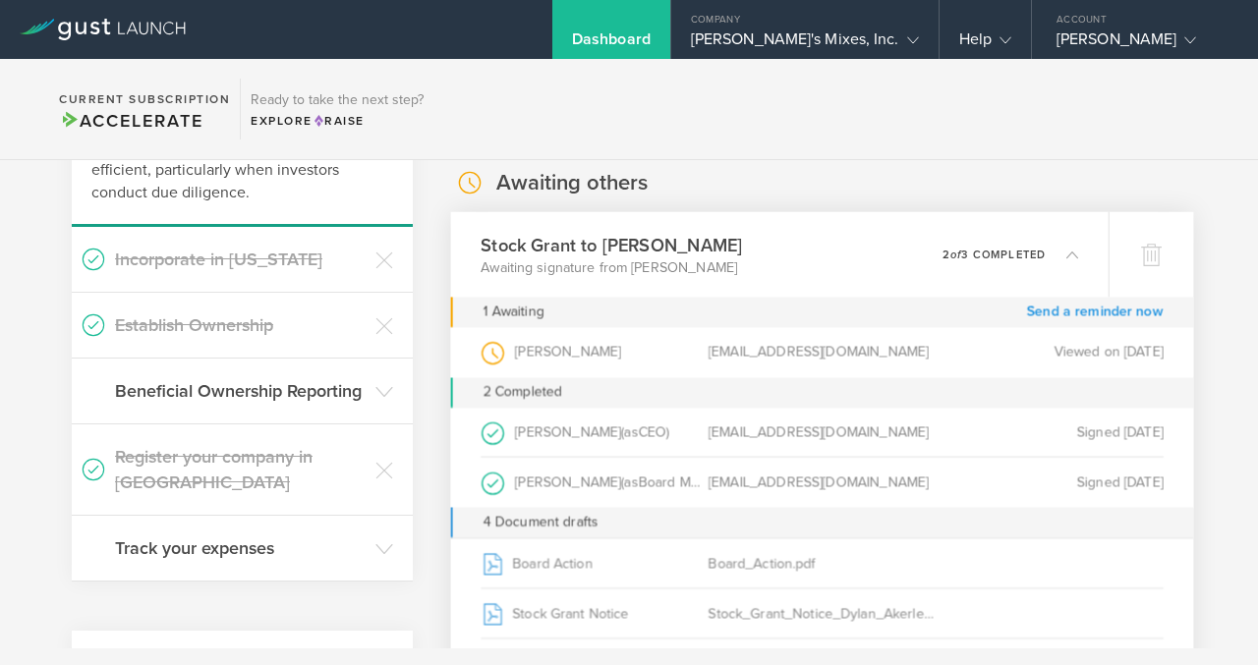
click at [1066, 313] on link "Send a reminder now" at bounding box center [1095, 312] width 137 height 30
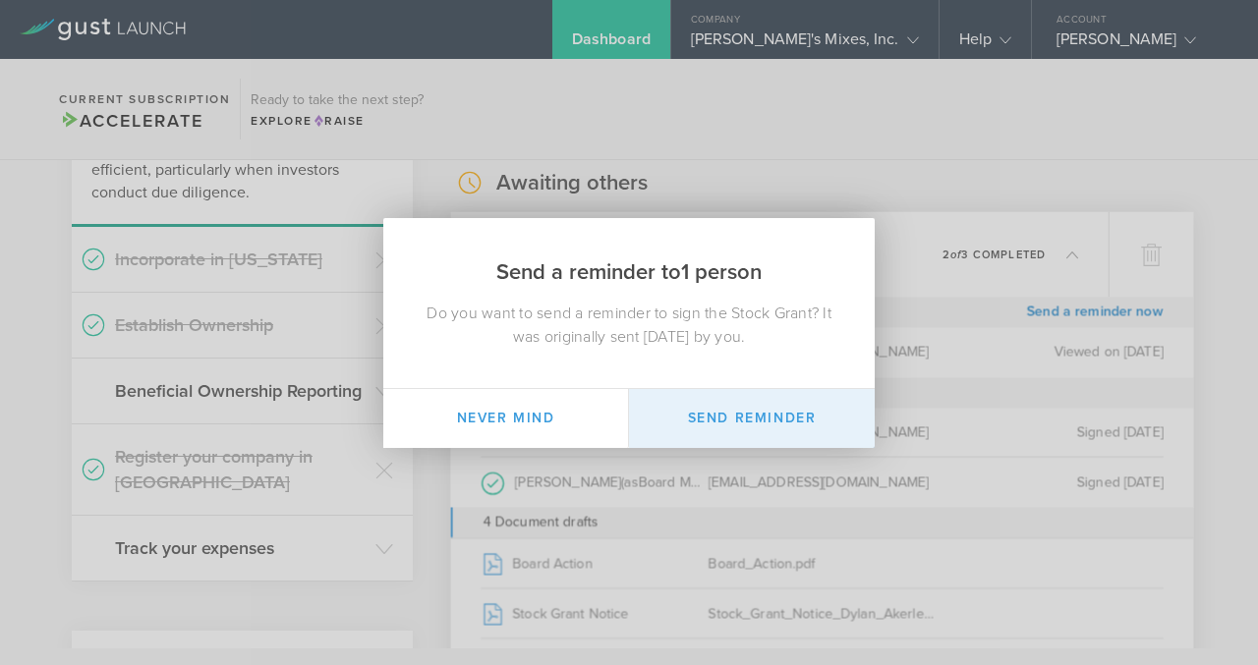
click at [780, 425] on button "Send Reminder" at bounding box center [752, 418] width 246 height 59
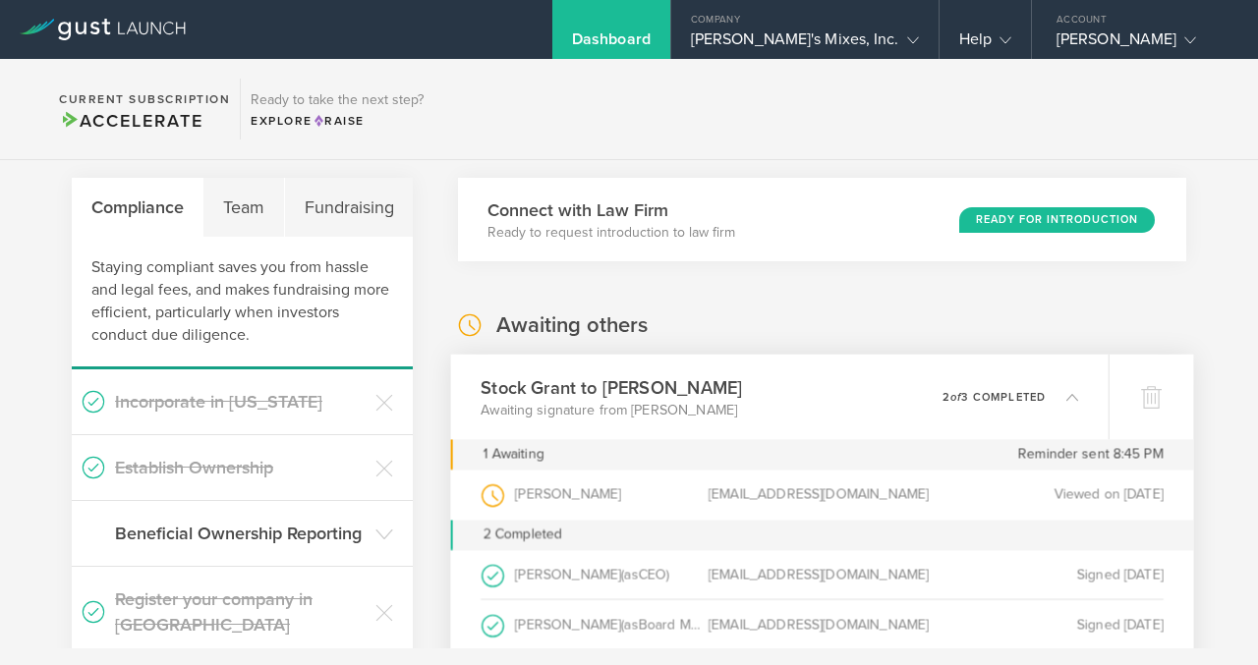
scroll to position [0, 0]
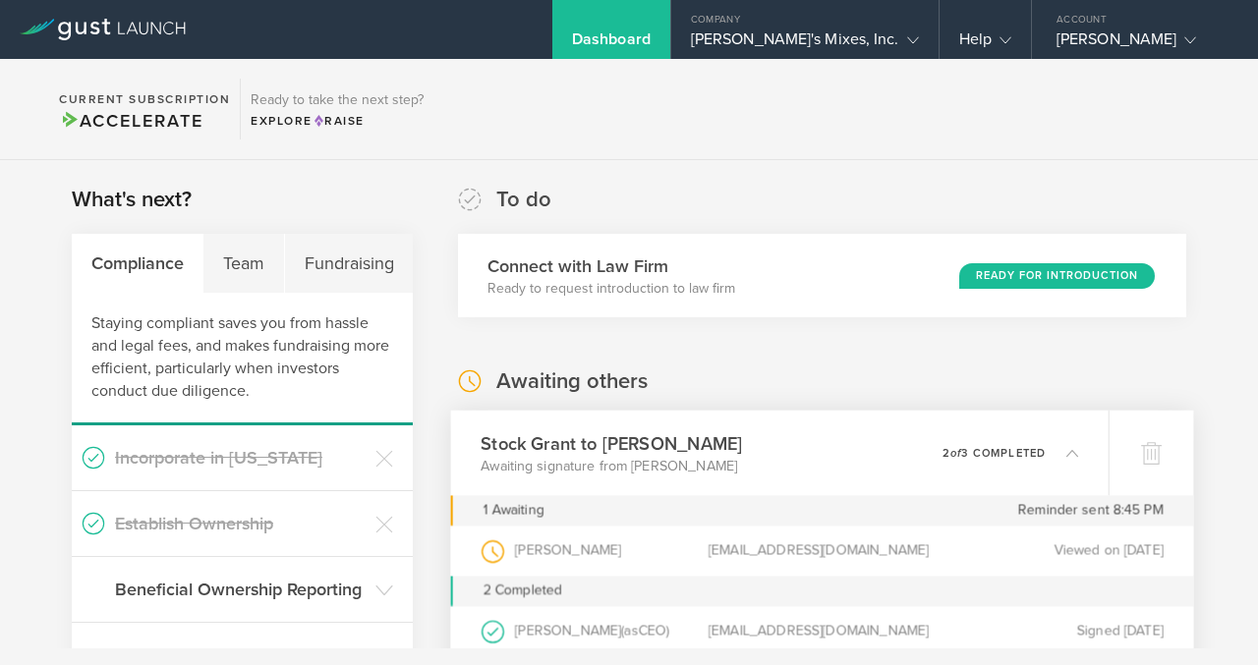
click at [1074, 448] on icon at bounding box center [1072, 453] width 12 height 12
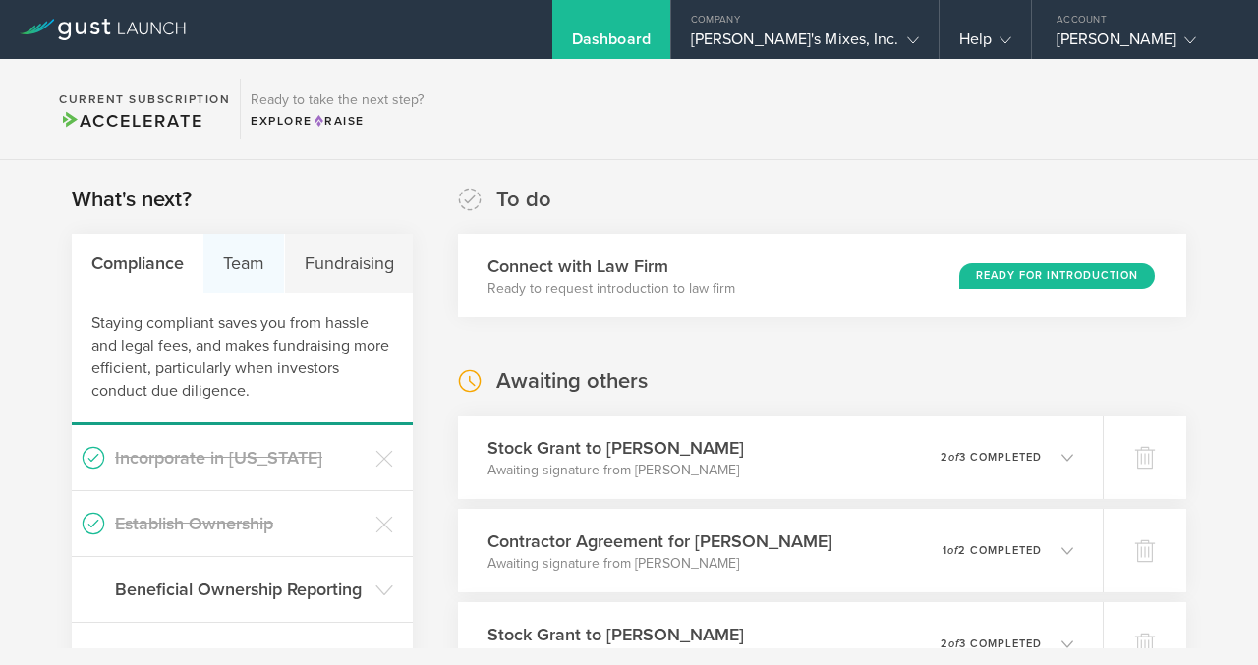
click at [252, 268] on div "Team" at bounding box center [243, 263] width 81 height 59
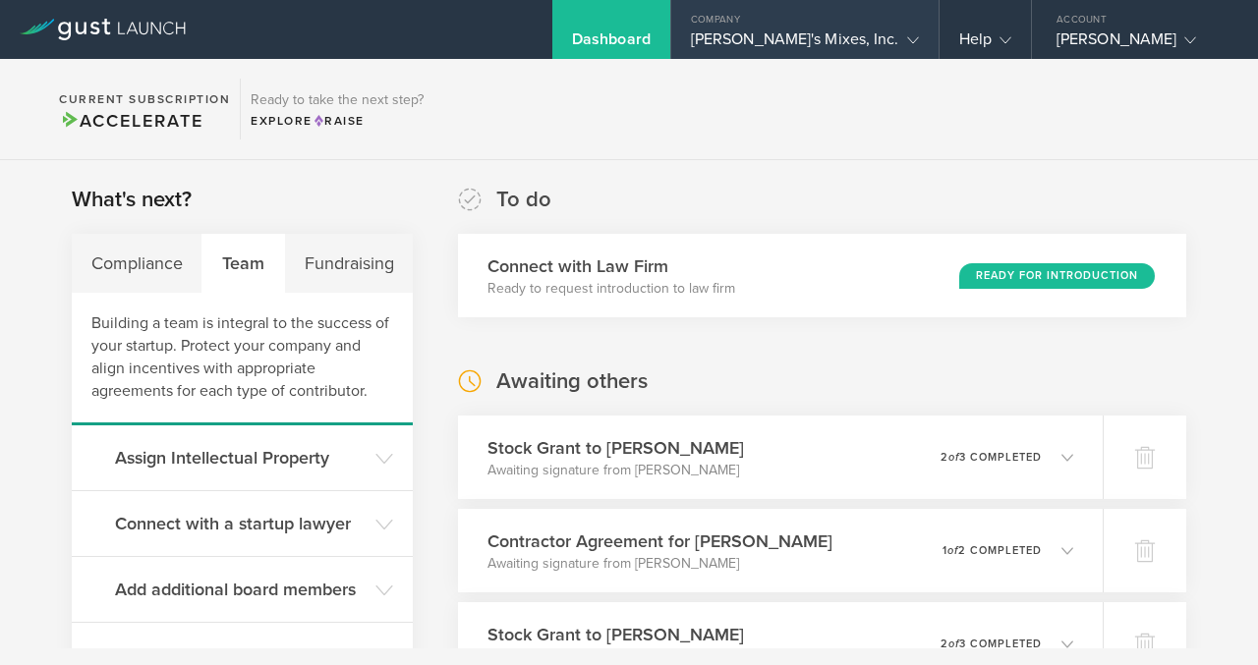
click at [852, 46] on div "Dick's Mixes, Inc." at bounding box center [805, 43] width 228 height 29
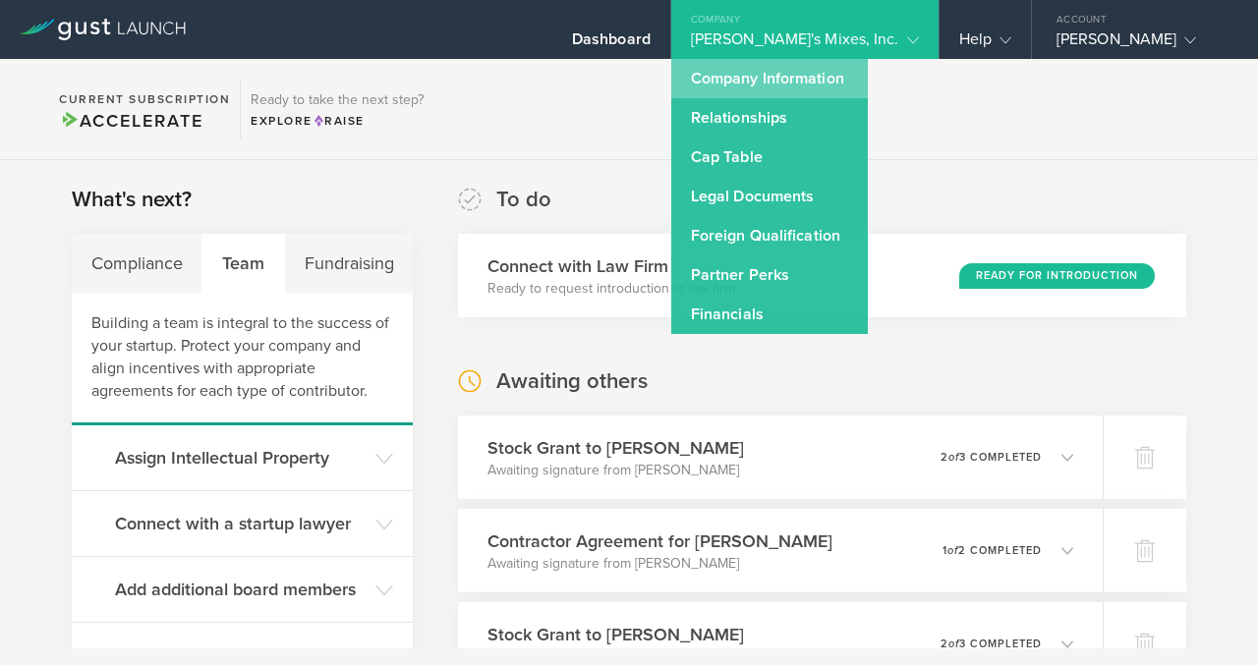
click at [847, 76] on link "Company Information" at bounding box center [769, 78] width 197 height 39
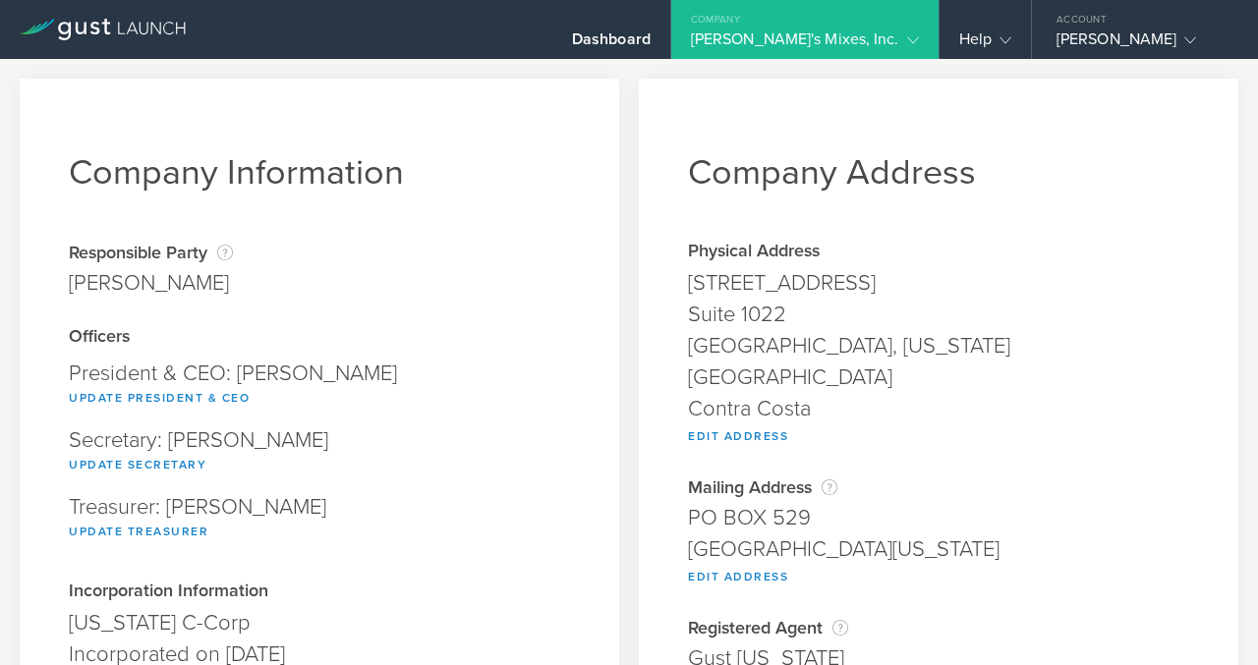
click at [862, 25] on div "Company" at bounding box center [804, 14] width 267 height 29
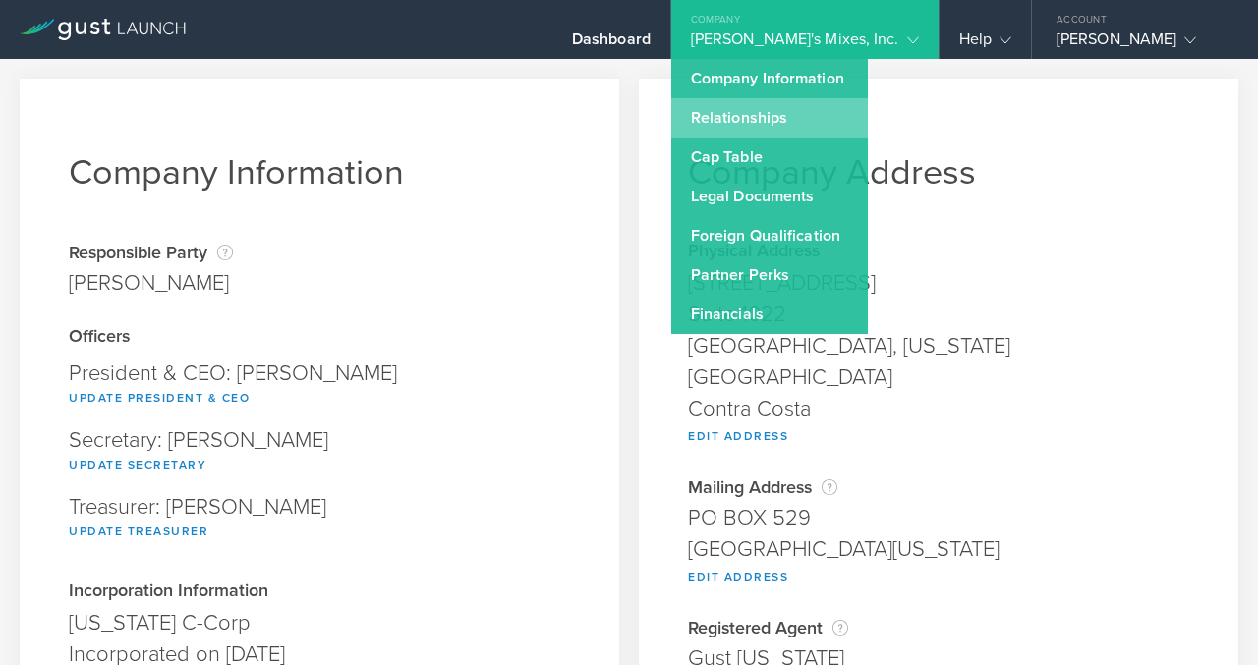
click at [852, 114] on link "Relationships" at bounding box center [769, 117] width 197 height 39
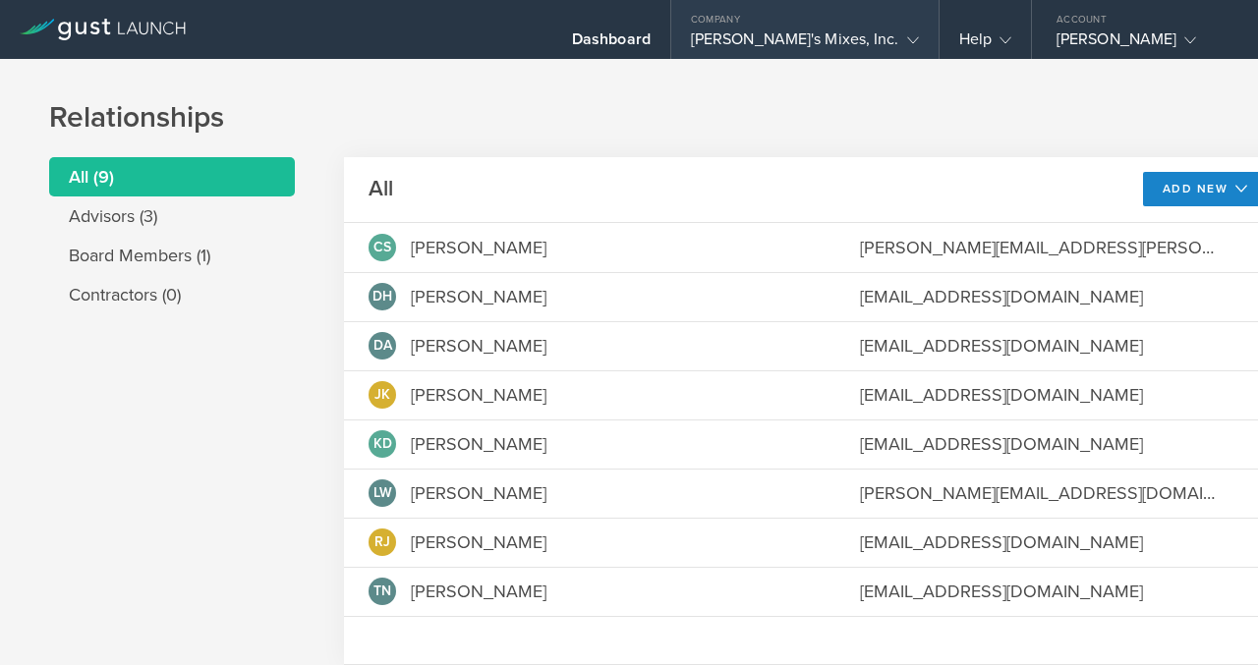
click at [877, 39] on div "Dick's Mixes, Inc." at bounding box center [805, 43] width 228 height 29
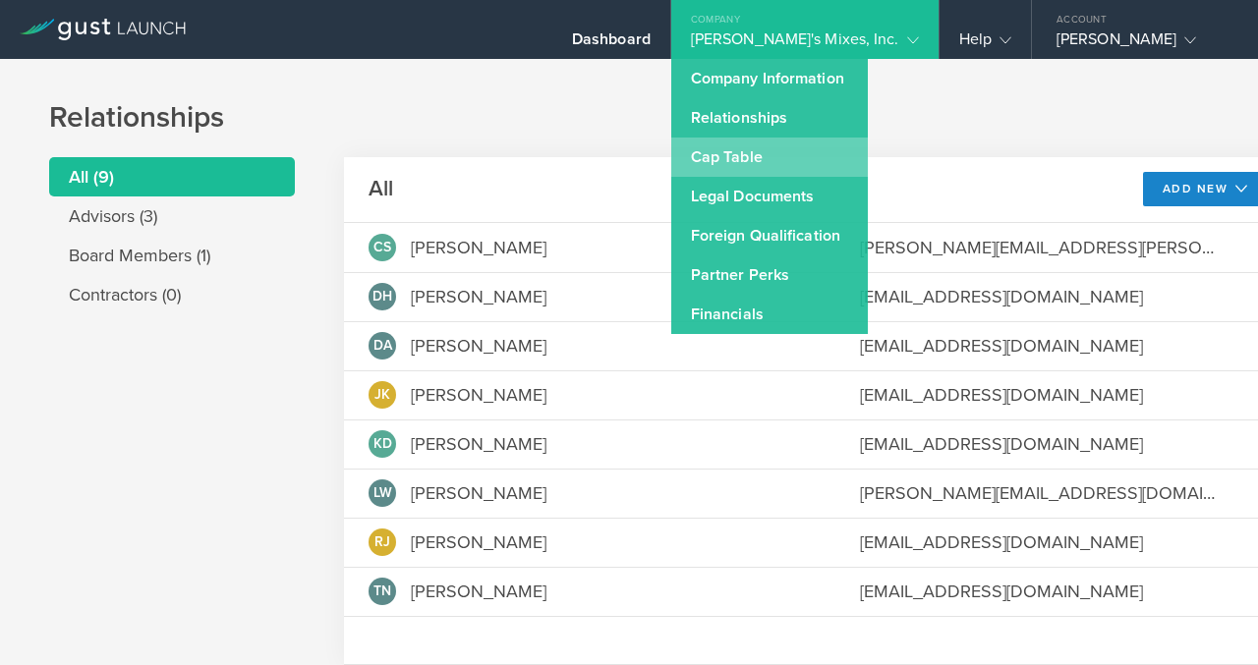
click at [840, 155] on link "Cap Table" at bounding box center [769, 157] width 197 height 39
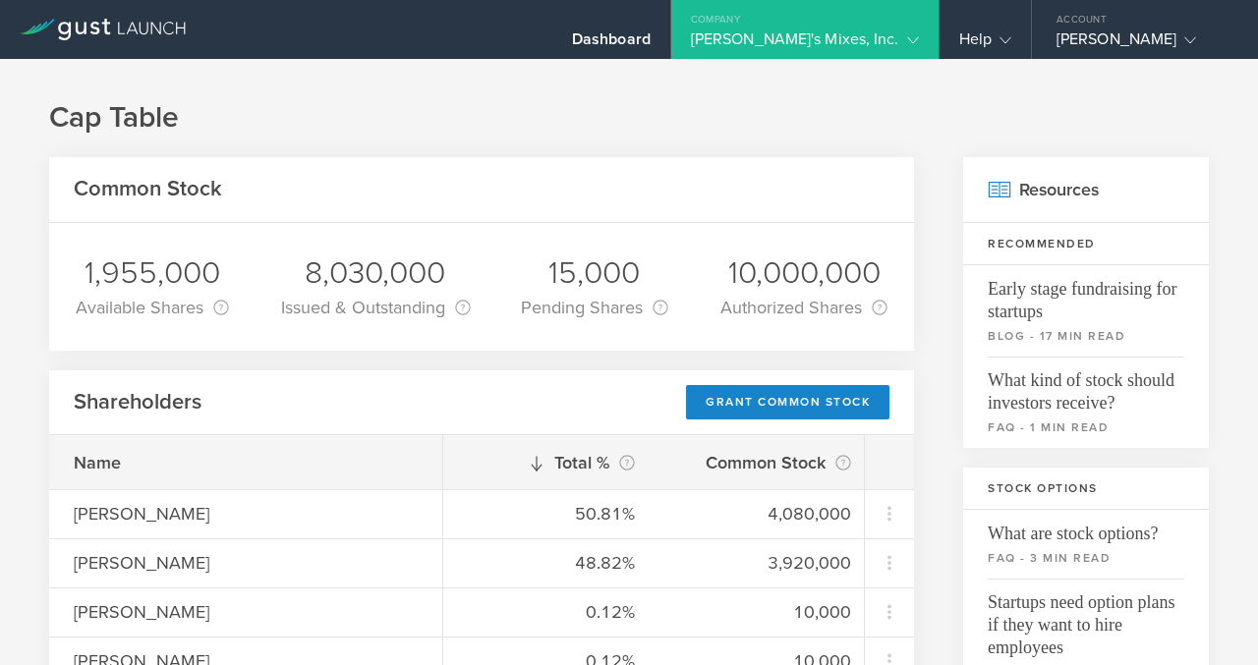
click at [858, 34] on div "Dick's Mixes, Inc." at bounding box center [805, 43] width 228 height 29
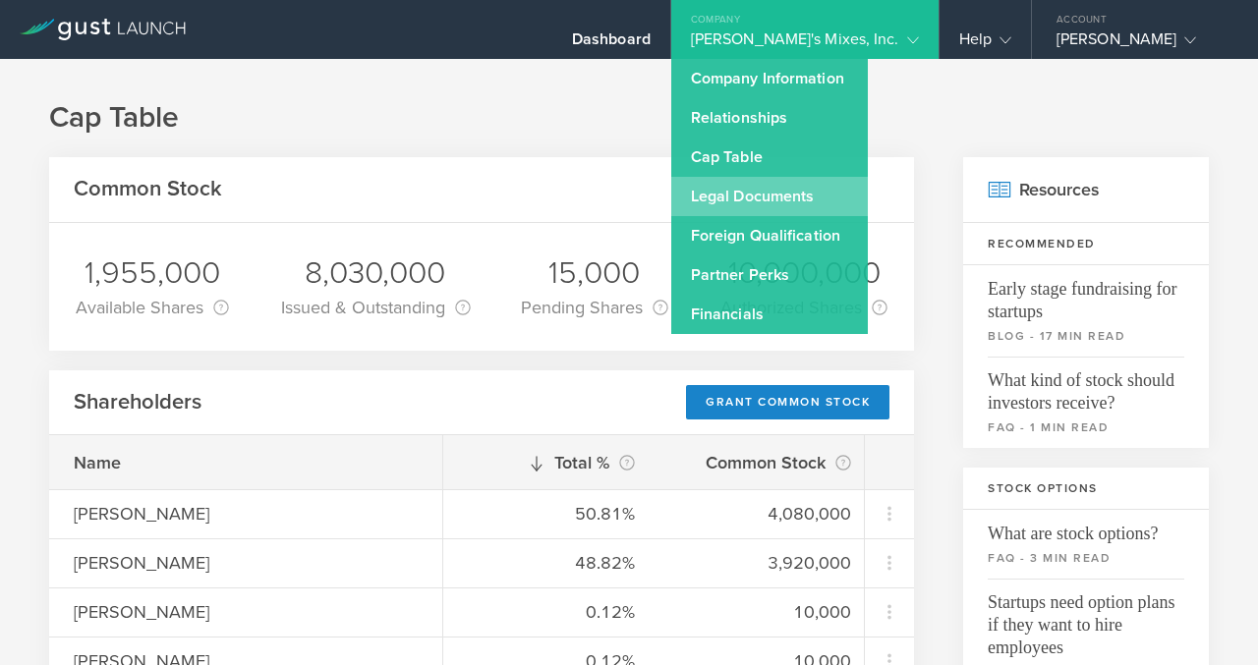
click at [834, 194] on link "Legal Documents" at bounding box center [769, 196] width 197 height 39
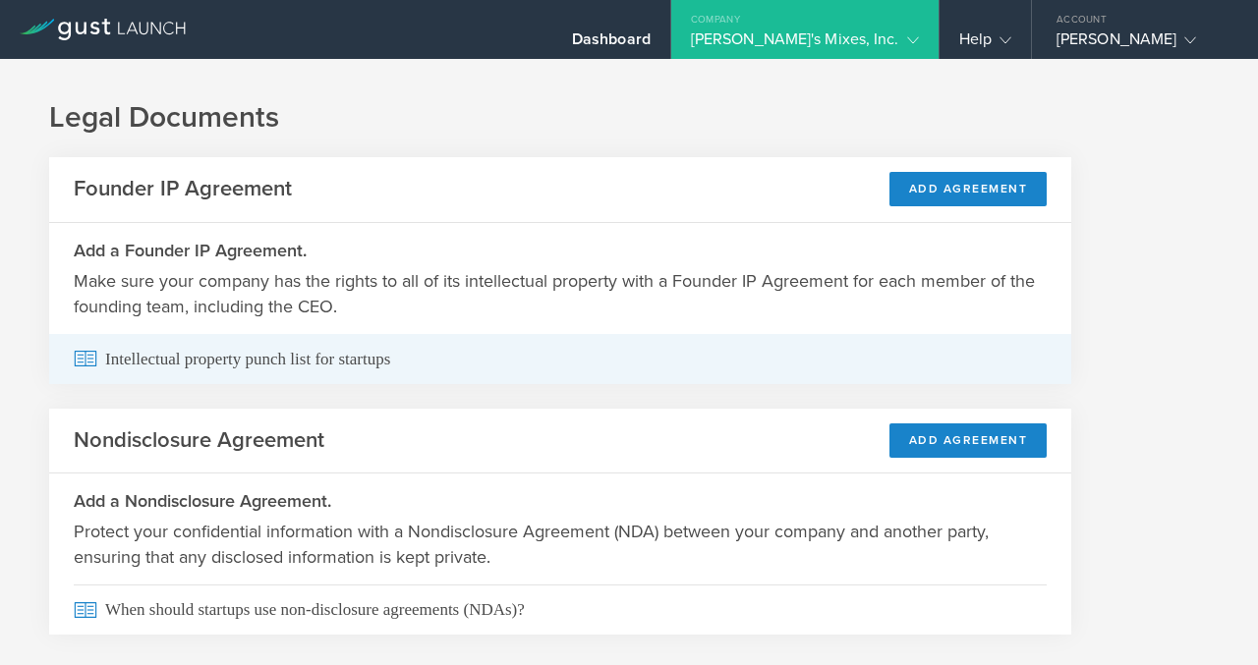
scroll to position [43, 0]
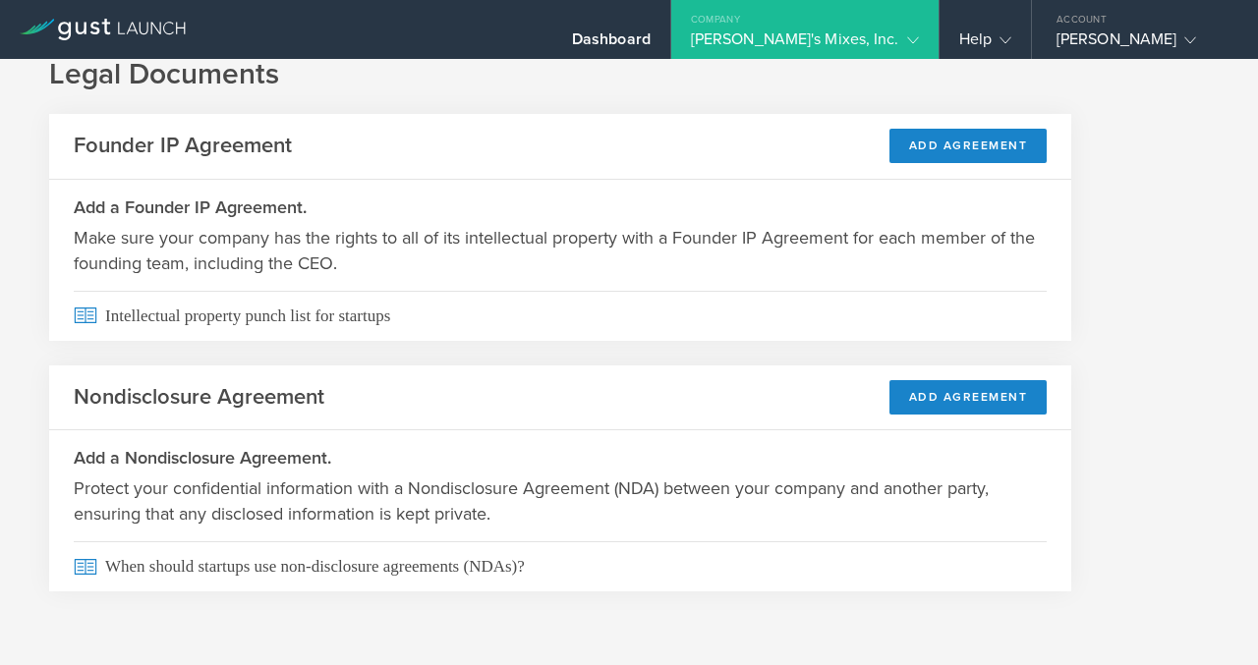
click at [906, 49] on div "Dick's Mixes, Inc." at bounding box center [805, 43] width 228 height 29
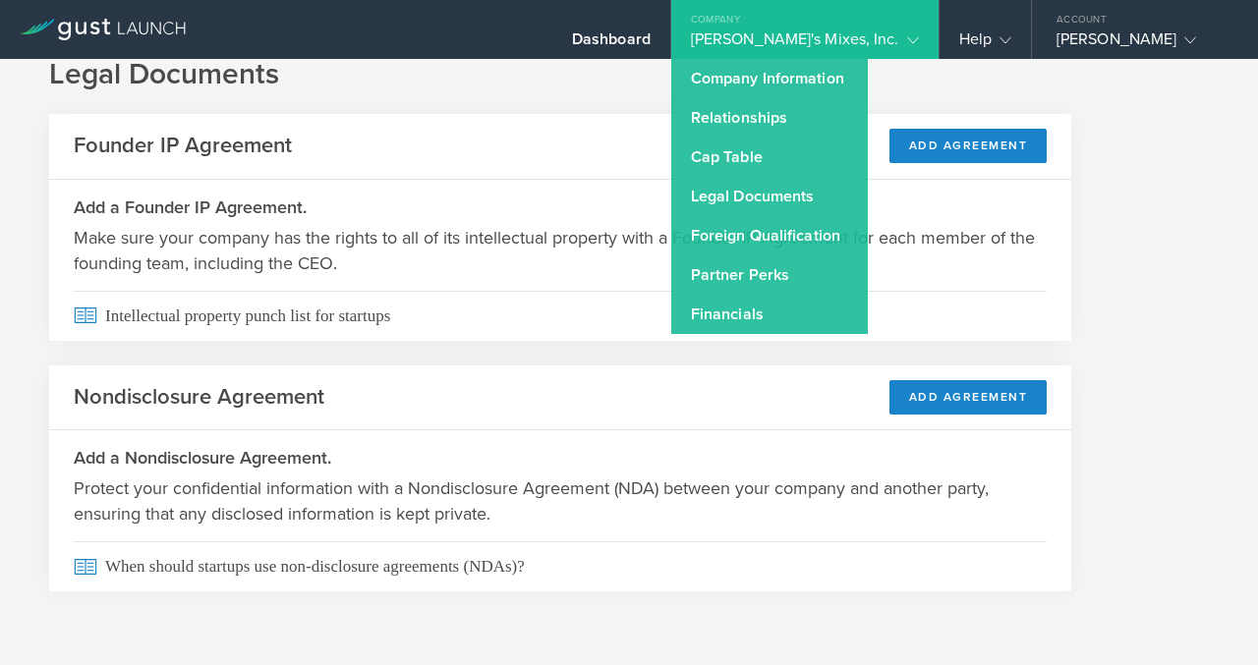
click at [873, 30] on div "Dick's Mixes, Inc." at bounding box center [805, 43] width 228 height 29
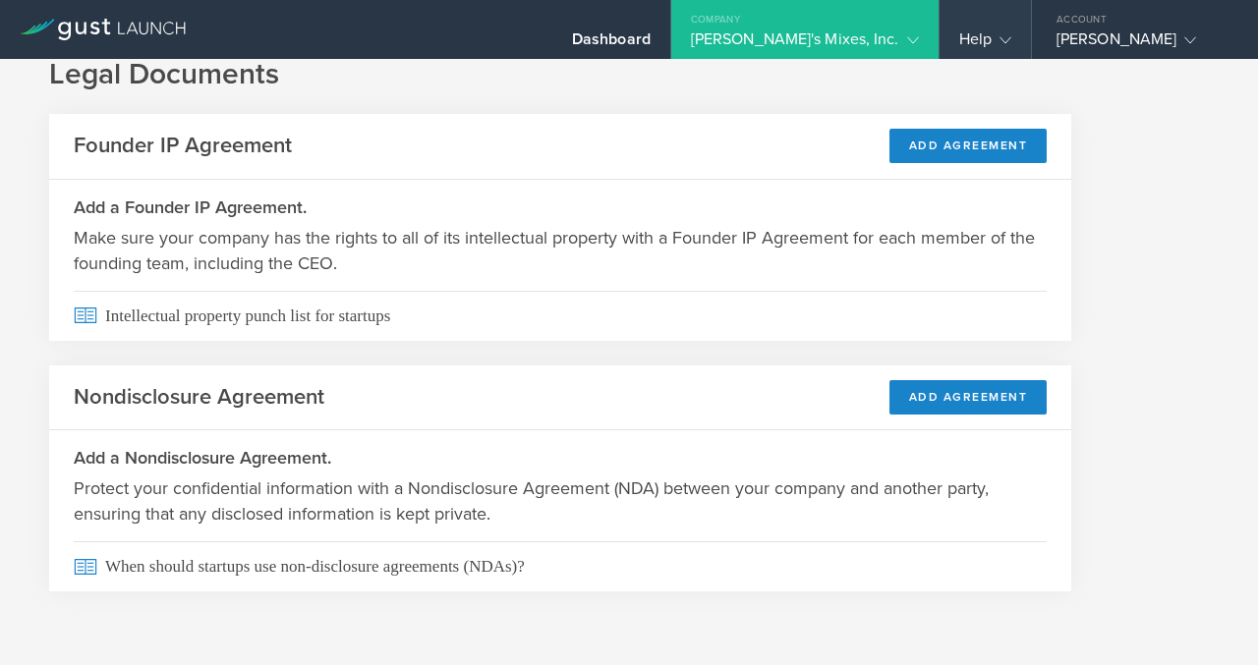
click at [968, 36] on div "Help" at bounding box center [985, 43] width 52 height 29
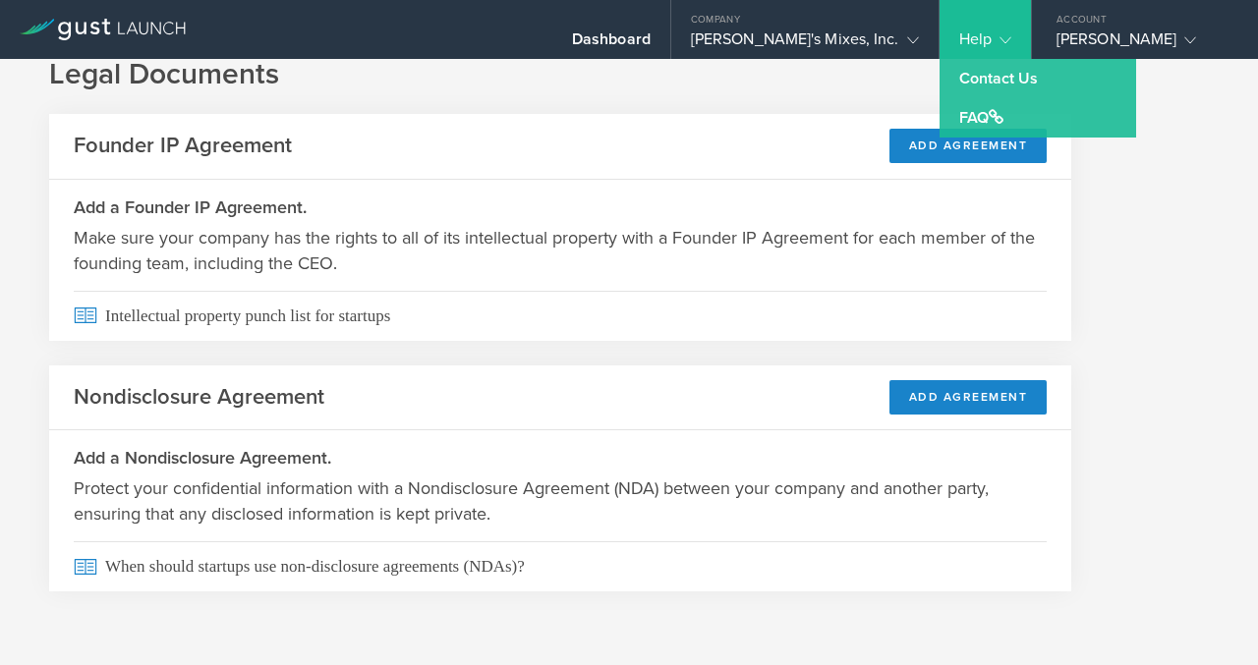
click at [876, 101] on div "Legal Documents Founder IP Agreement Add Agreement Add a Founder IP Agreement. …" at bounding box center [629, 341] width 1258 height 650
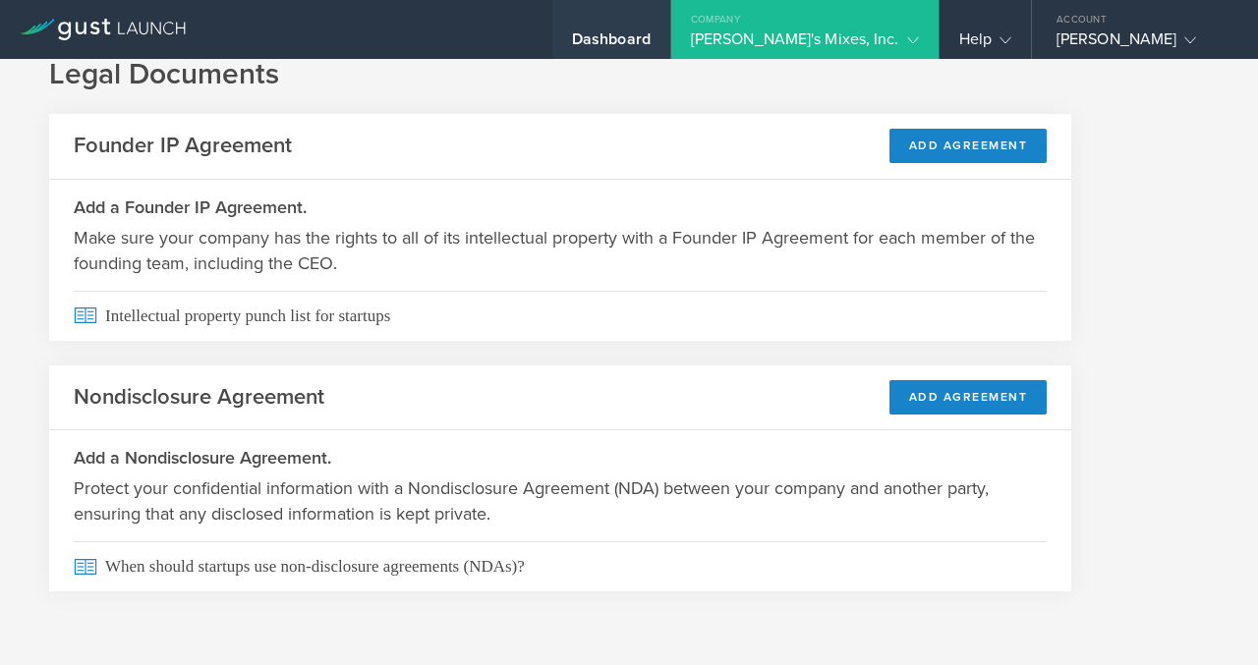
click at [651, 31] on div "Dashboard" at bounding box center [611, 43] width 79 height 29
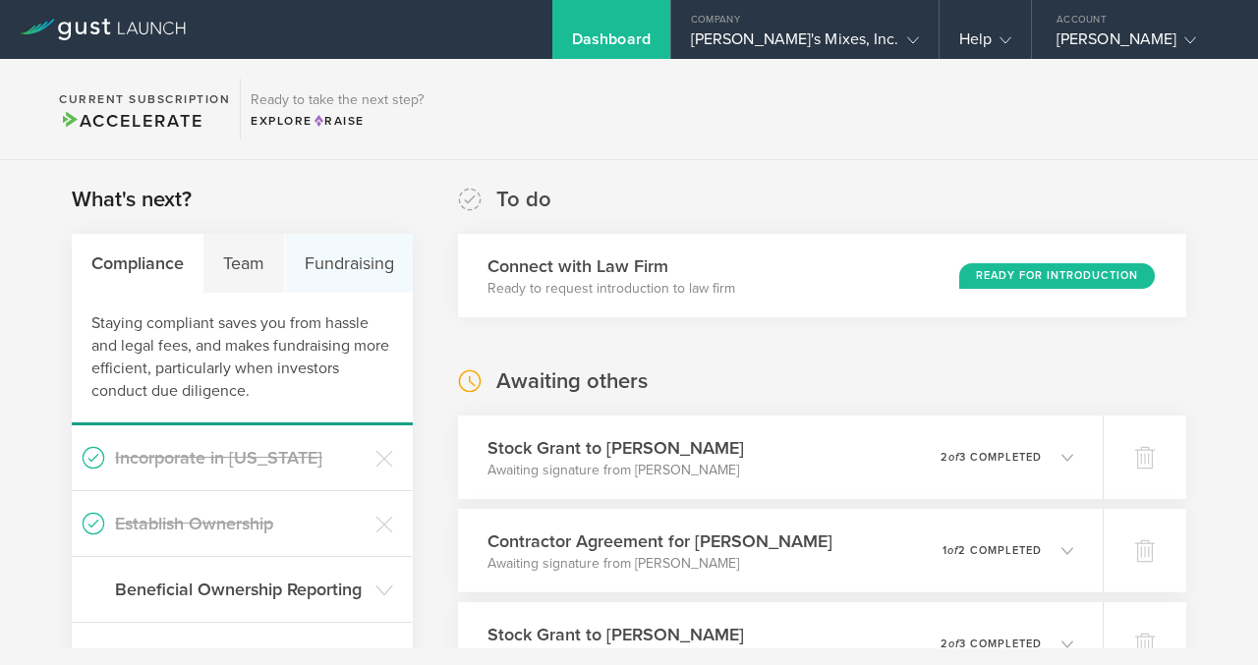
click at [319, 253] on div "Fundraising" at bounding box center [349, 263] width 128 height 59
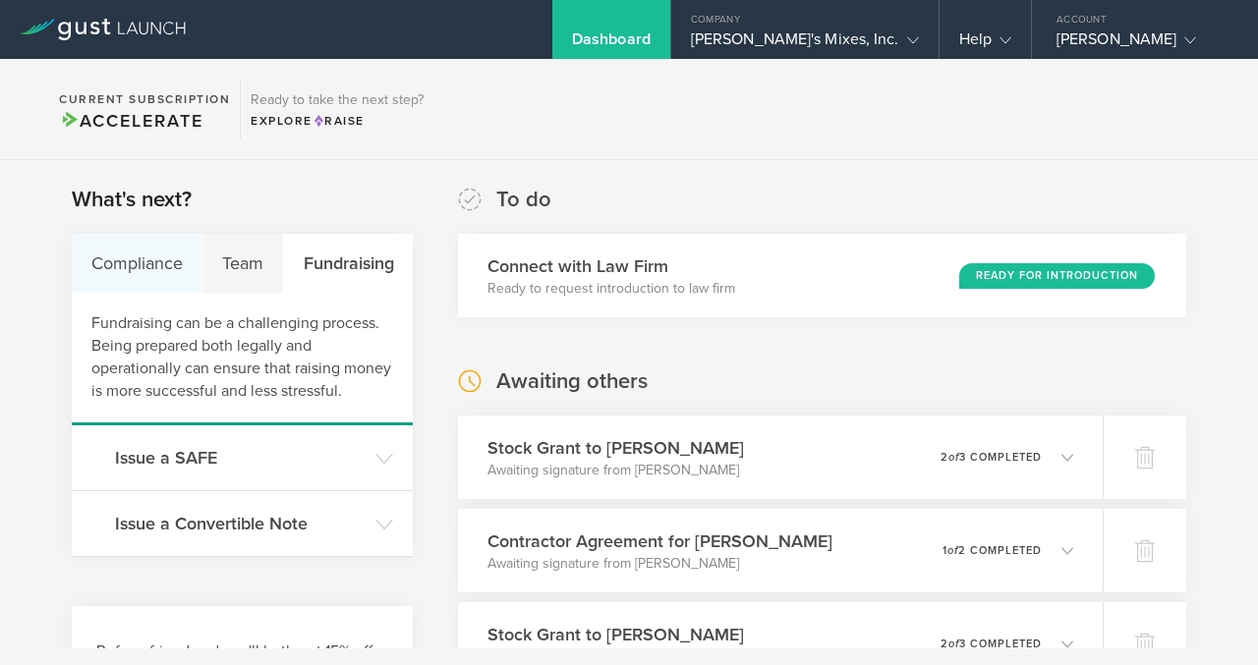
click at [127, 255] on div "Compliance" at bounding box center [137, 263] width 131 height 59
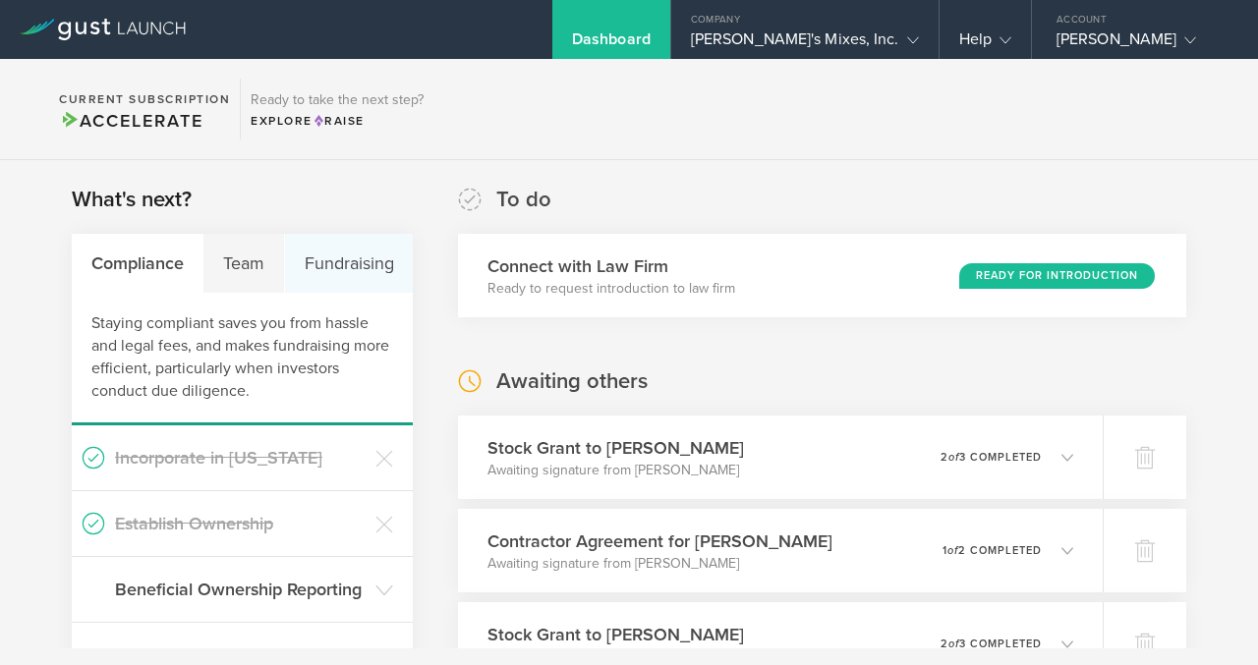
click at [314, 257] on div "Fundraising" at bounding box center [349, 263] width 128 height 59
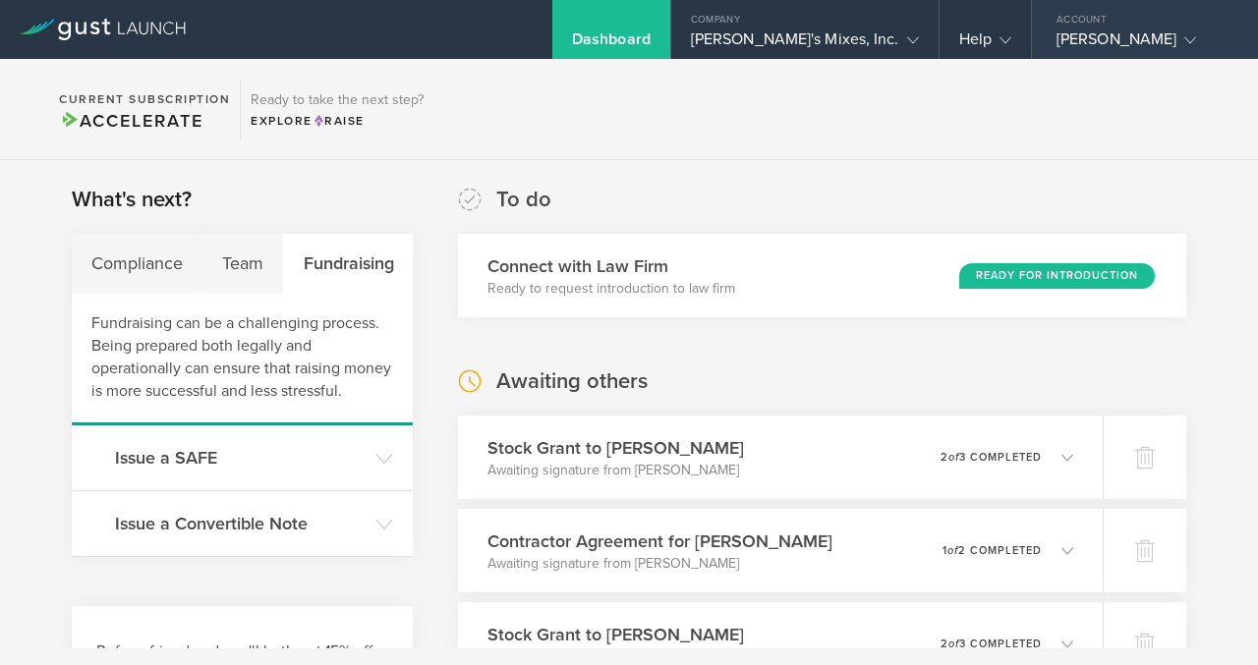
click at [1092, 45] on div "Richard Johnson" at bounding box center [1139, 43] width 167 height 29
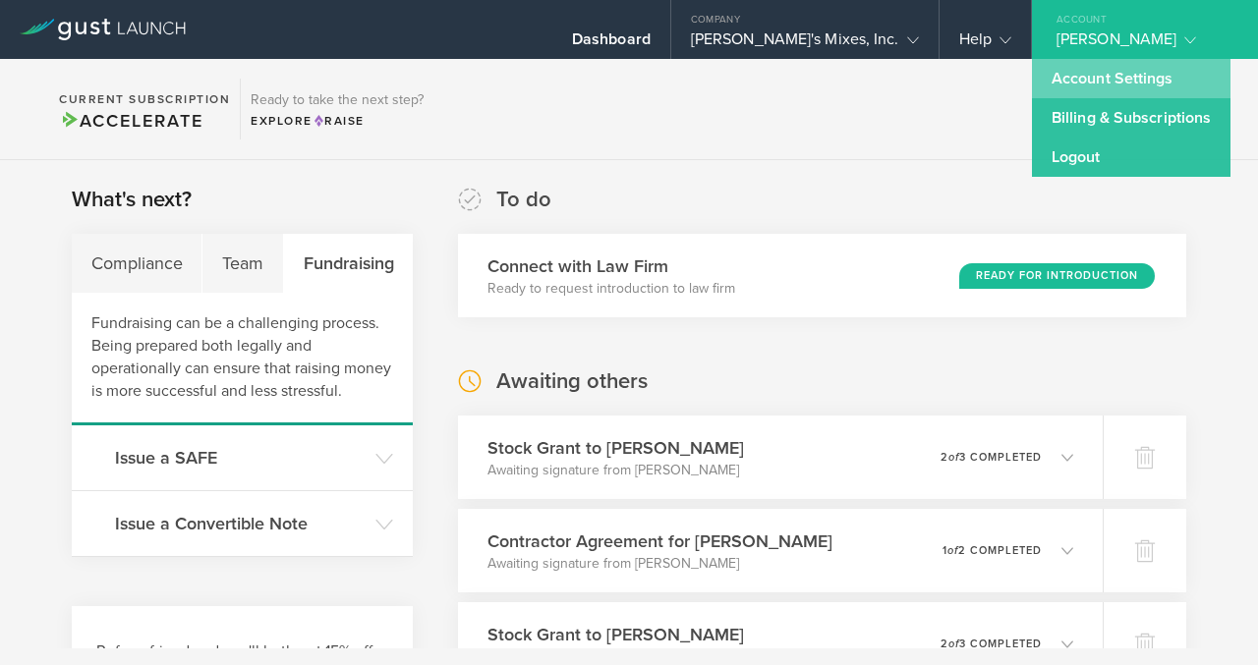
click at [1084, 83] on link "Account Settings" at bounding box center [1131, 78] width 199 height 39
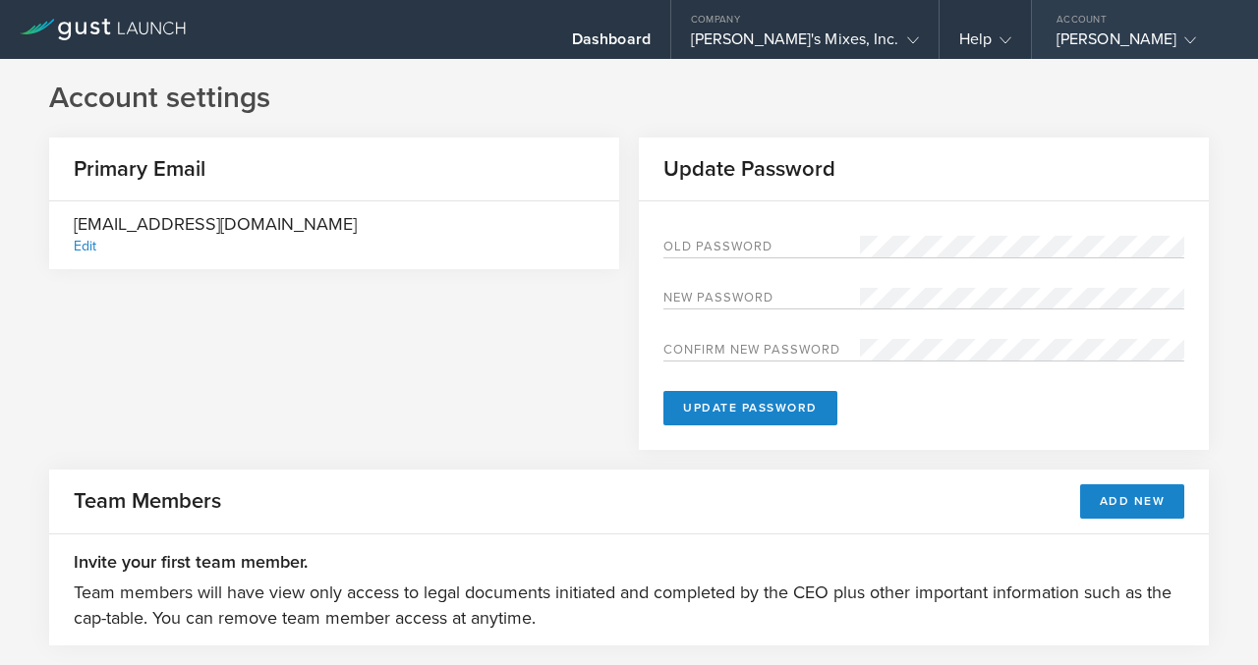
click at [1132, 37] on div "Richard Johnson" at bounding box center [1139, 43] width 167 height 29
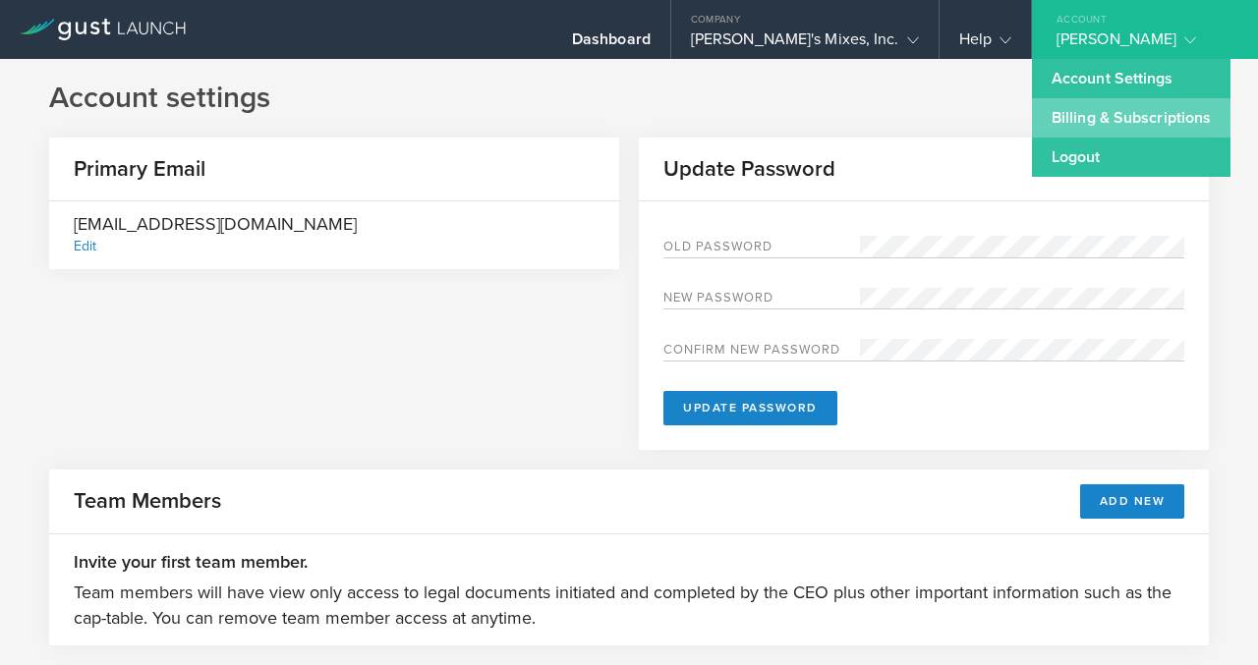
click at [1108, 110] on link "Billing & Subscriptions" at bounding box center [1131, 117] width 199 height 39
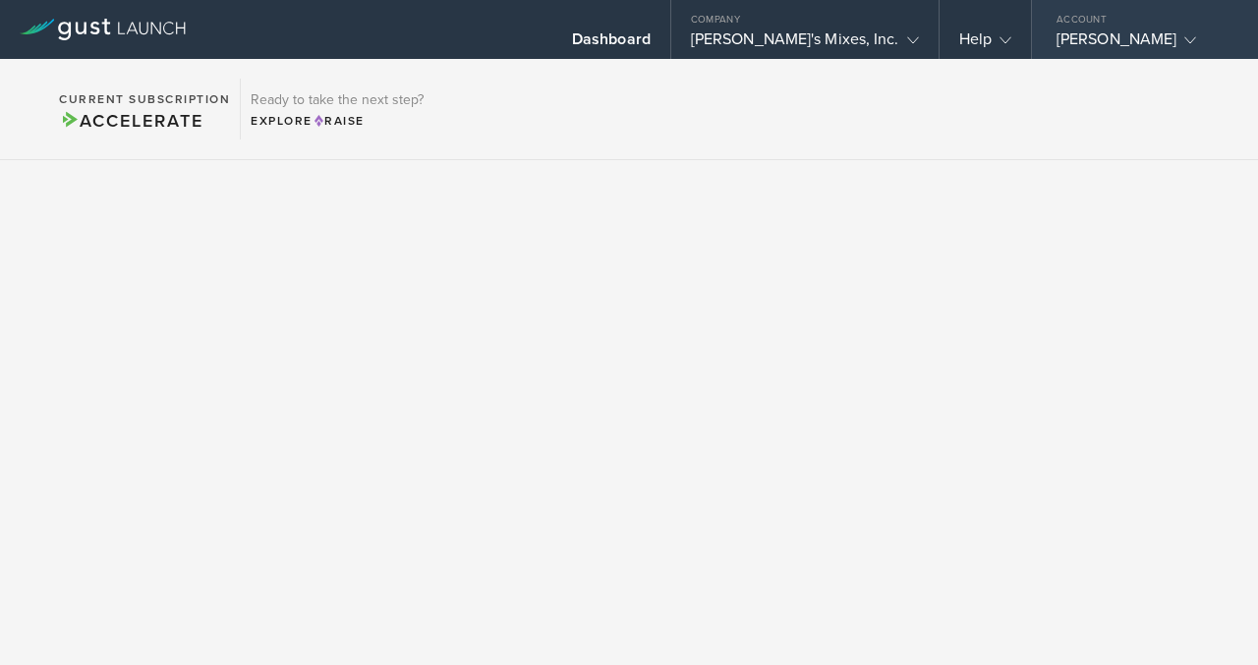
click at [1106, 37] on div "Richard Johnson" at bounding box center [1139, 43] width 167 height 29
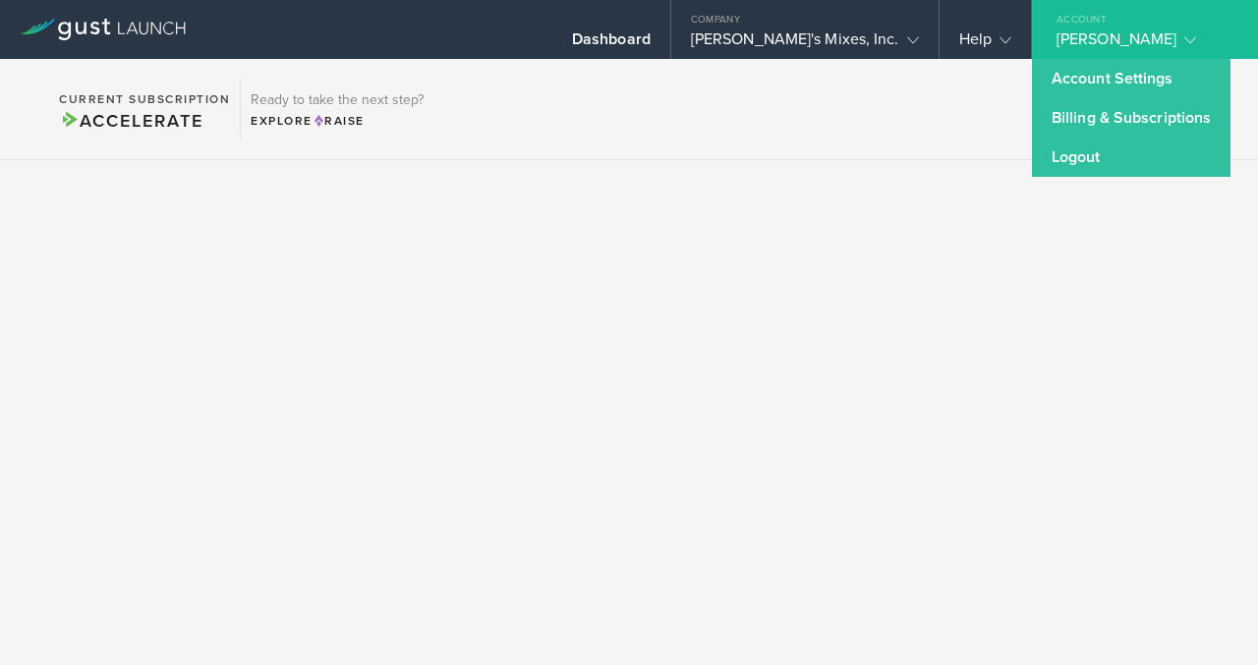
click at [759, 141] on section "Current Subscription Accelerate Ready to take the next step? Explore Raise" at bounding box center [629, 109] width 1258 height 101
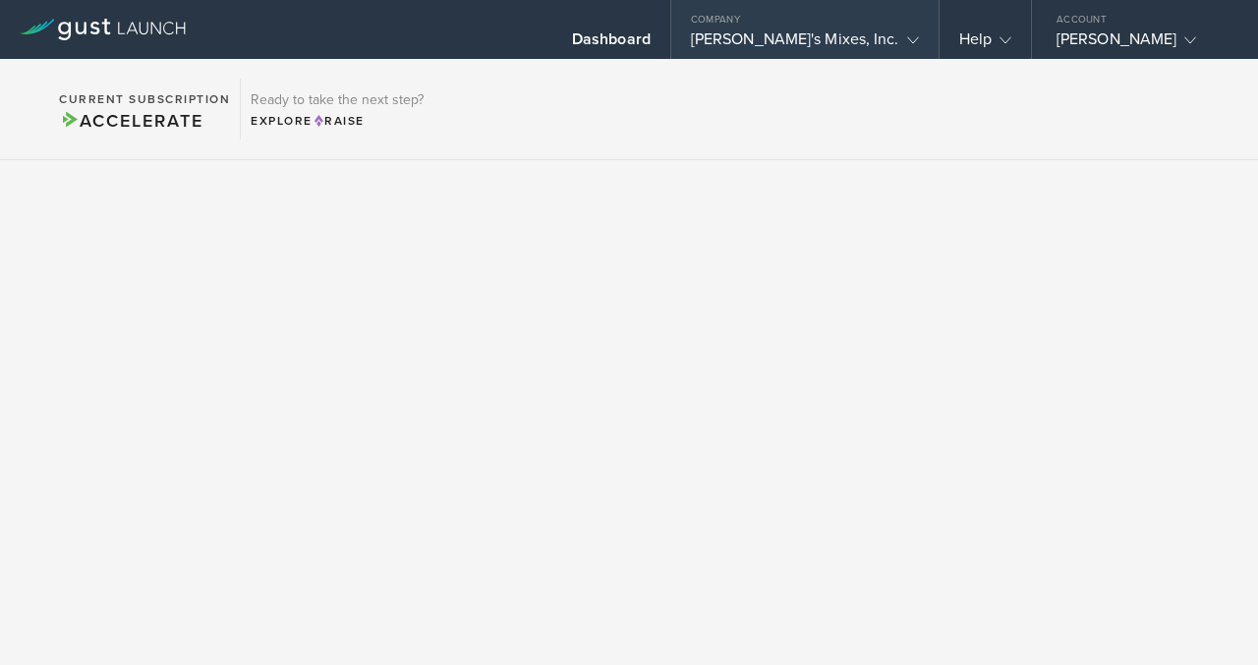
click at [824, 38] on div "Dick's Mixes, Inc." at bounding box center [805, 43] width 228 height 29
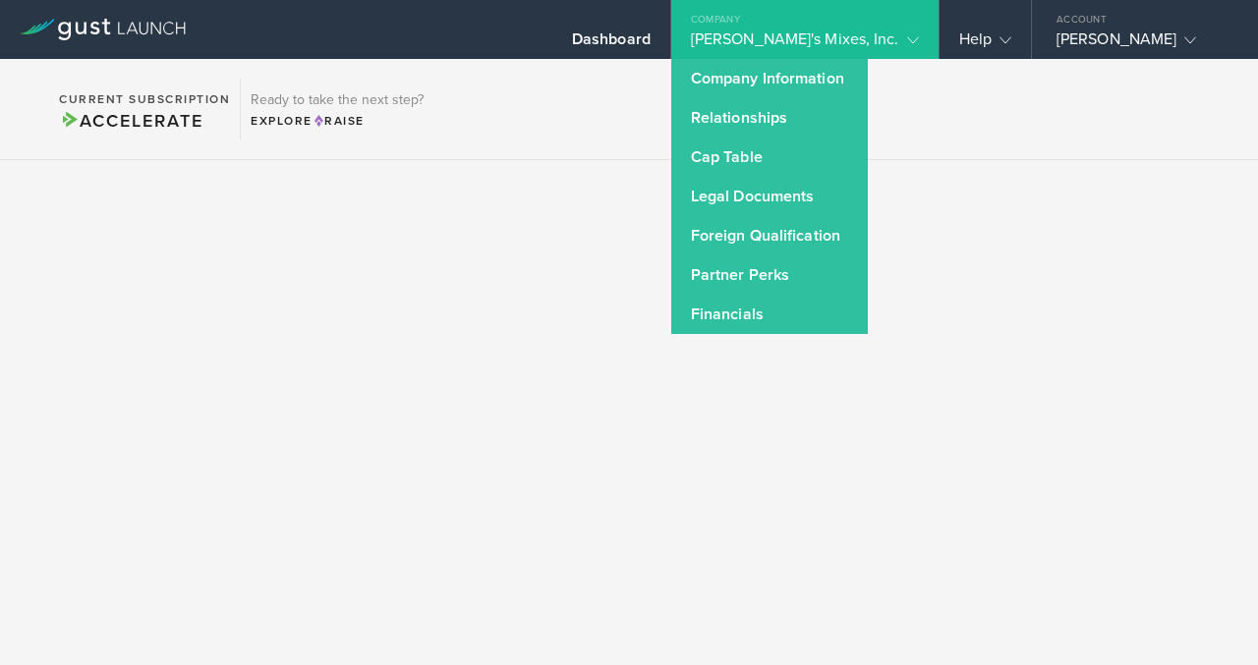
click at [824, 38] on div "Dick's Mixes, Inc." at bounding box center [805, 43] width 228 height 29
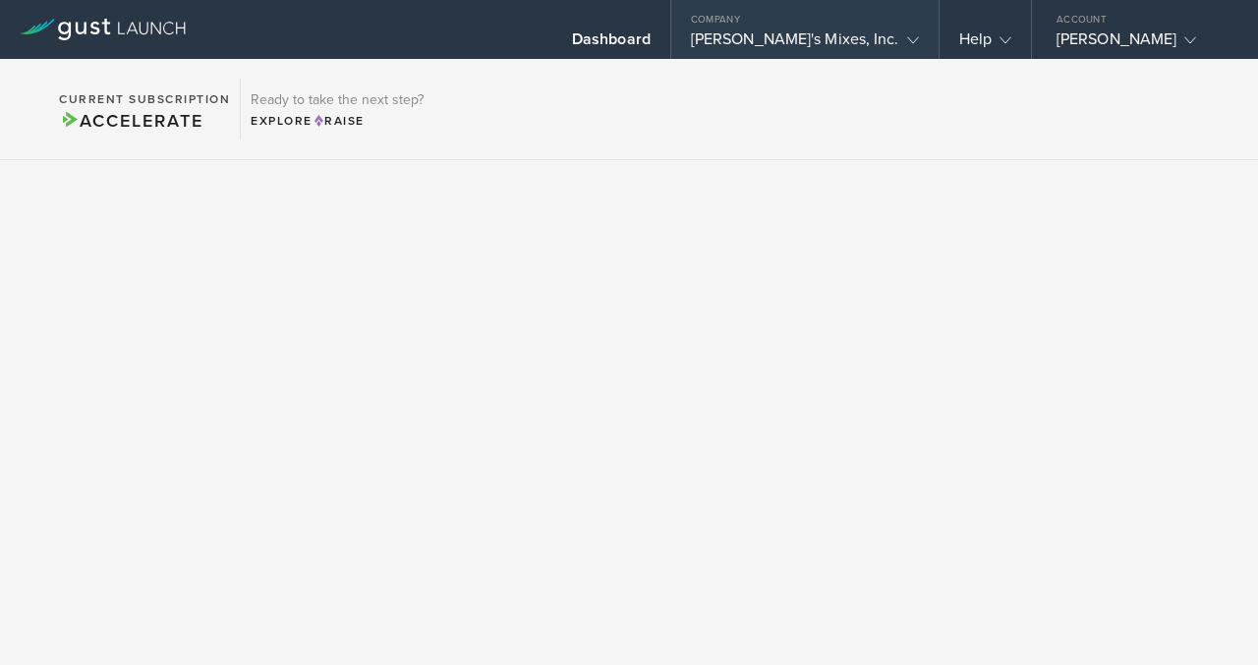
click at [824, 38] on div "Dick's Mixes, Inc." at bounding box center [805, 43] width 228 height 29
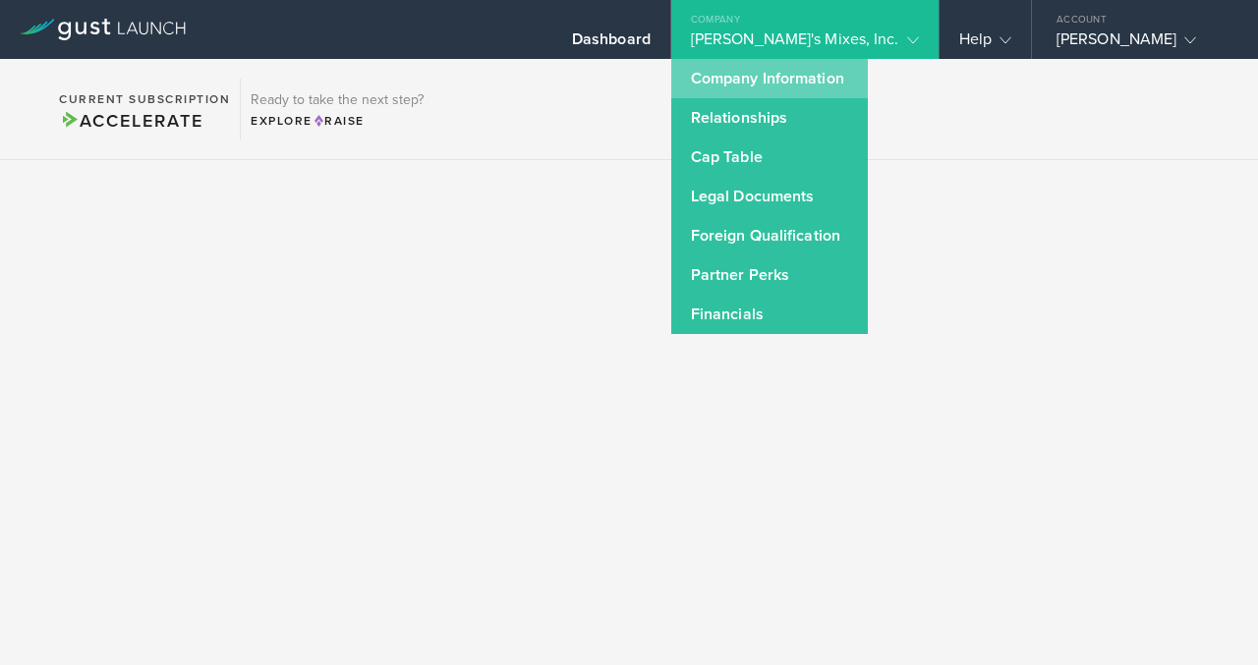
click at [817, 80] on link "Company Information" at bounding box center [769, 78] width 197 height 39
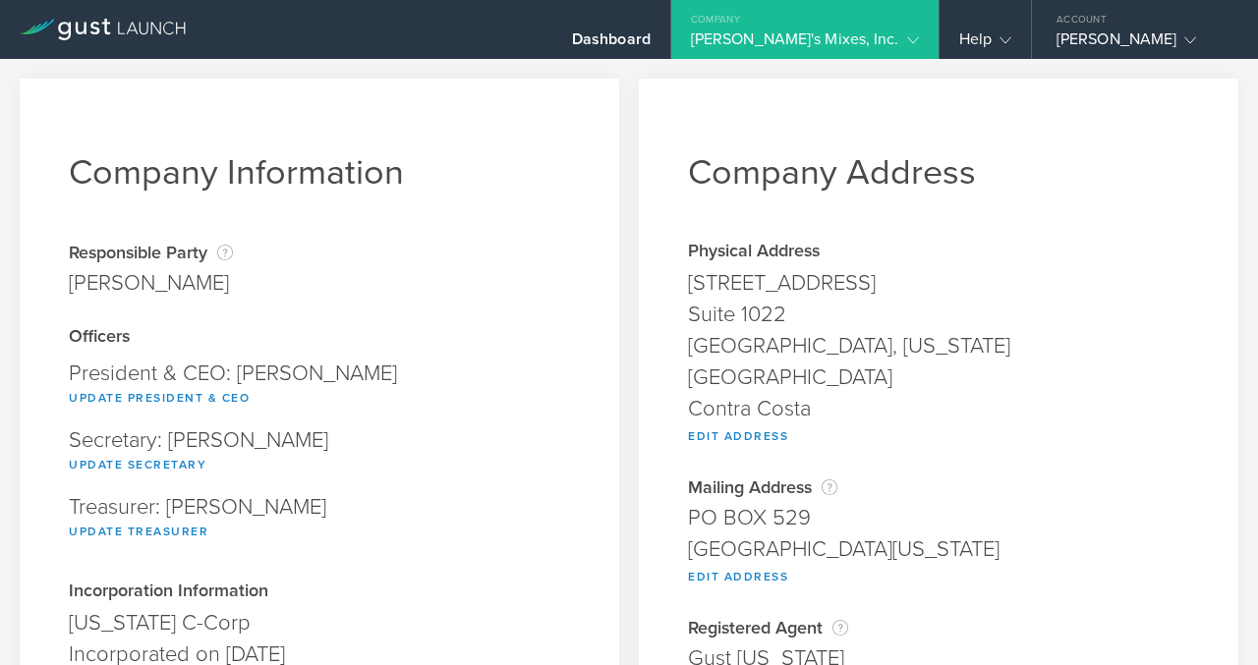
click at [151, 27] on icon at bounding box center [156, 28] width 10 height 12
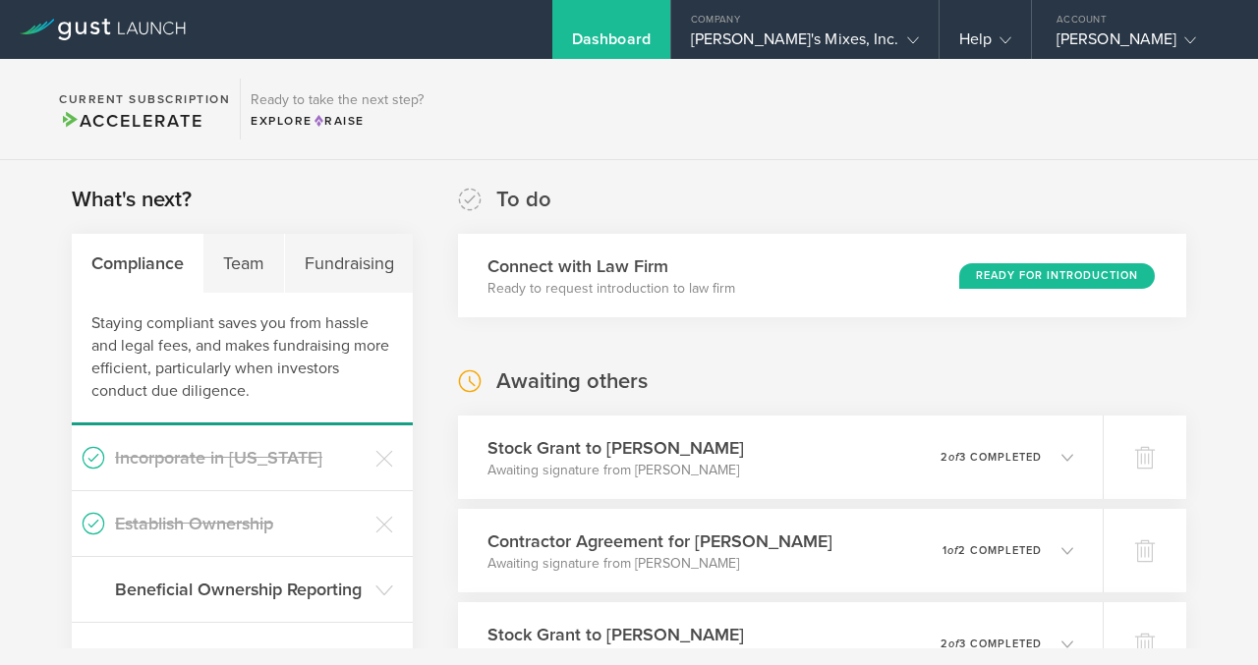
click at [651, 35] on div "Dashboard" at bounding box center [611, 43] width 79 height 29
click at [827, 33] on div "Dick's Mixes, Inc." at bounding box center [805, 43] width 228 height 29
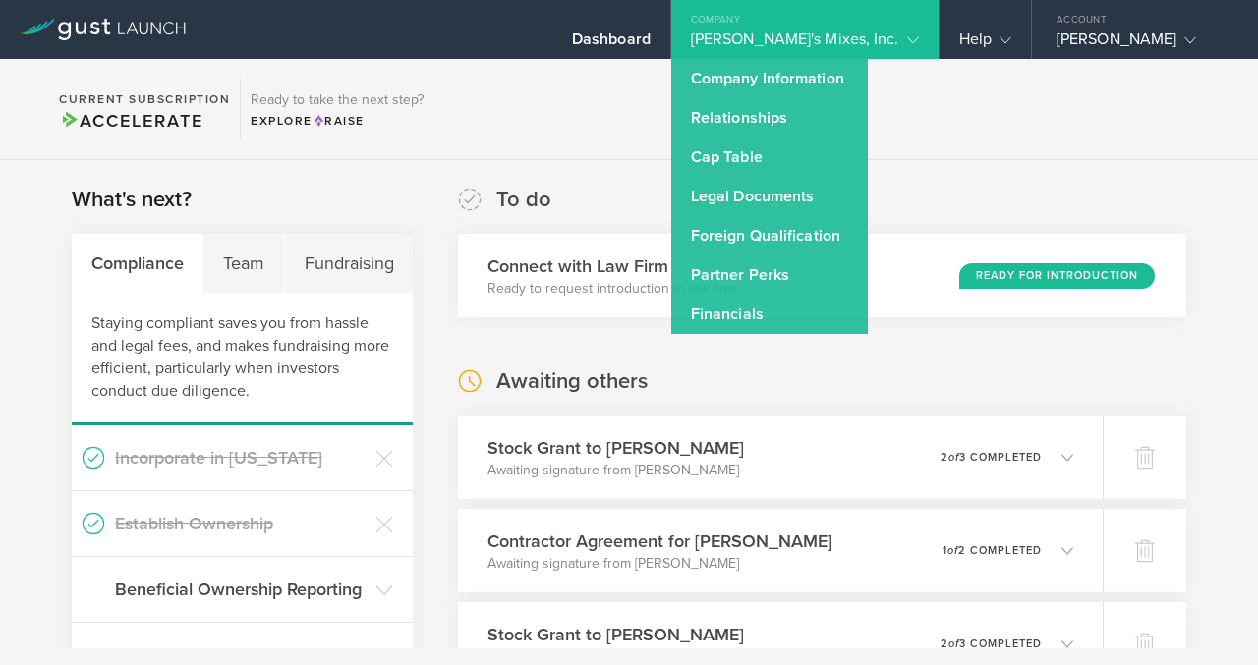
click at [725, 83] on section "Current Subscription Accelerate Ready to take the next step? Explore Raise" at bounding box center [629, 109] width 1258 height 101
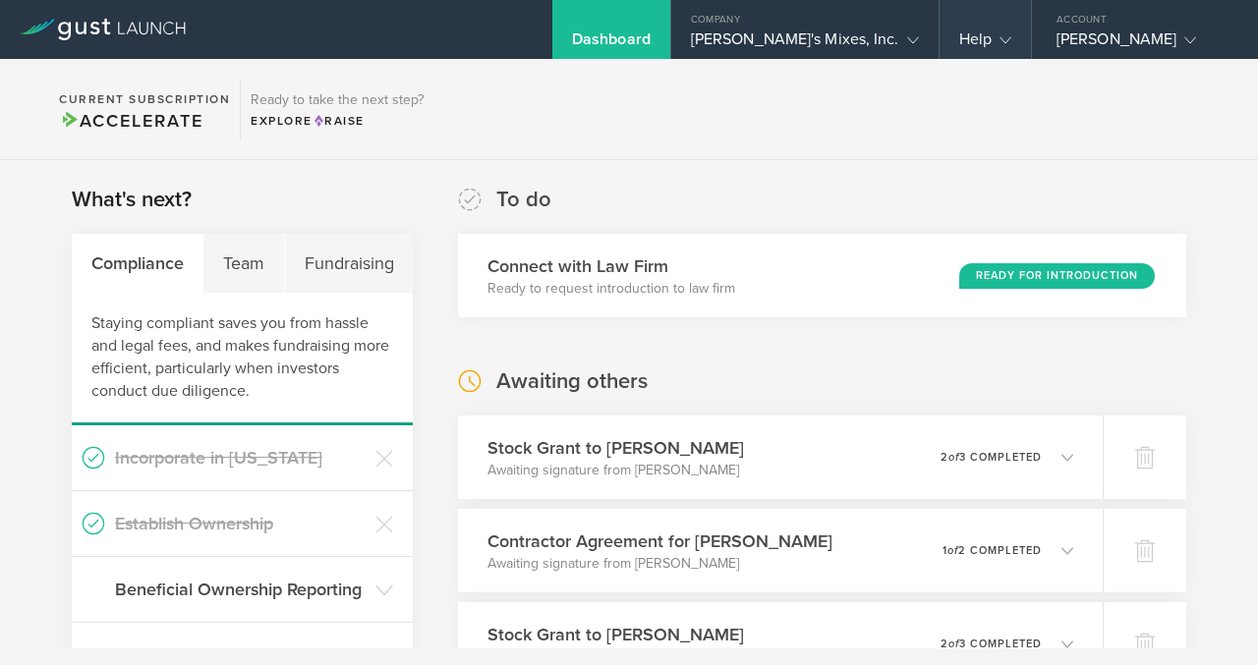
click at [982, 36] on div "Help" at bounding box center [985, 43] width 52 height 29
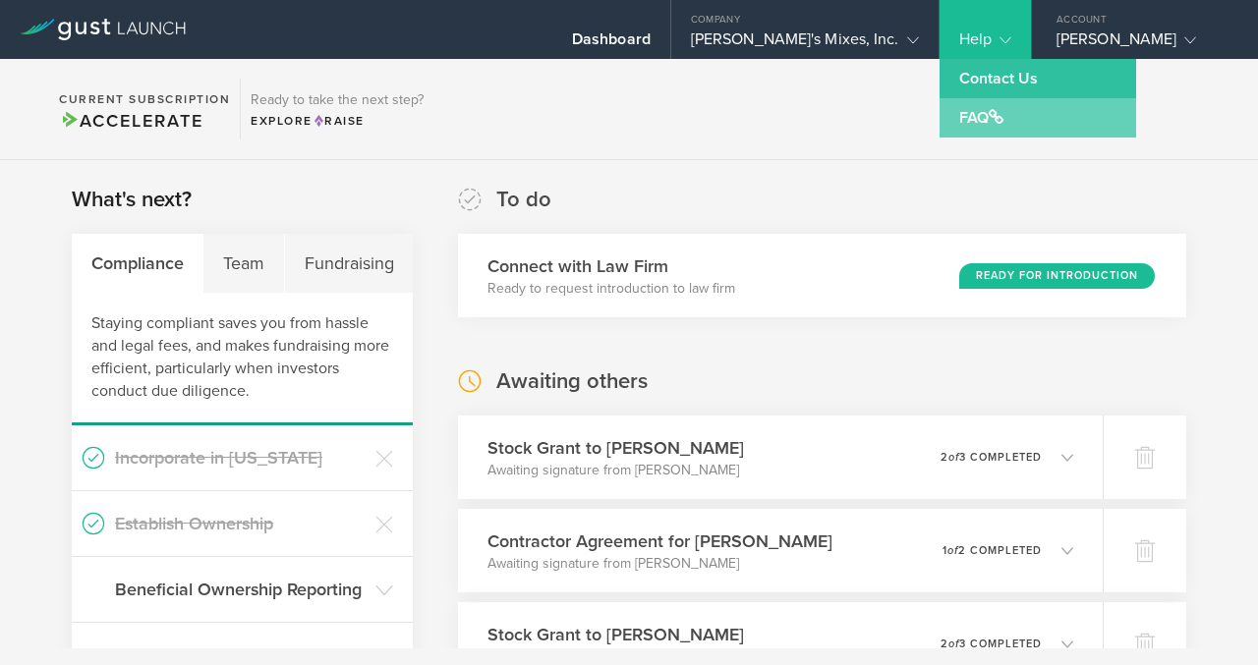
click at [980, 121] on link "FAQ" at bounding box center [1038, 117] width 197 height 39
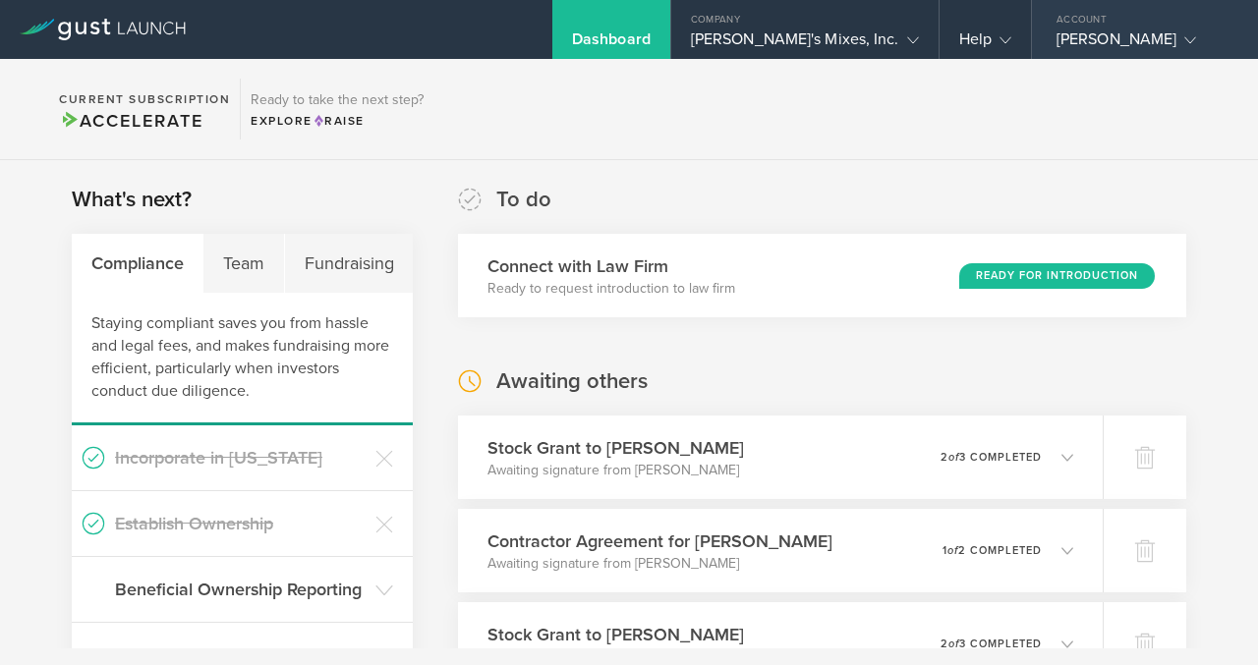
click at [1100, 36] on div "Richard Johnson" at bounding box center [1139, 43] width 167 height 29
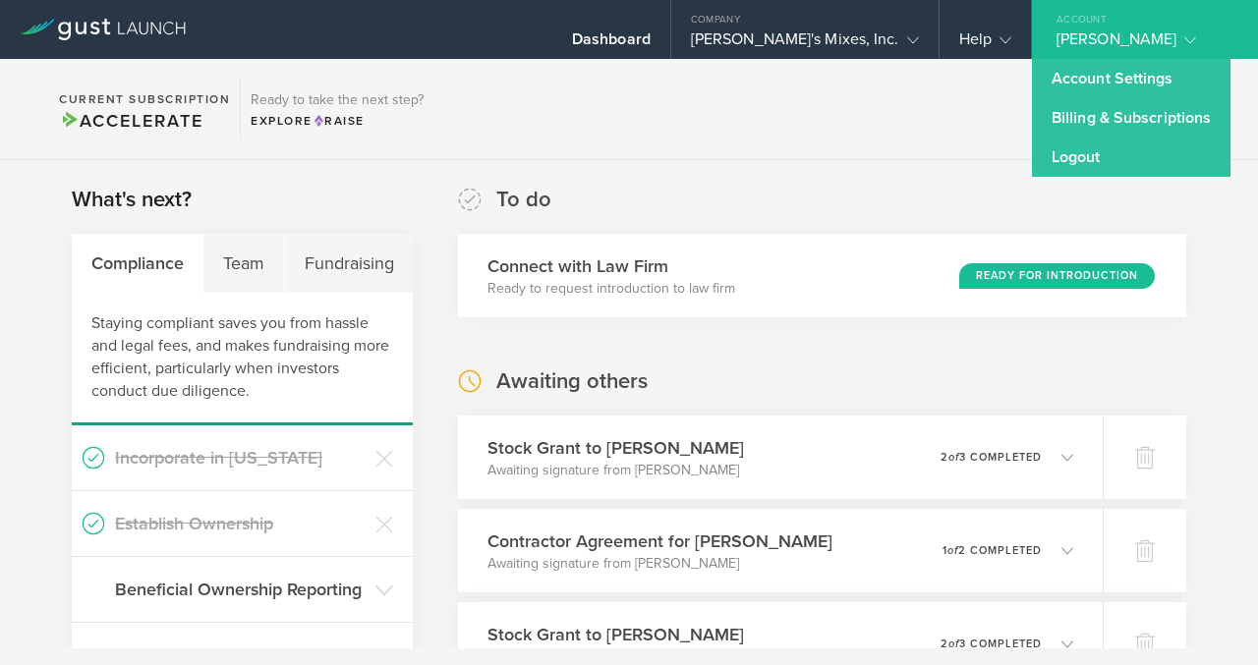
click at [1098, 36] on div "Richard Johnson" at bounding box center [1139, 43] width 167 height 29
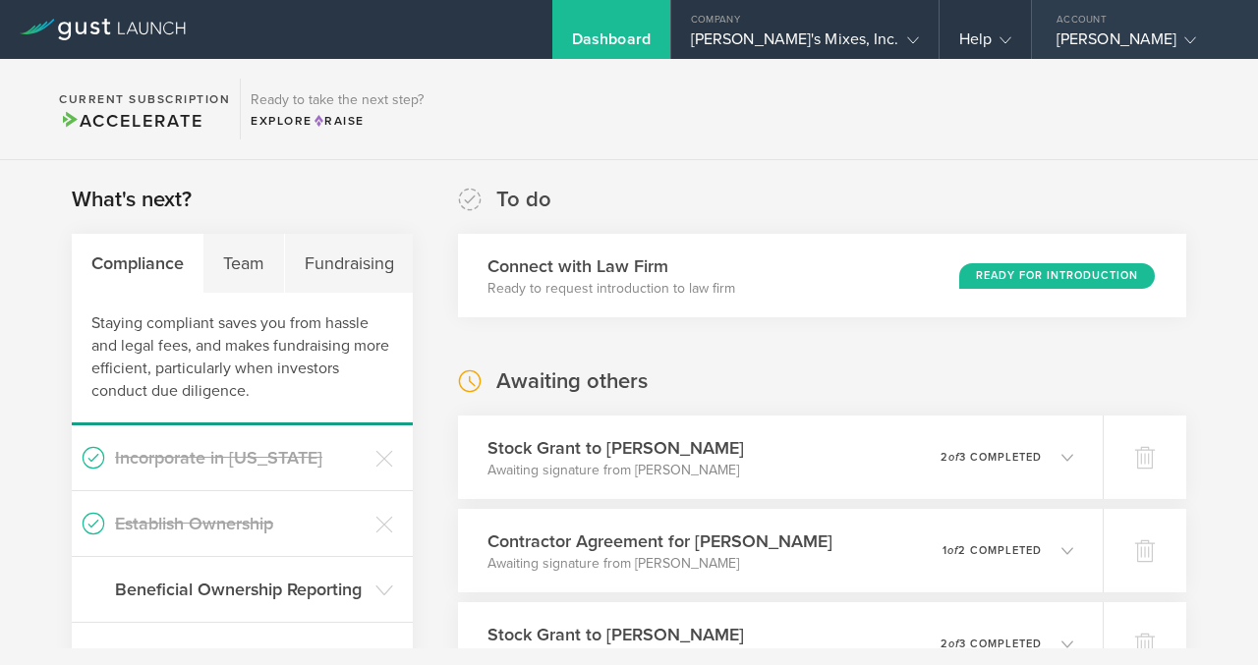
click at [1098, 36] on div "Richard Johnson" at bounding box center [1139, 43] width 167 height 29
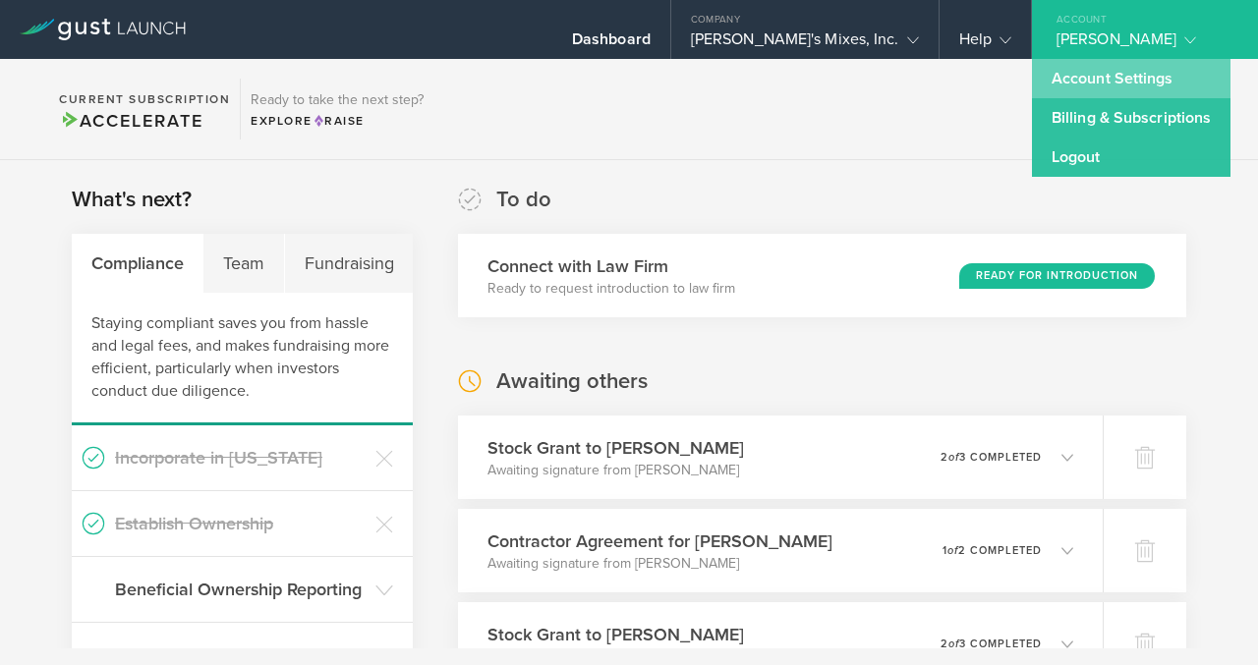
click at [1097, 82] on link "Account Settings" at bounding box center [1131, 78] width 199 height 39
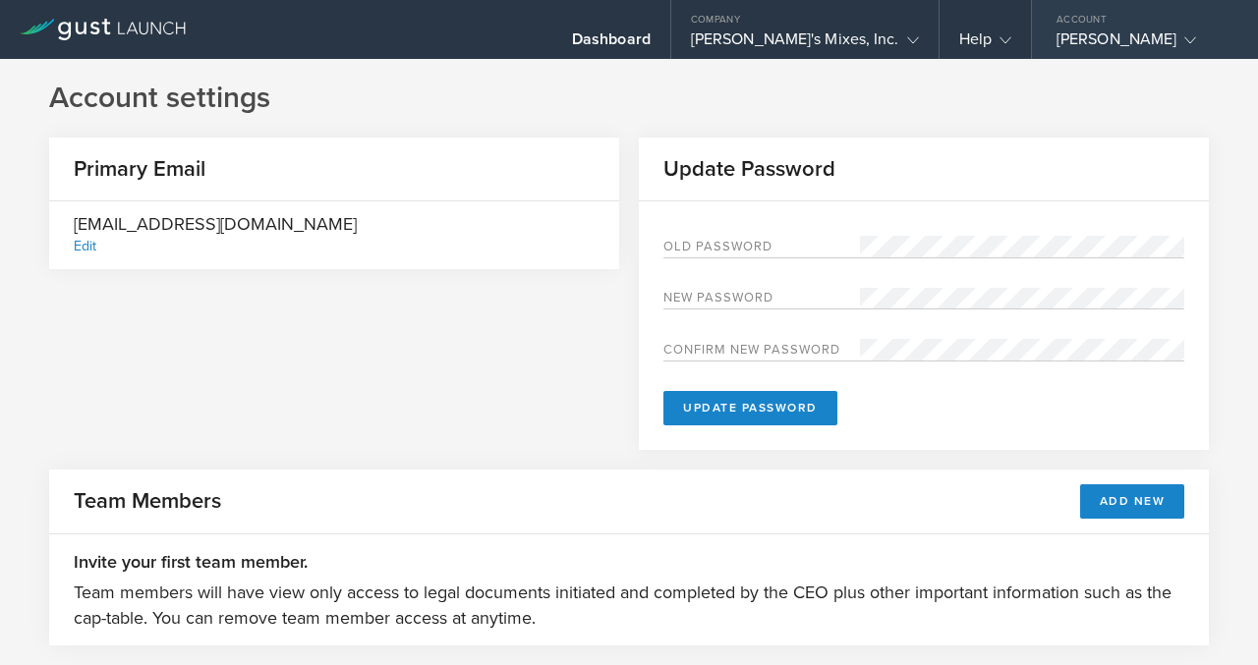
click at [1078, 36] on div "Richard Johnson" at bounding box center [1139, 43] width 167 height 29
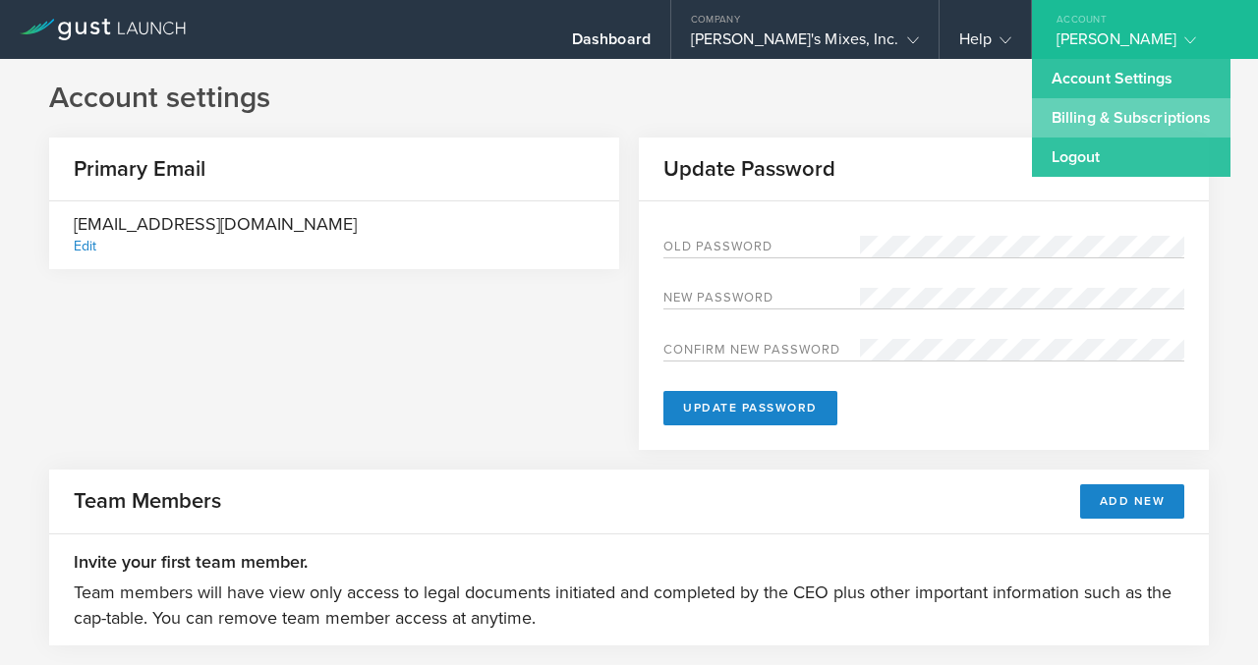
click at [1073, 116] on link "Billing & Subscriptions" at bounding box center [1131, 117] width 199 height 39
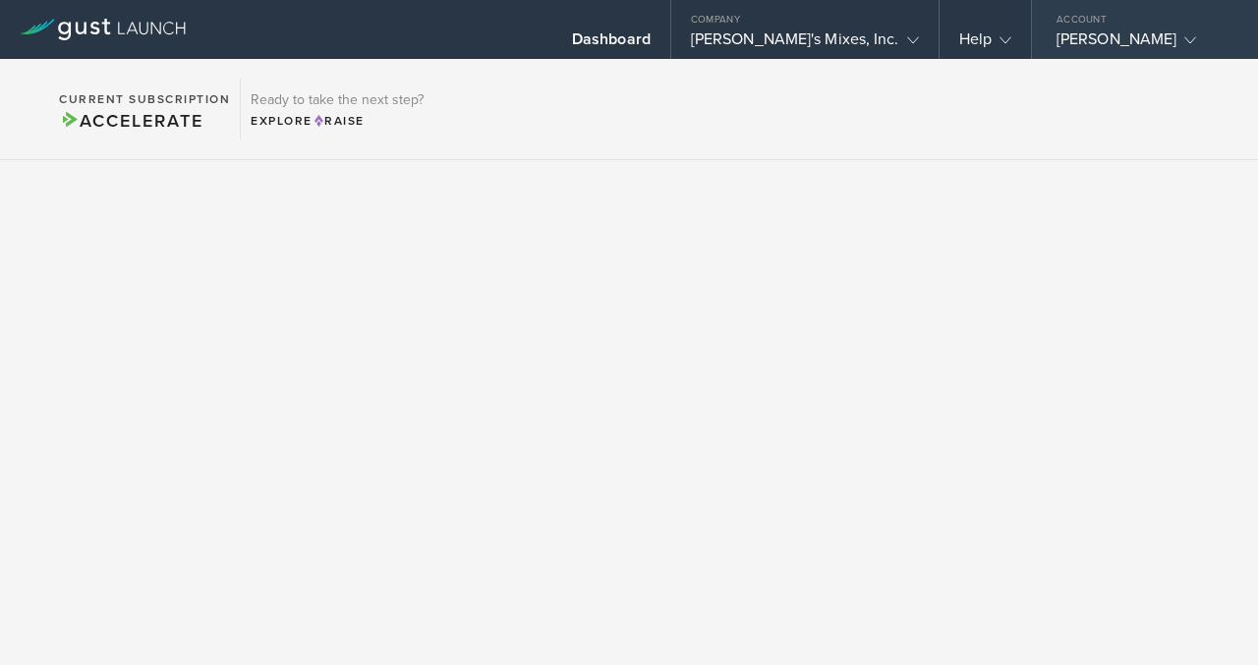
click at [1114, 32] on div "Richard Johnson" at bounding box center [1139, 43] width 167 height 29
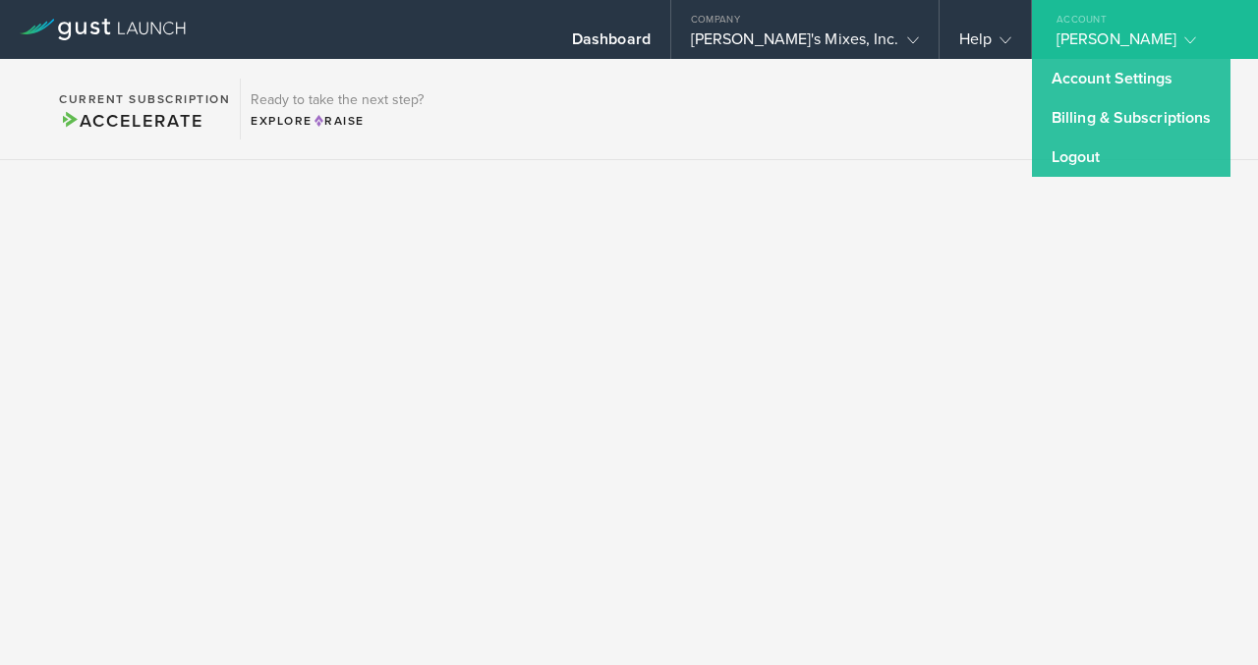
click at [1114, 32] on div "Richard Johnson" at bounding box center [1139, 43] width 167 height 29
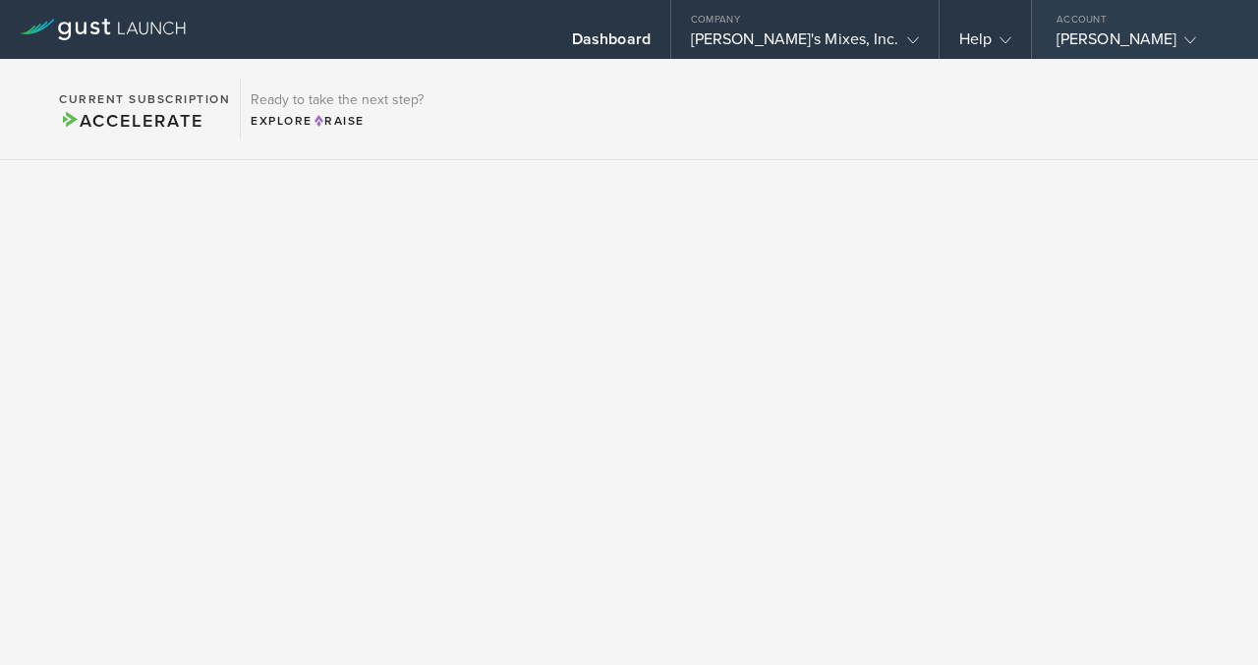
click at [1114, 32] on div "Richard Johnson" at bounding box center [1139, 43] width 167 height 29
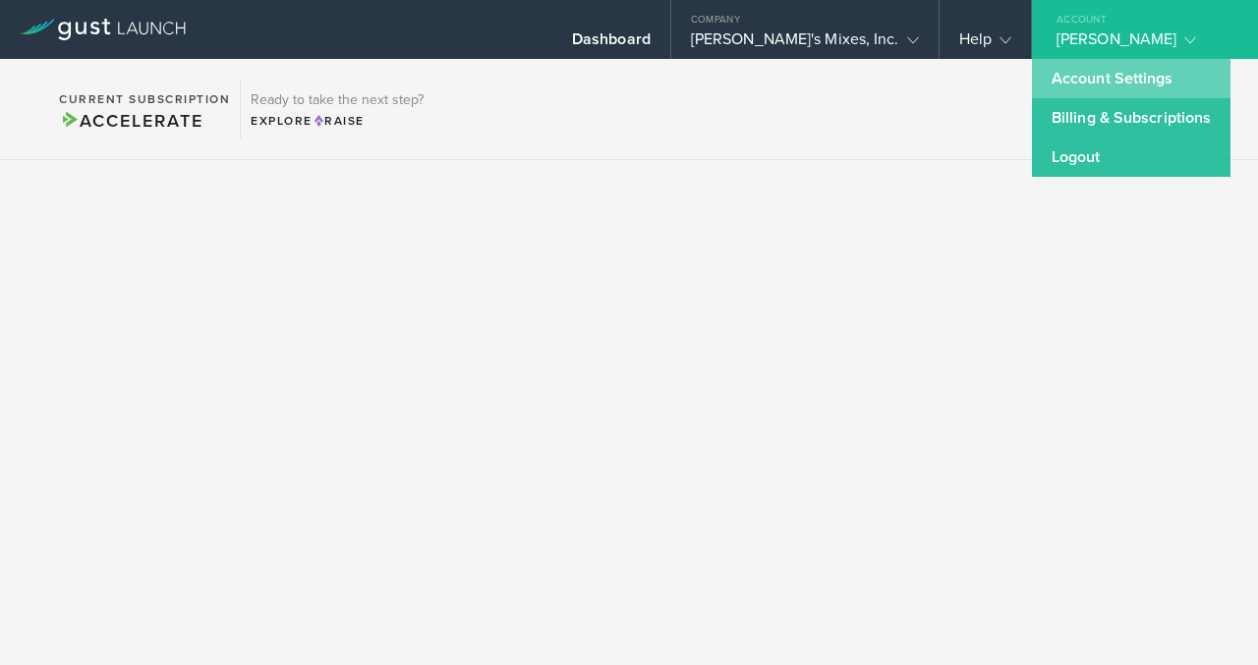
click at [1110, 74] on link "Account Settings" at bounding box center [1131, 78] width 199 height 39
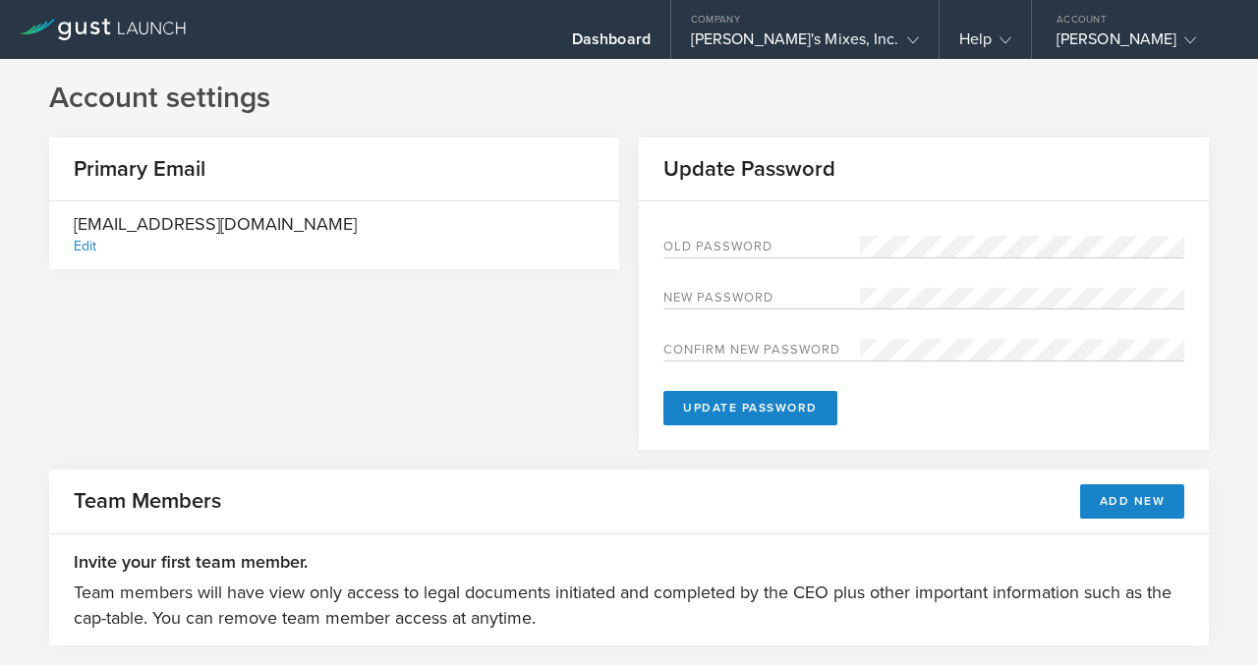
click at [558, 351] on div "Primary Email info@dicksmixes.com Edit Update Password Old Password New passwor…" at bounding box center [629, 304] width 1160 height 332
click at [891, 35] on div "Dick's Mixes, Inc." at bounding box center [805, 43] width 228 height 29
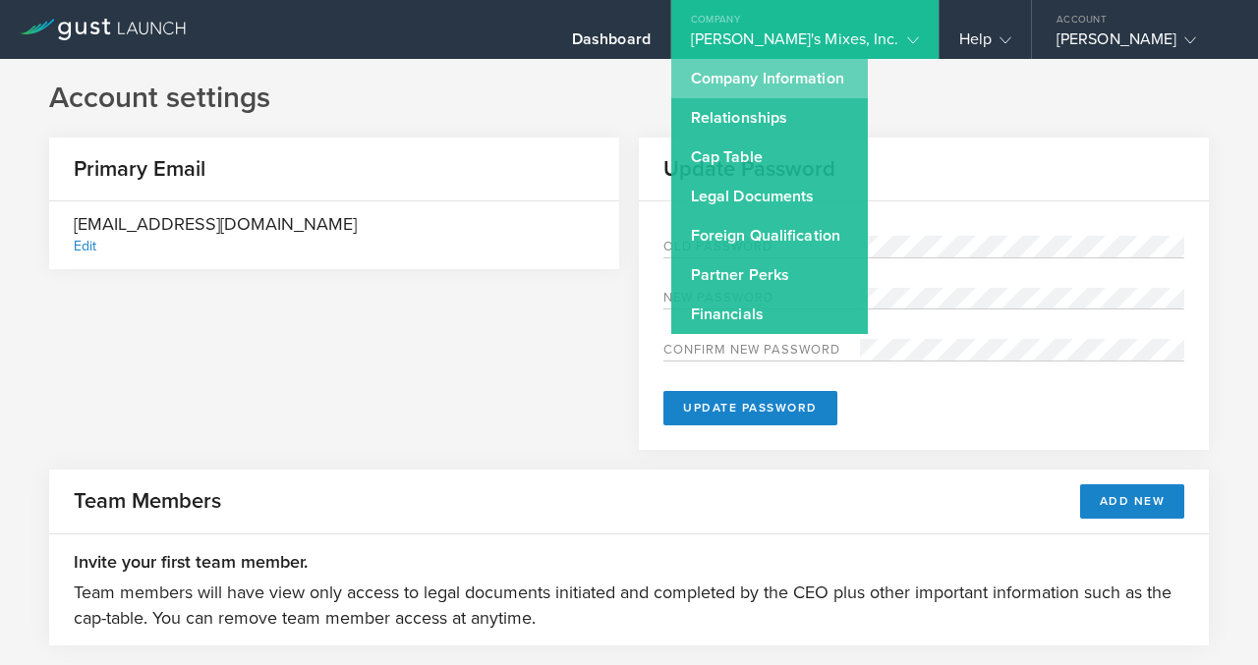
click at [853, 73] on link "Company Information" at bounding box center [769, 78] width 197 height 39
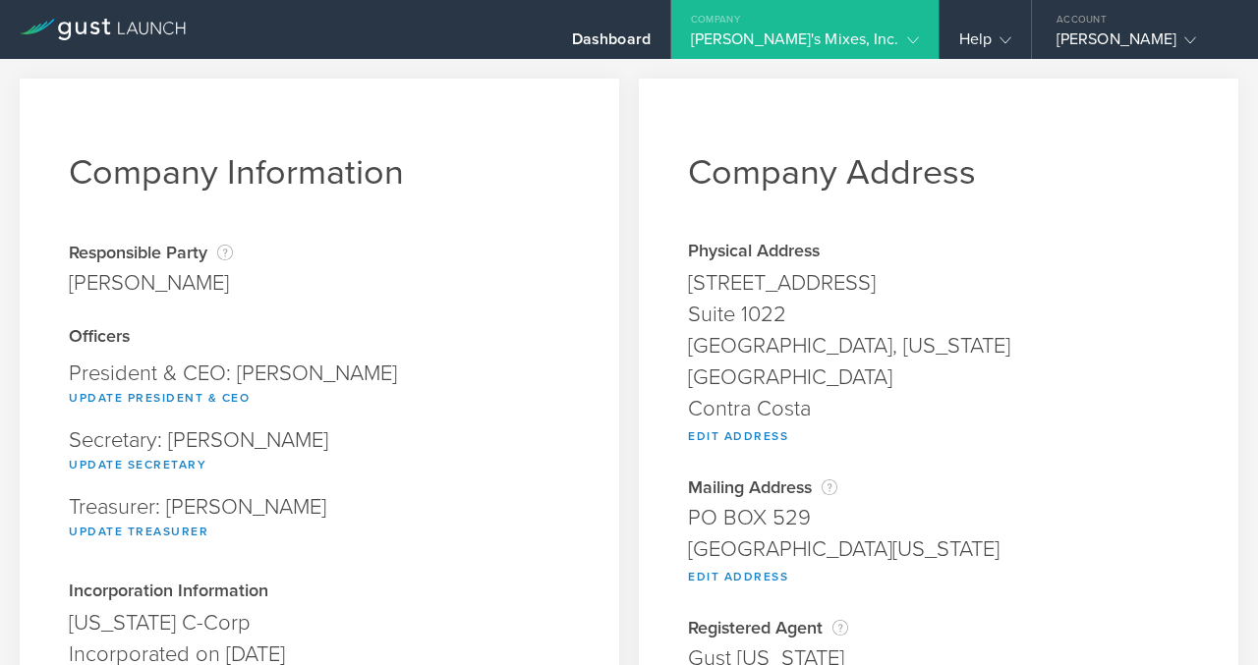
click at [879, 34] on div "Dick's Mixes, Inc." at bounding box center [805, 43] width 228 height 29
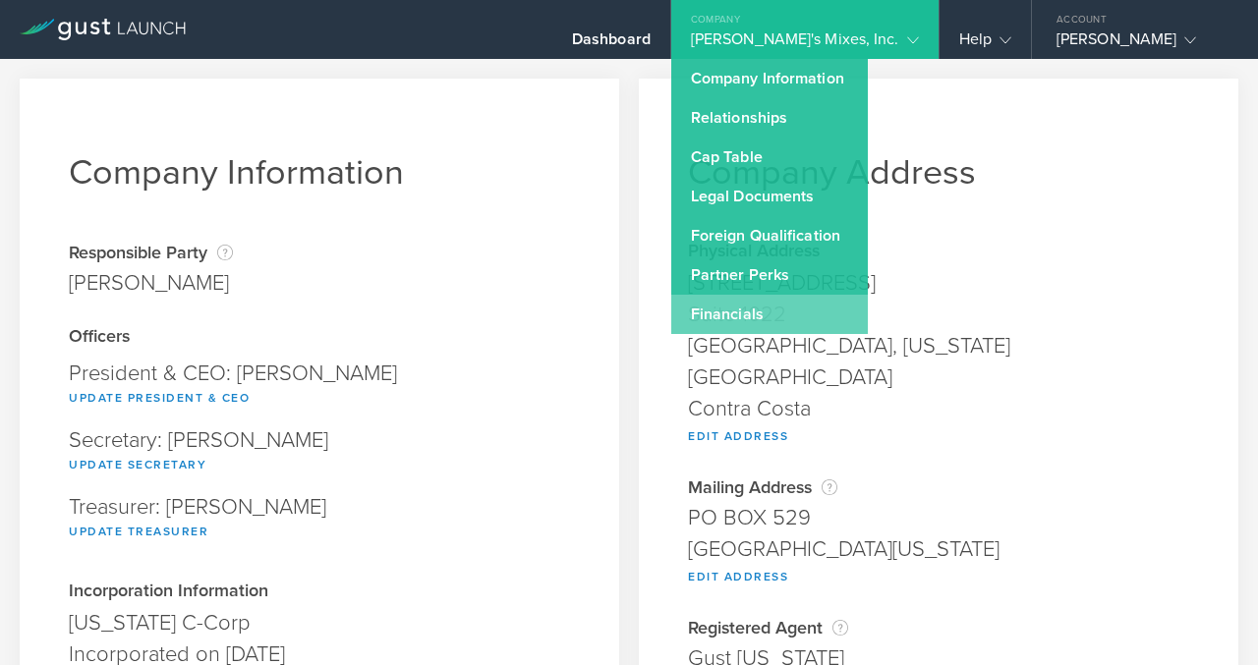
click at [828, 308] on link "Financials" at bounding box center [769, 314] width 197 height 39
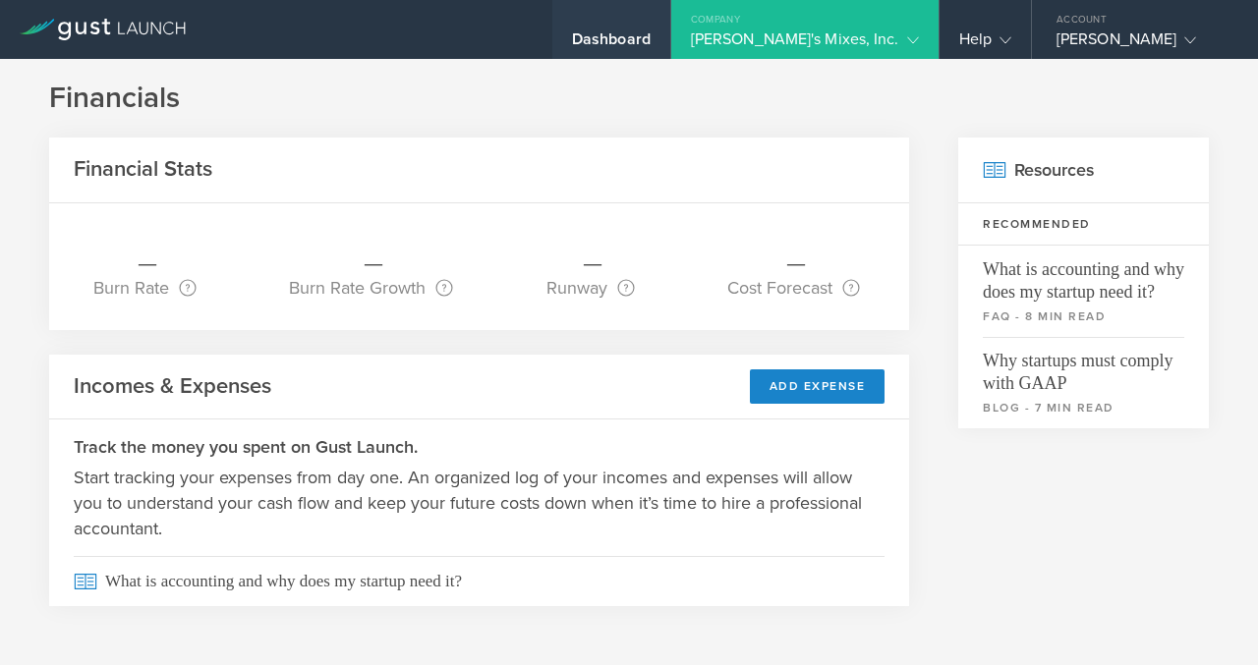
click at [651, 43] on div "Dashboard" at bounding box center [611, 43] width 79 height 29
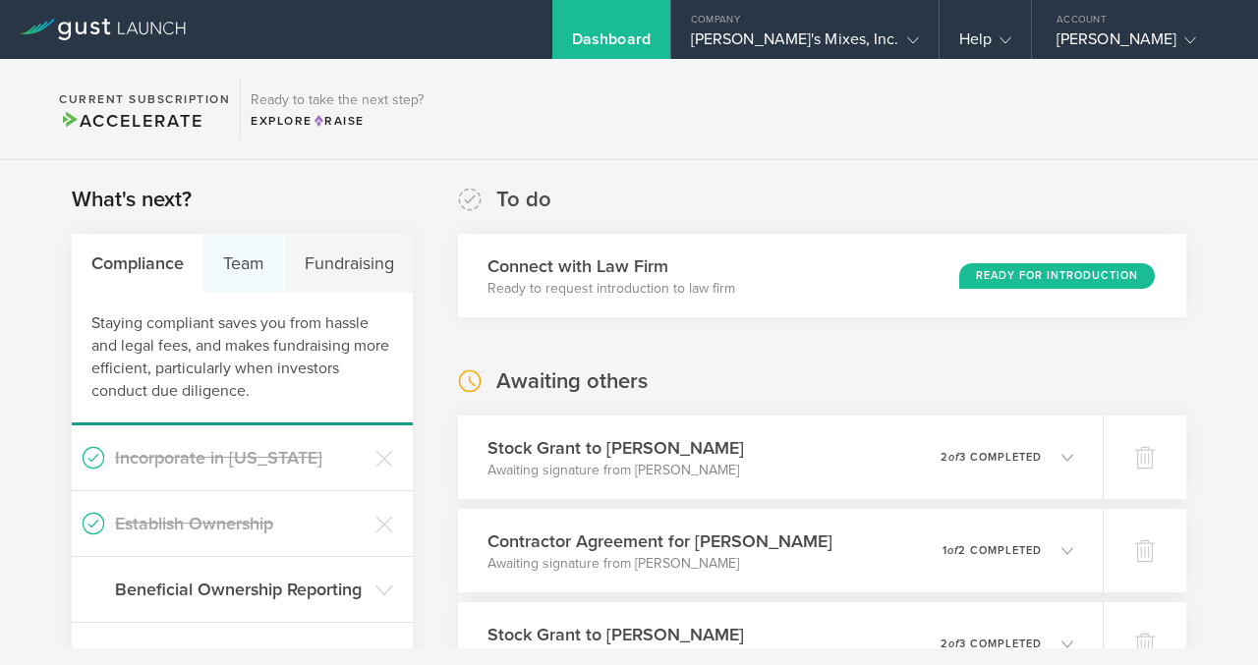
click at [250, 270] on div "Team" at bounding box center [243, 263] width 81 height 59
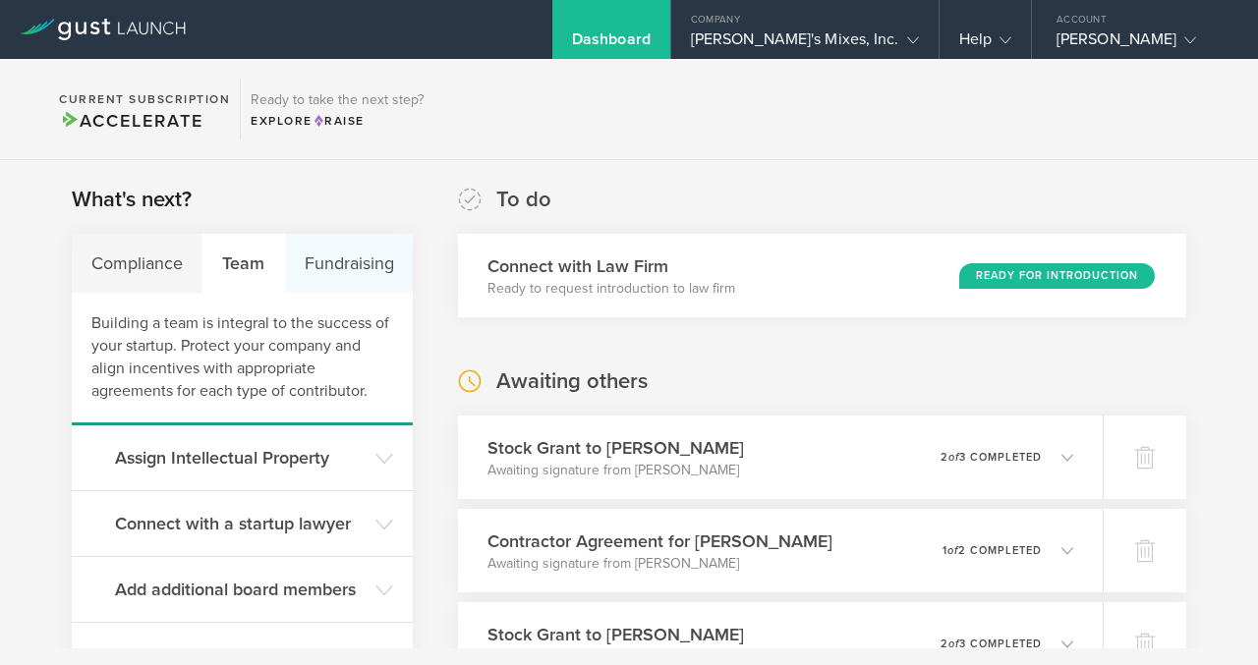
click at [345, 257] on div "Fundraising" at bounding box center [349, 263] width 128 height 59
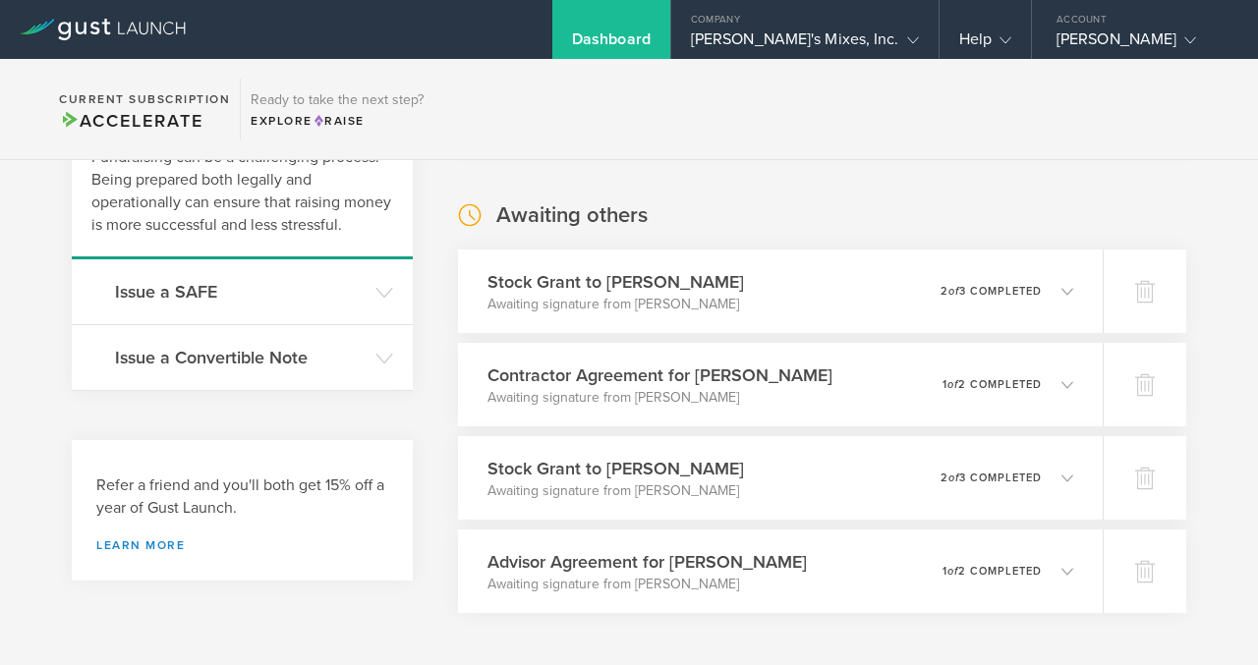
scroll to position [169, 0]
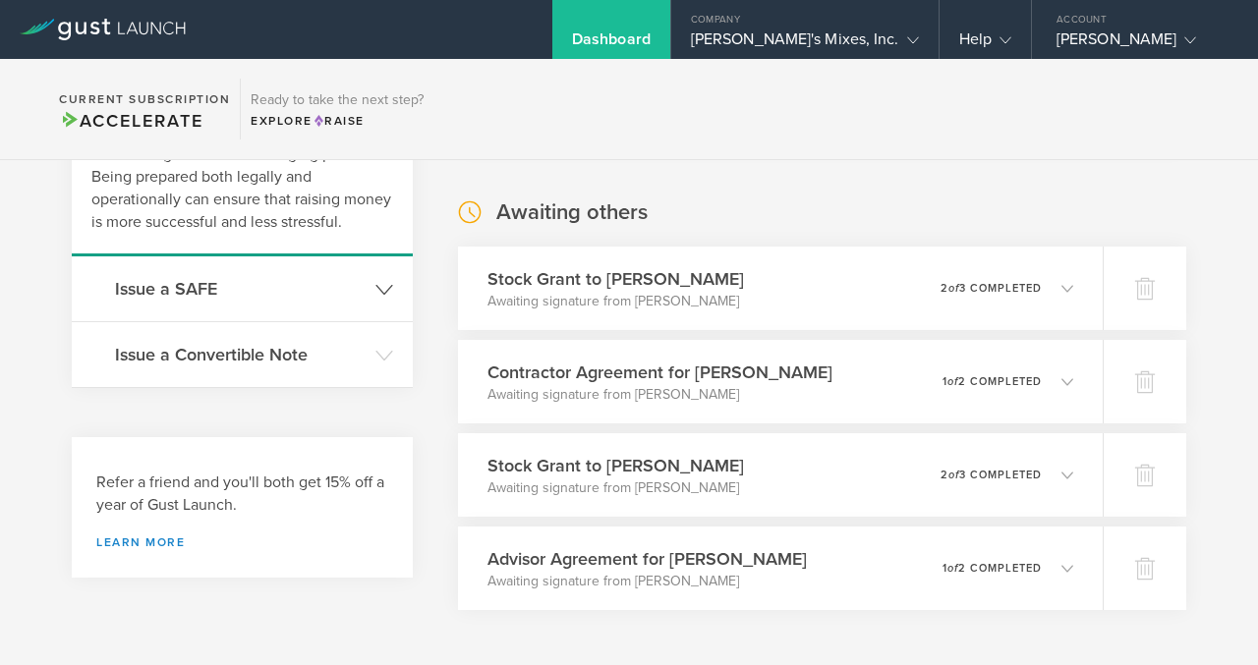
click at [376, 291] on icon at bounding box center [384, 290] width 18 height 18
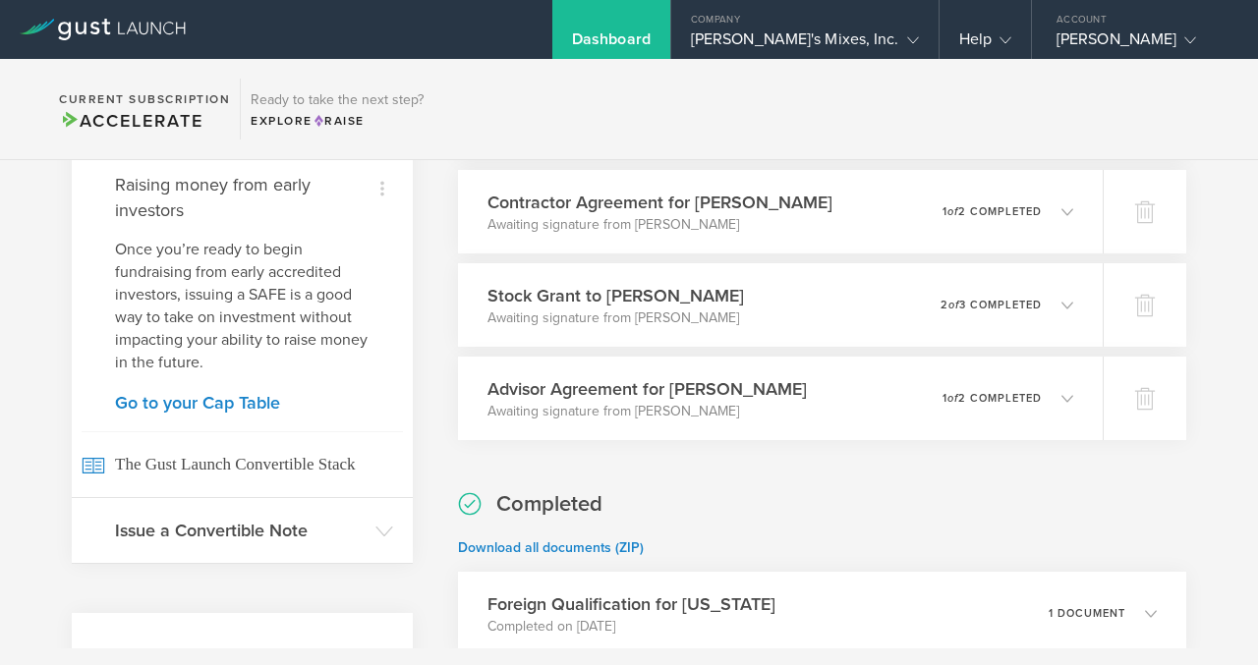
scroll to position [346, 0]
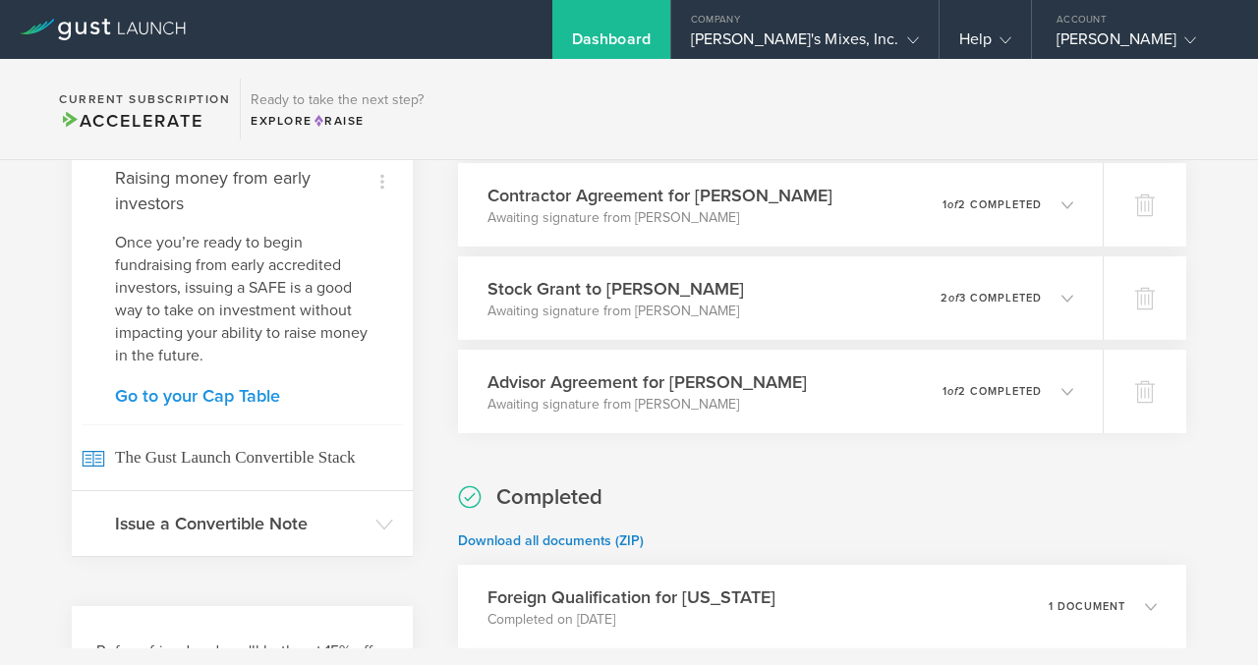
click at [265, 395] on link "Go to your Cap Table" at bounding box center [242, 396] width 255 height 18
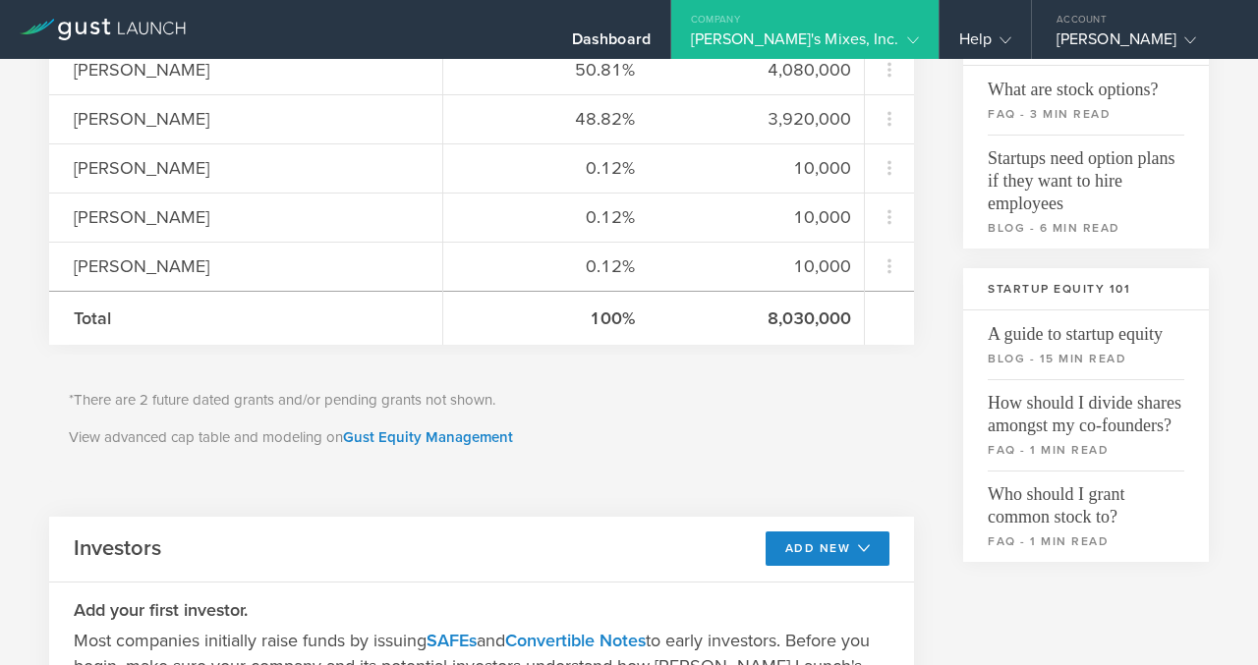
scroll to position [433, 0]
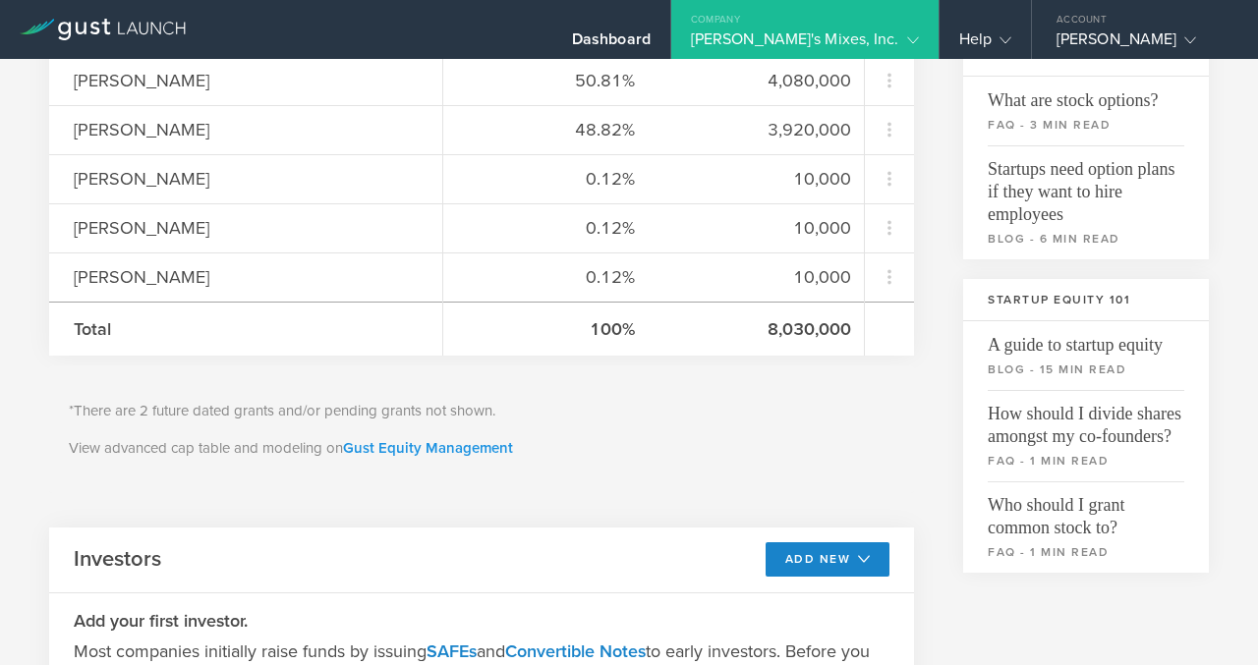
click at [410, 449] on link "Gust Equity Management" at bounding box center [428, 448] width 170 height 18
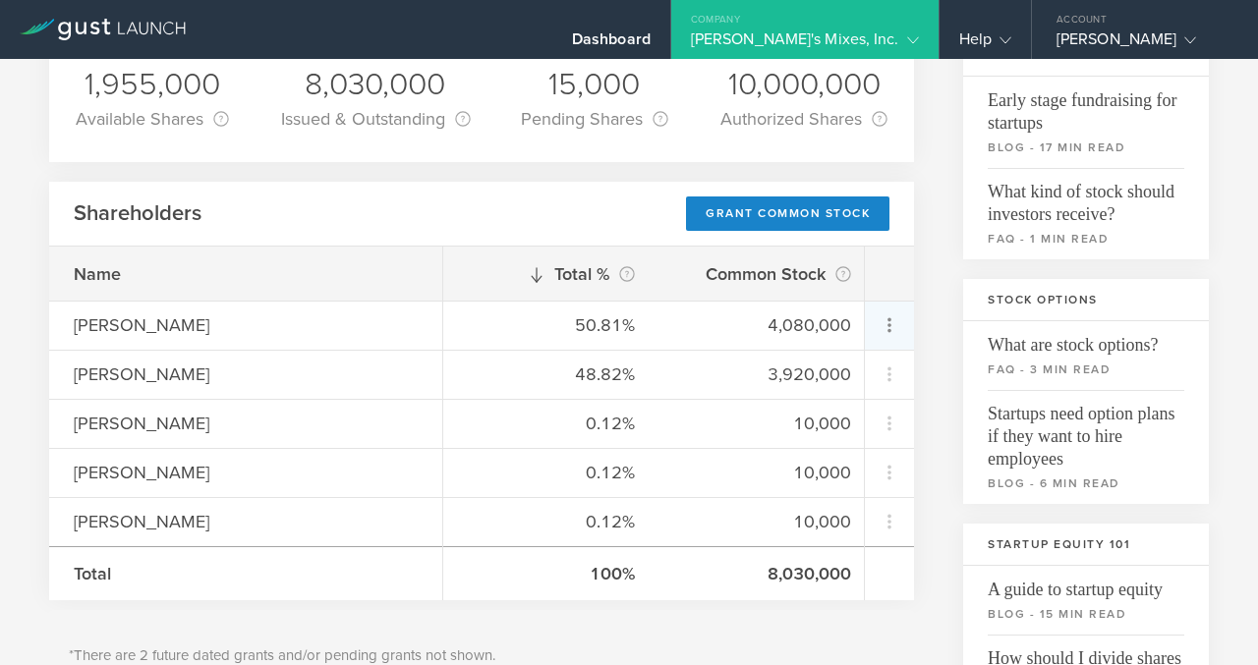
scroll to position [0, 0]
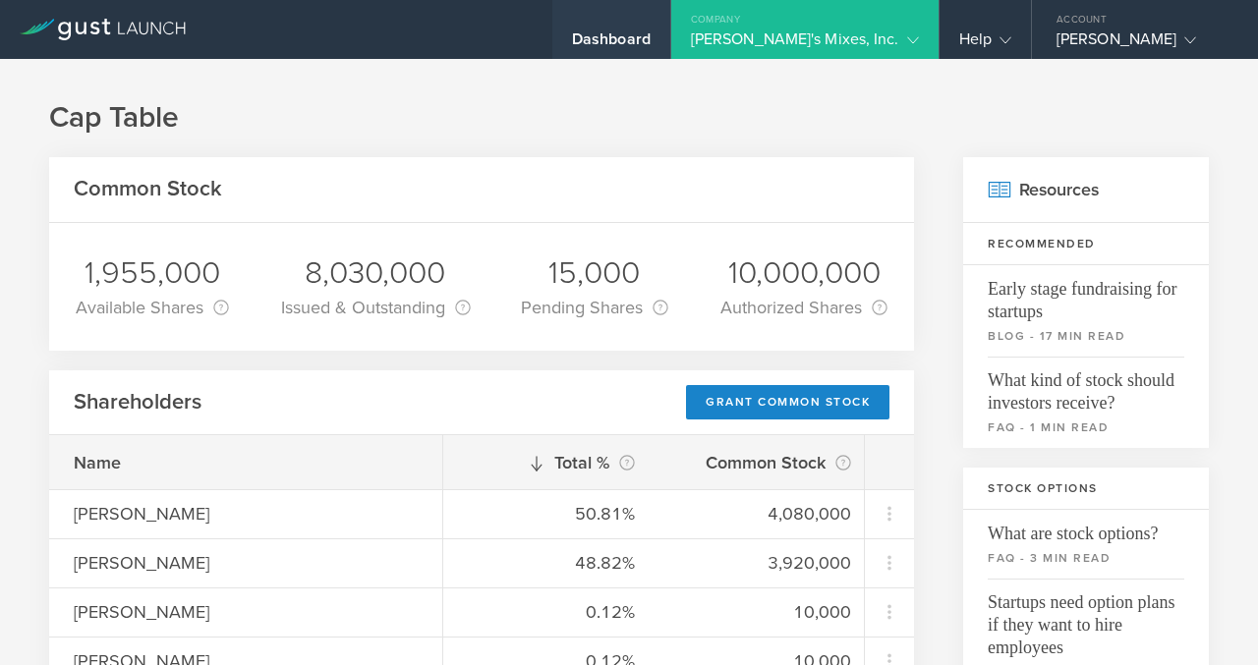
click at [651, 39] on div "Dashboard" at bounding box center [611, 43] width 79 height 29
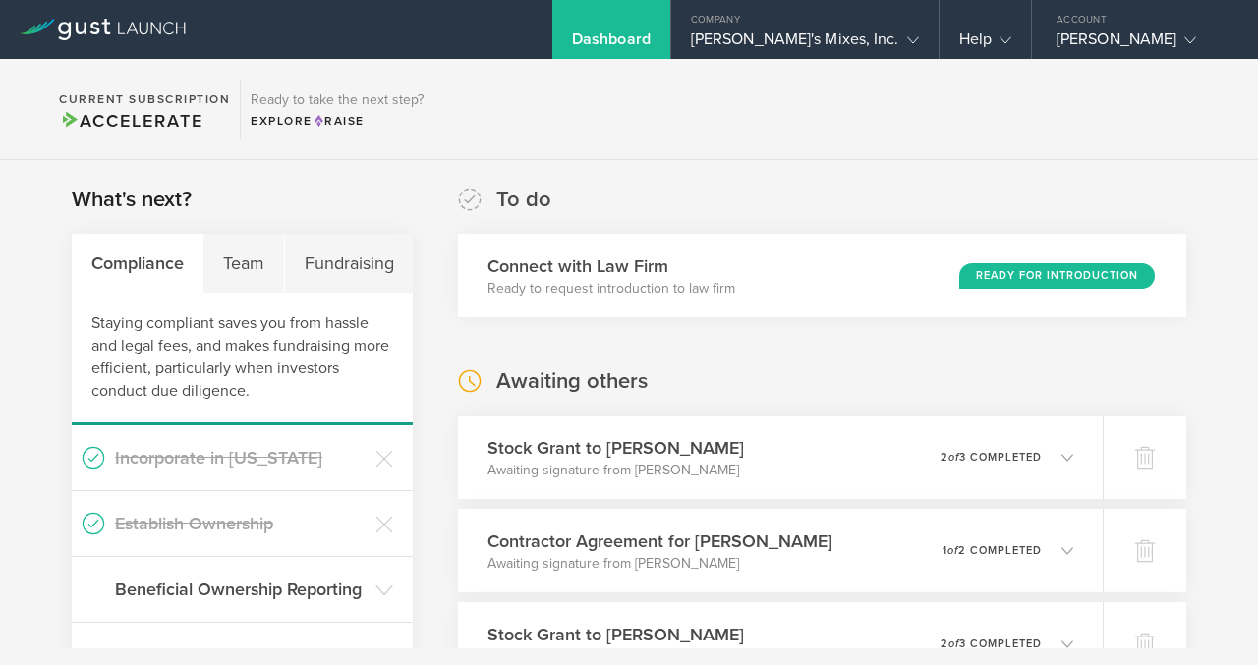
click at [142, 19] on icon at bounding box center [103, 30] width 166 height 22
click at [984, 26] on div "Help" at bounding box center [985, 29] width 91 height 59
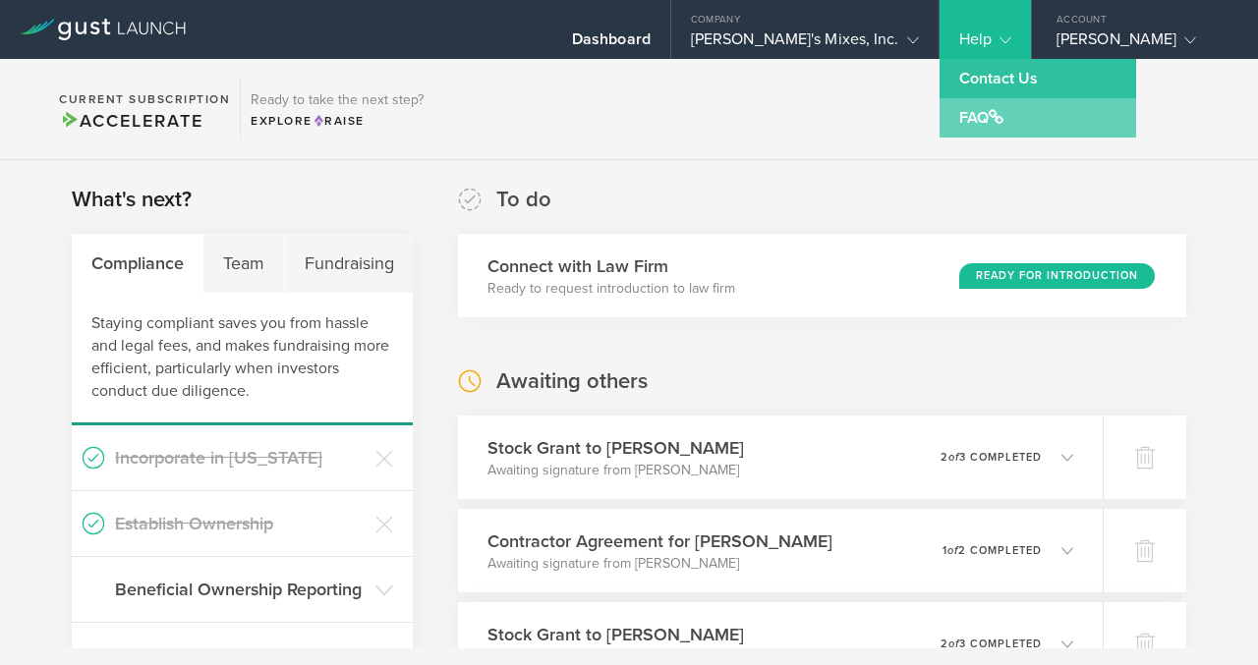
click at [981, 116] on link "FAQ" at bounding box center [1038, 117] width 197 height 39
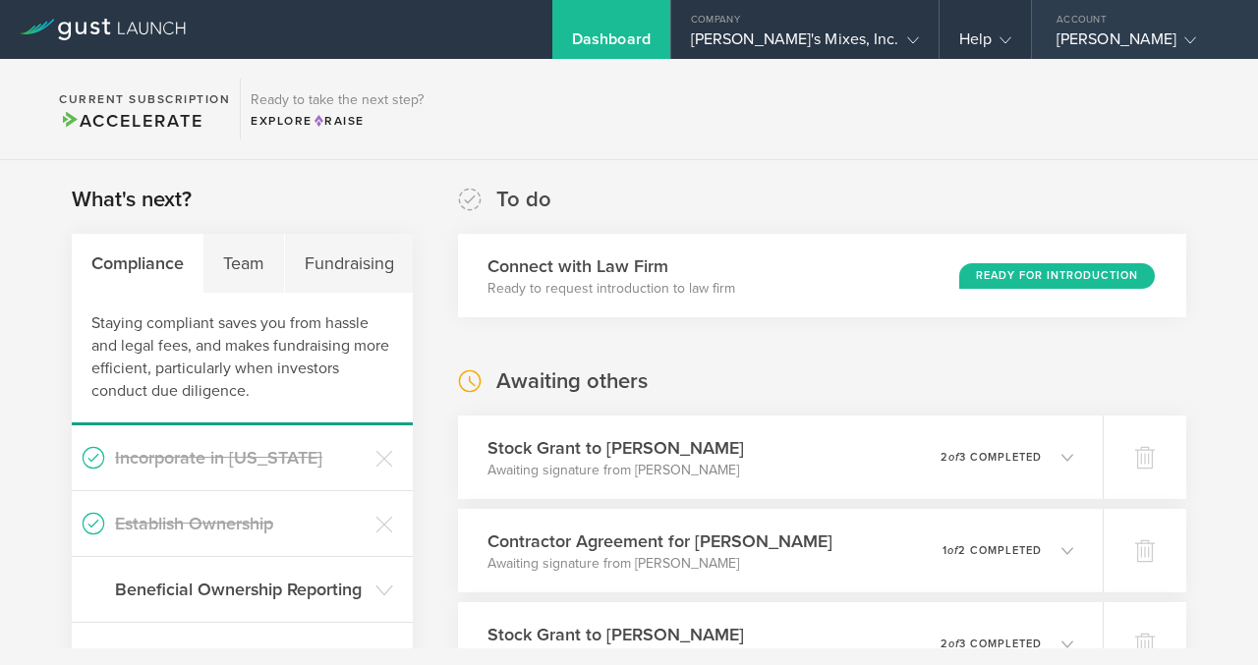
click at [1114, 42] on div "Richard Johnson" at bounding box center [1139, 43] width 167 height 29
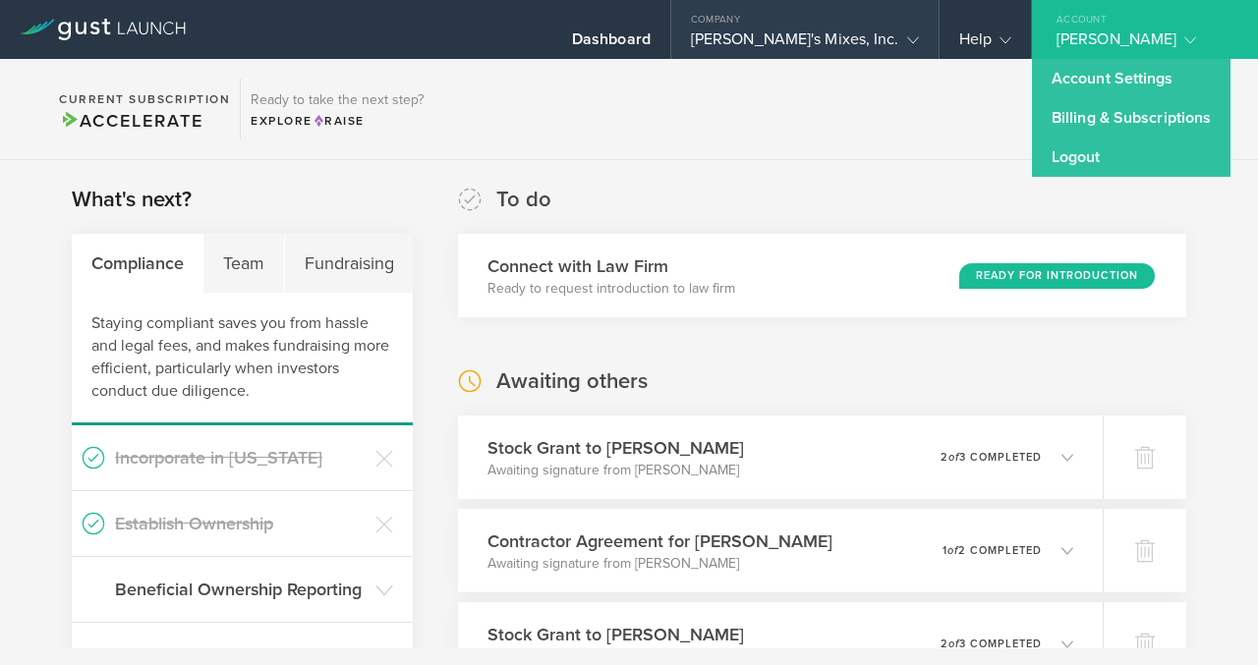
click at [885, 44] on div "Dick's Mixes, Inc." at bounding box center [805, 43] width 228 height 29
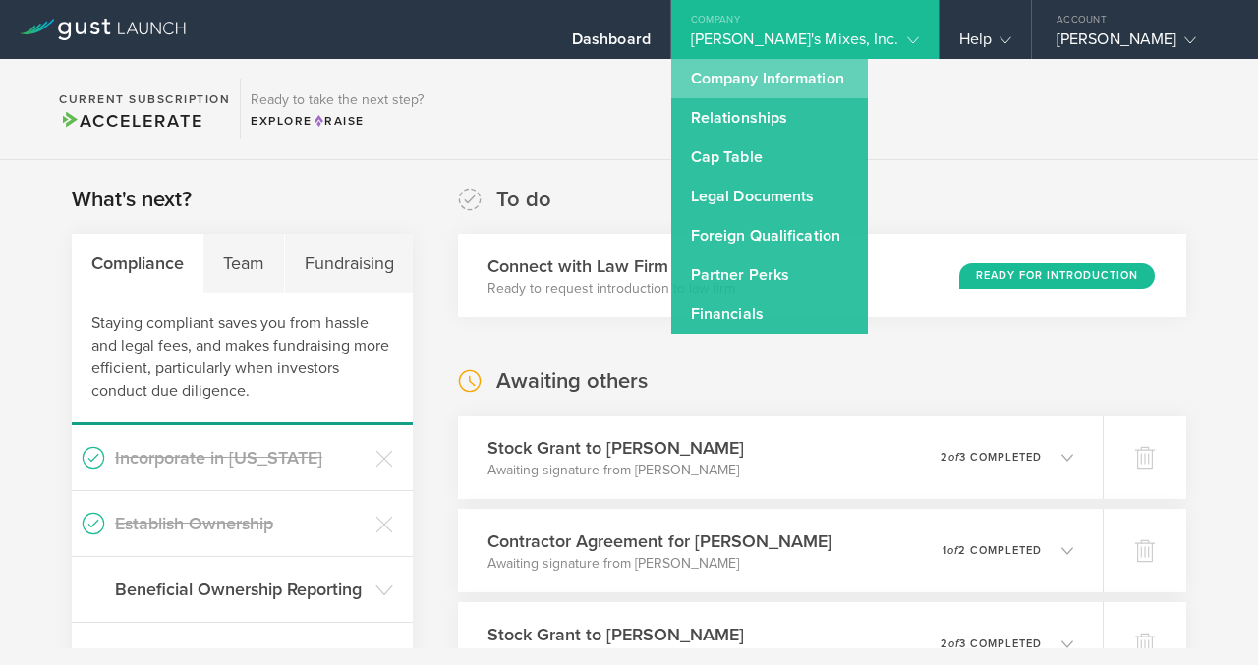
click at [868, 73] on link "Company Information" at bounding box center [769, 78] width 197 height 39
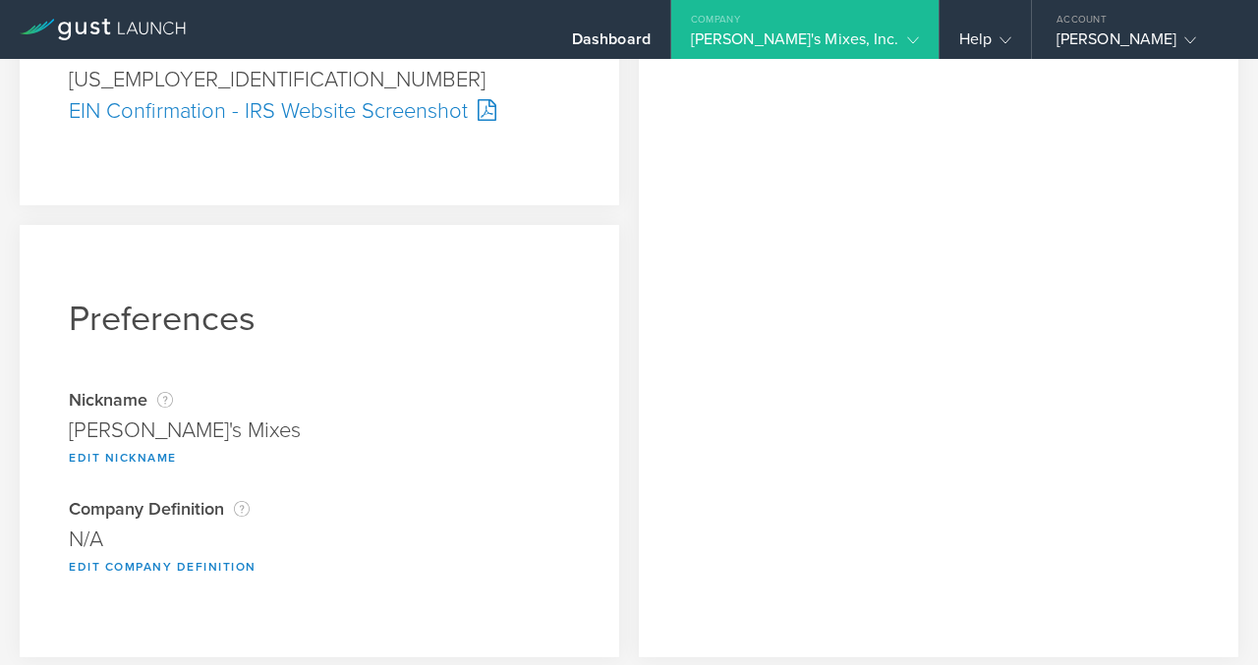
scroll to position [766, 0]
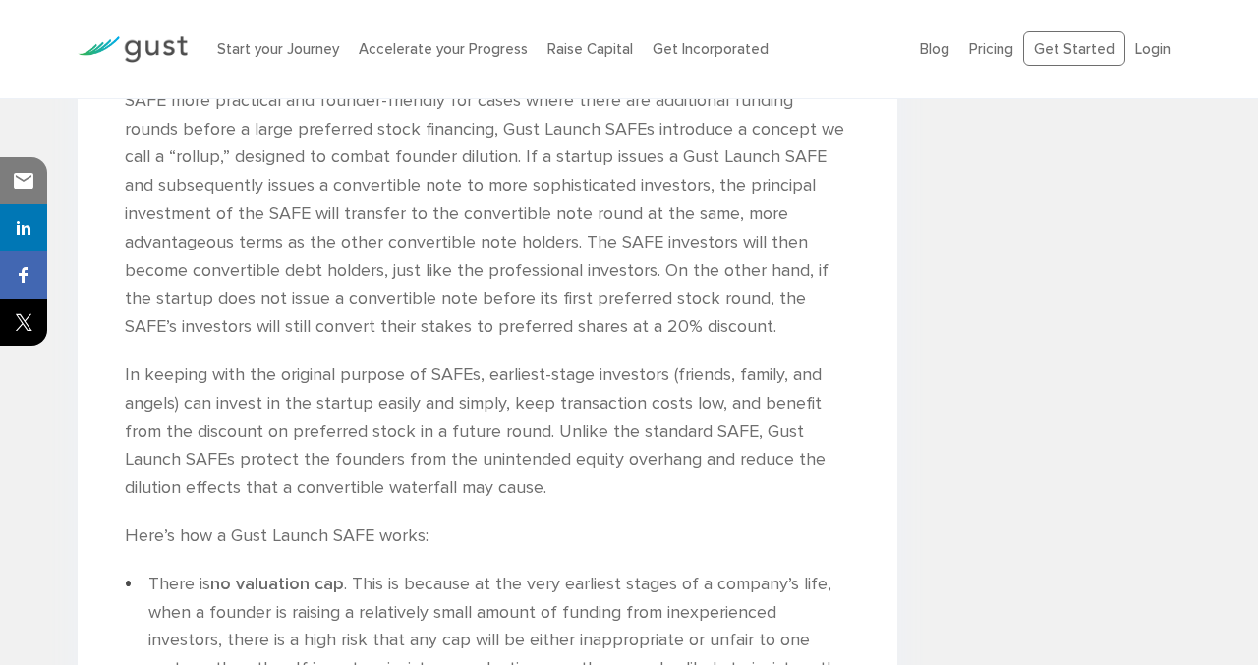
scroll to position [2606, 0]
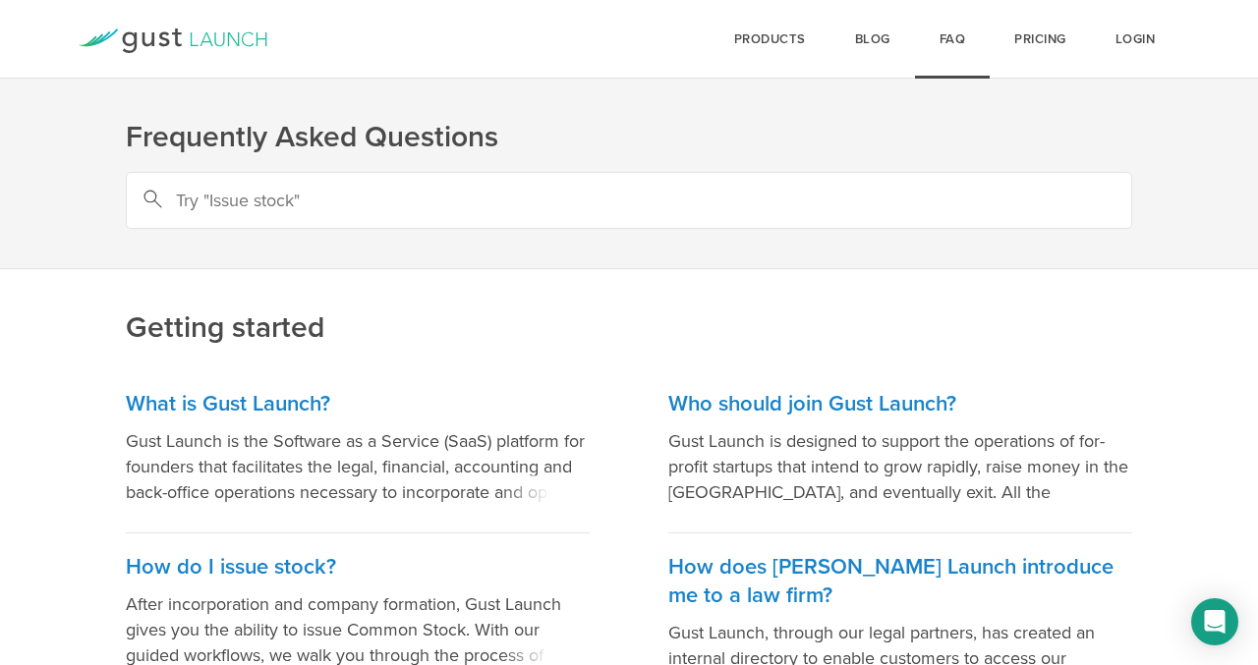
click at [643, 201] on input "text" at bounding box center [629, 200] width 1006 height 57
type input "pre money"
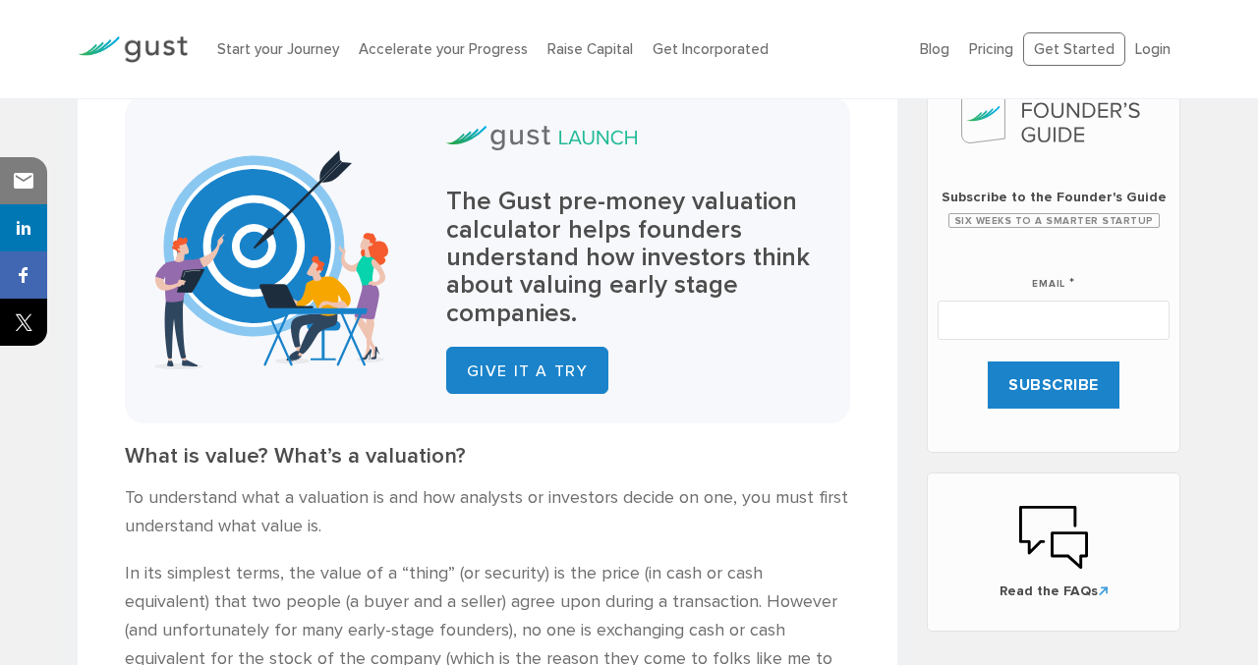
scroll to position [878, 0]
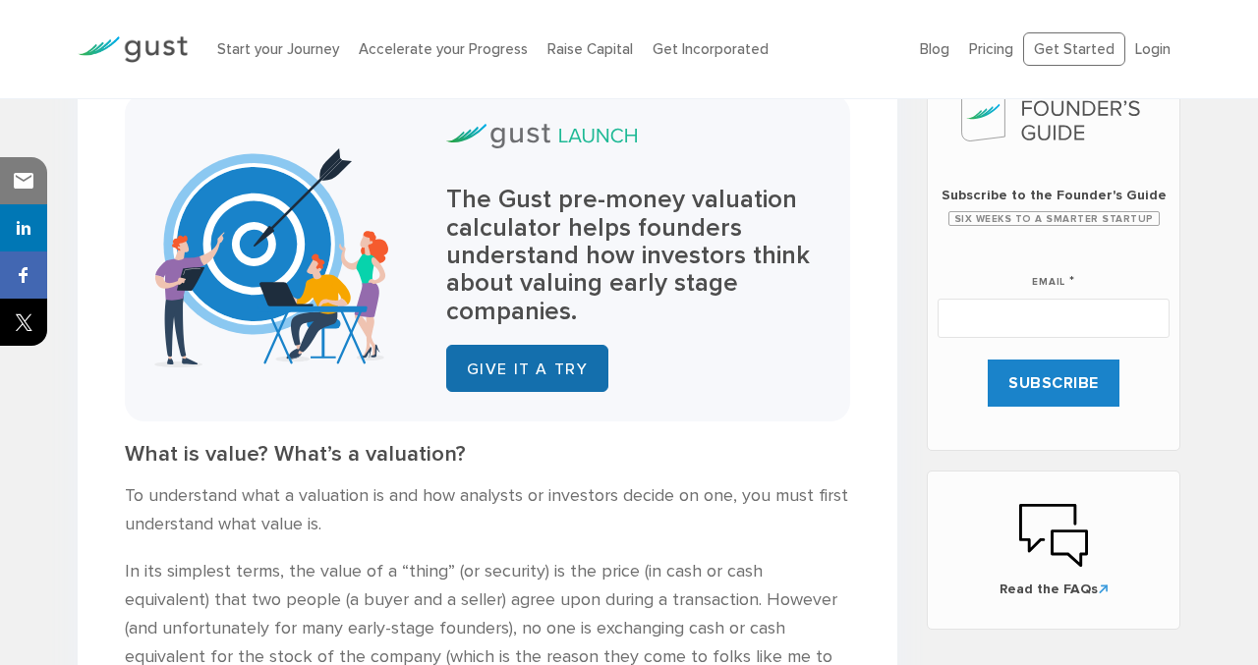
click at [549, 370] on link "GIVE IT A TRY" at bounding box center [527, 368] width 163 height 47
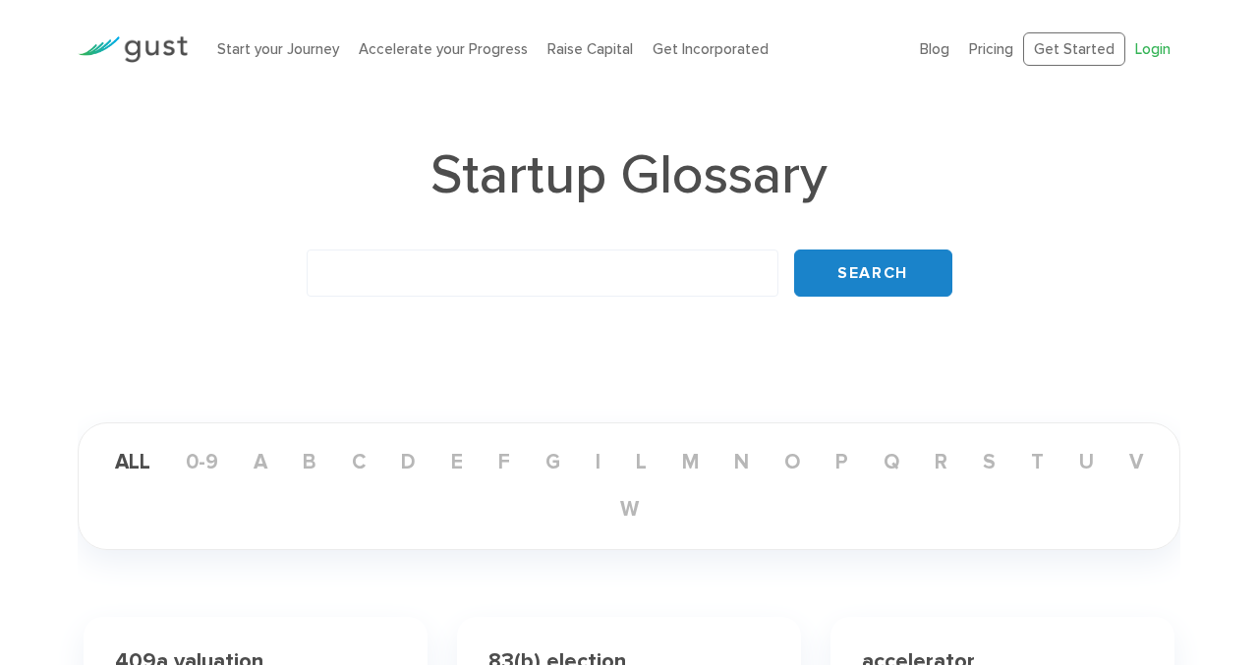
click at [1157, 48] on link "Login" at bounding box center [1152, 49] width 35 height 18
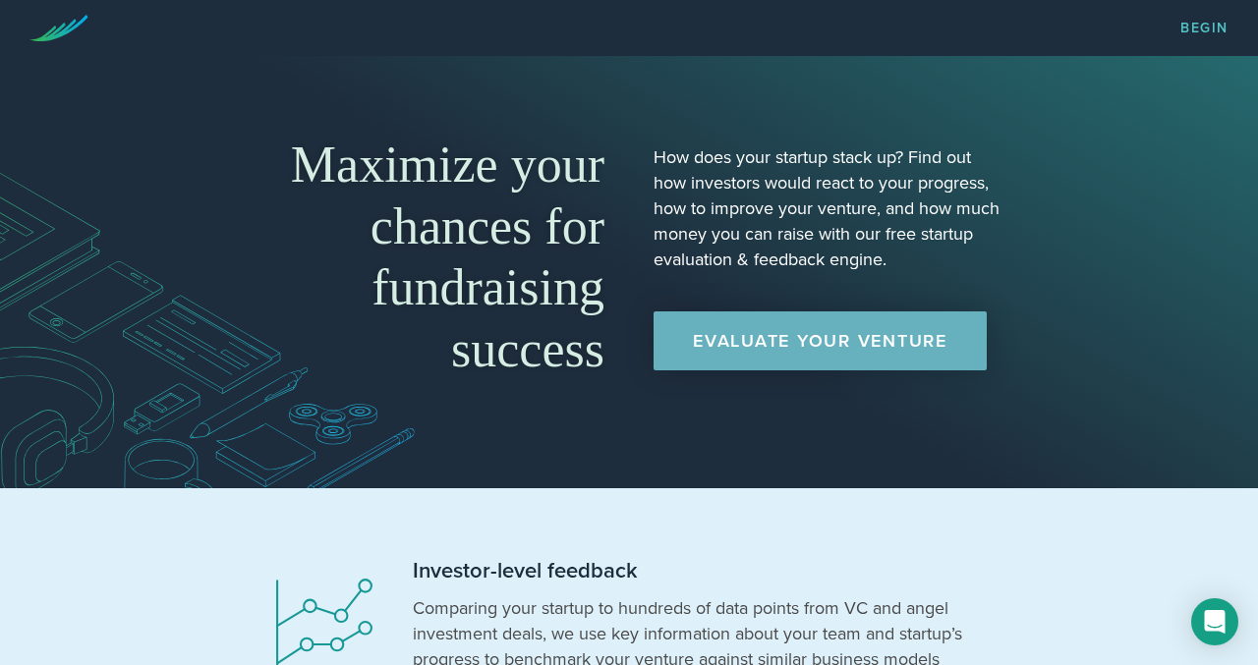
click at [740, 342] on link "Evaluate Your Venture" at bounding box center [820, 341] width 333 height 59
